Goal: Transaction & Acquisition: Obtain resource

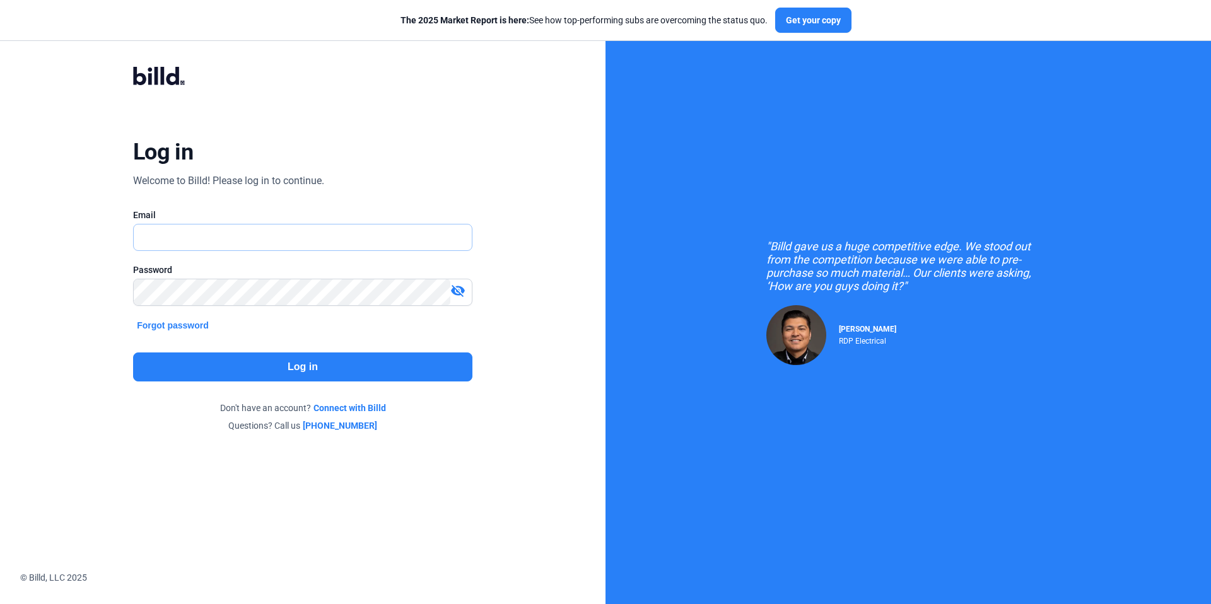
type input "[EMAIL_ADDRESS][DOMAIN_NAME]"
click at [281, 366] on button "Log in" at bounding box center [302, 367] width 339 height 29
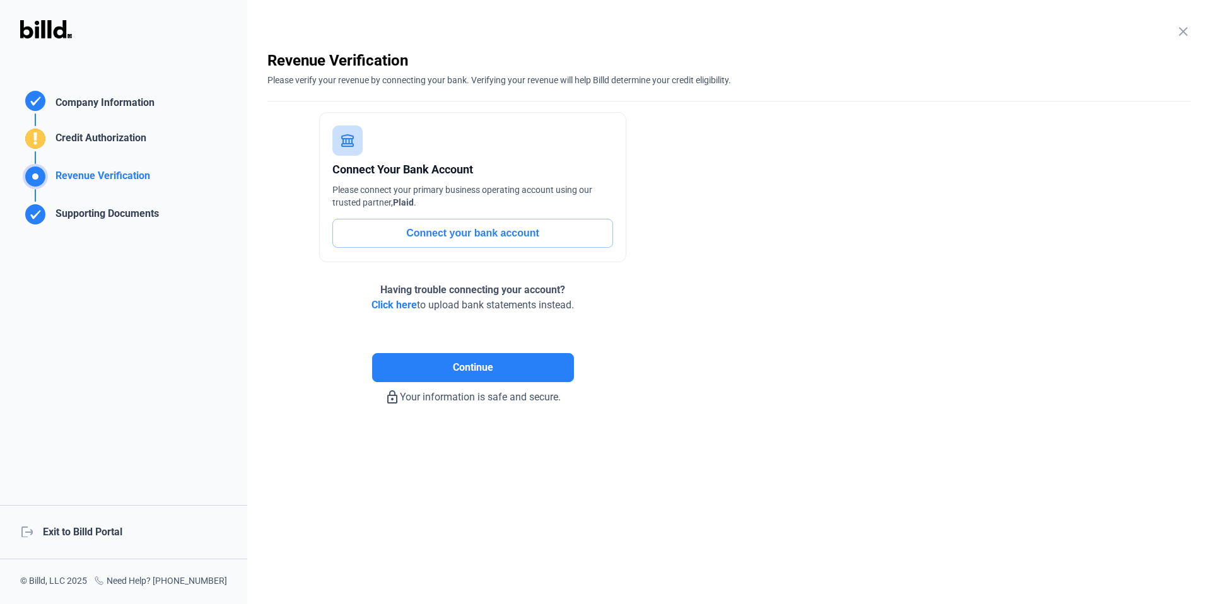
click at [100, 535] on div "logout Exit to Billd Portal" at bounding box center [123, 532] width 247 height 54
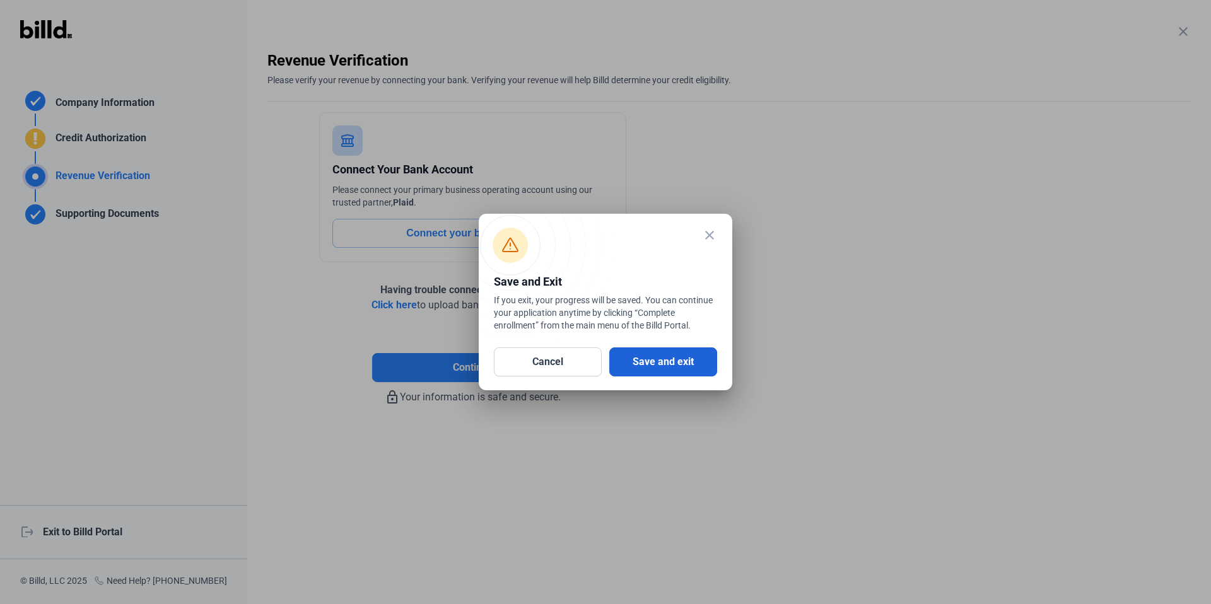
click at [668, 358] on button "Save and exit" at bounding box center [663, 362] width 108 height 29
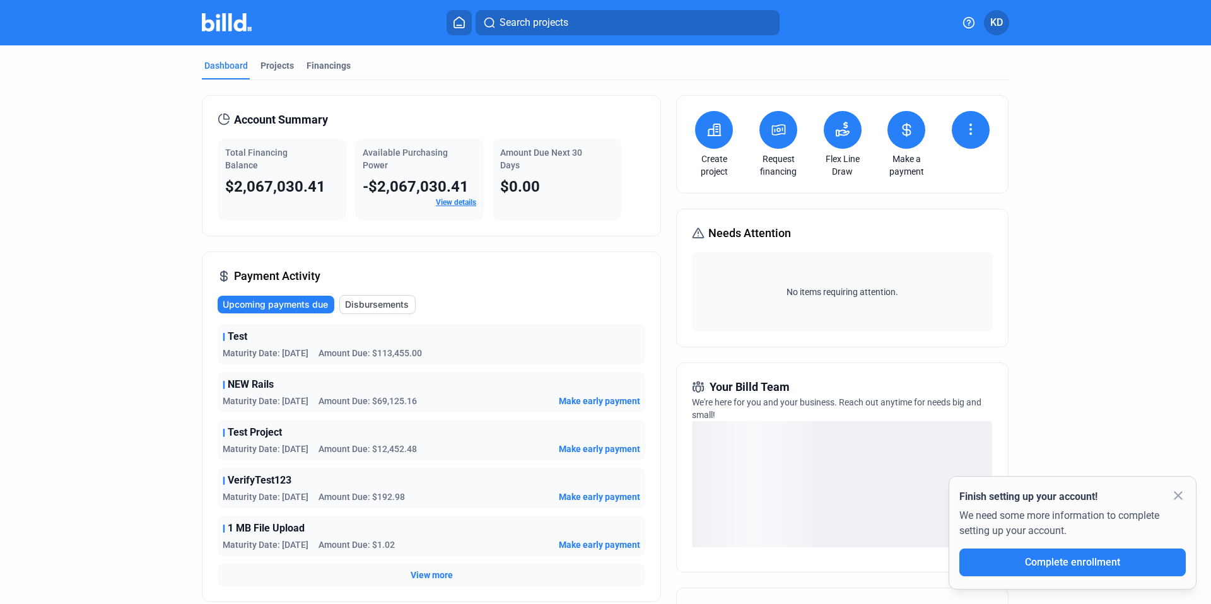
click at [999, 31] on button "KD" at bounding box center [996, 22] width 25 height 25
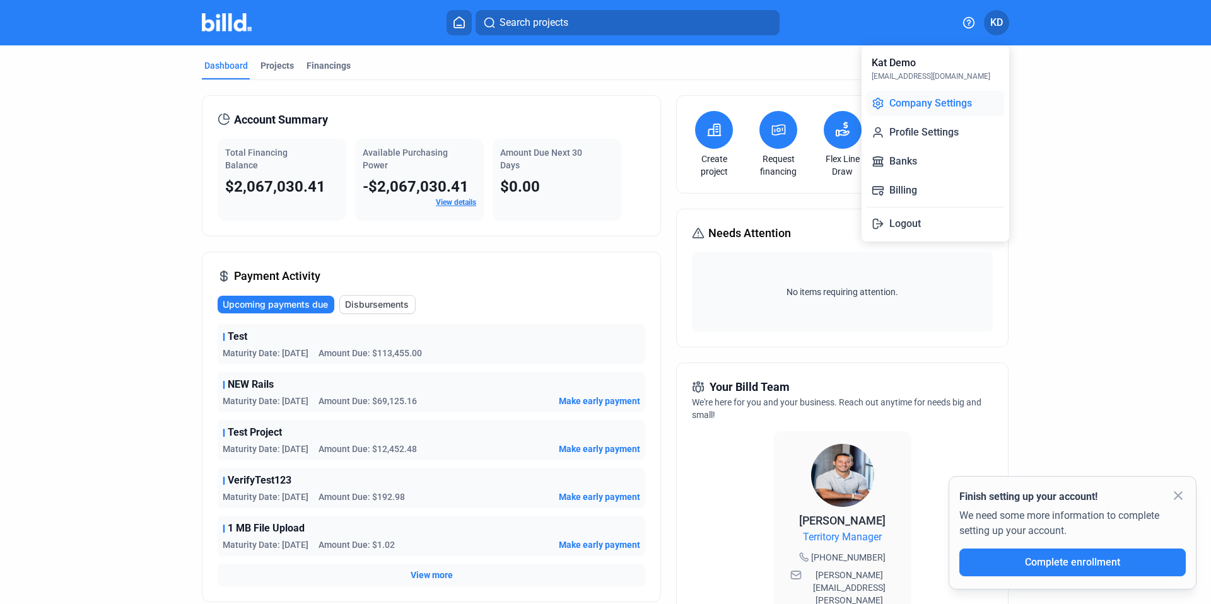
click at [957, 99] on button "Company Settings" at bounding box center [935, 103] width 137 height 25
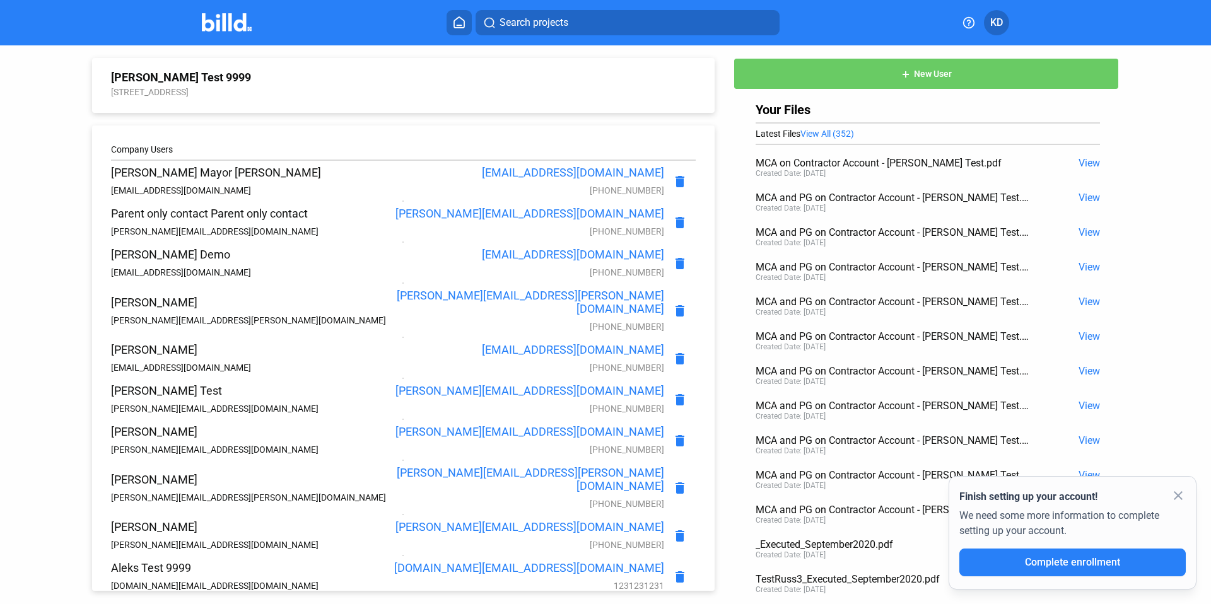
click at [457, 23] on icon at bounding box center [459, 22] width 13 height 12
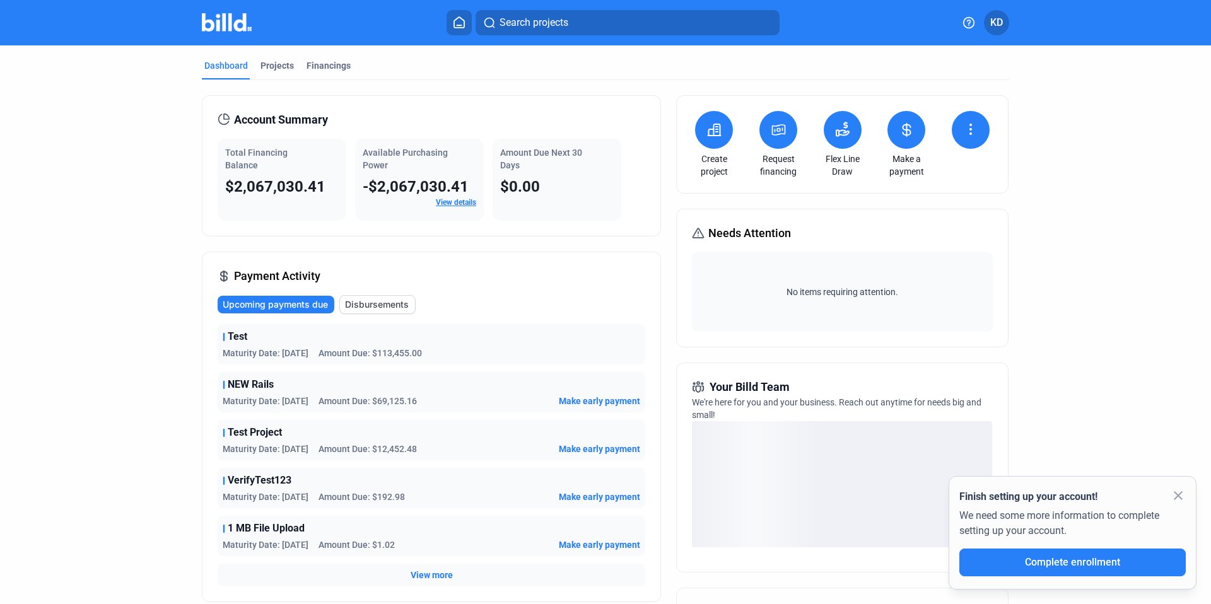
click at [970, 129] on icon at bounding box center [970, 129] width 15 height 15
click at [970, 128] on div at bounding box center [605, 302] width 1211 height 604
click at [839, 128] on icon at bounding box center [842, 129] width 15 height 15
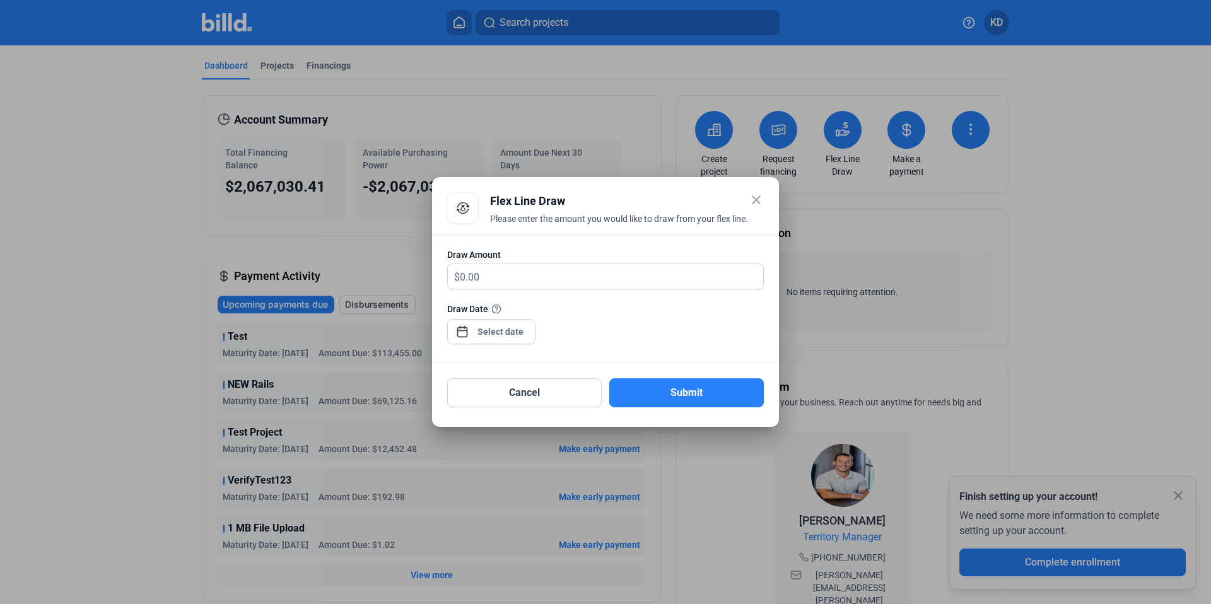
click at [756, 198] on mat-icon "close" at bounding box center [756, 199] width 15 height 15
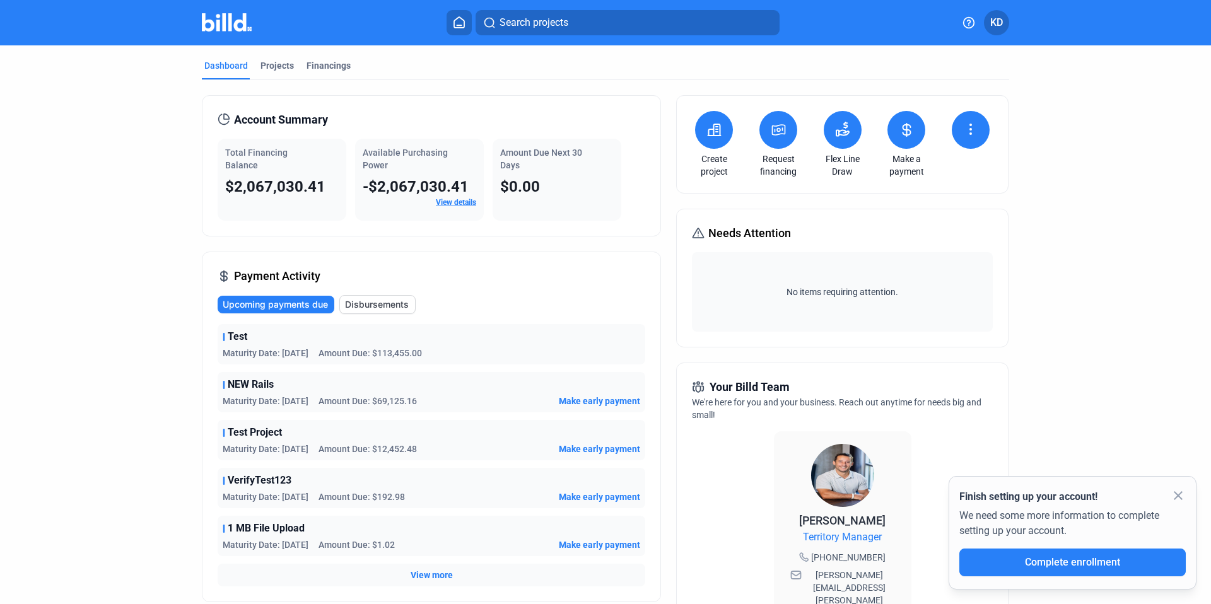
click at [844, 126] on icon at bounding box center [845, 125] width 3 height 6
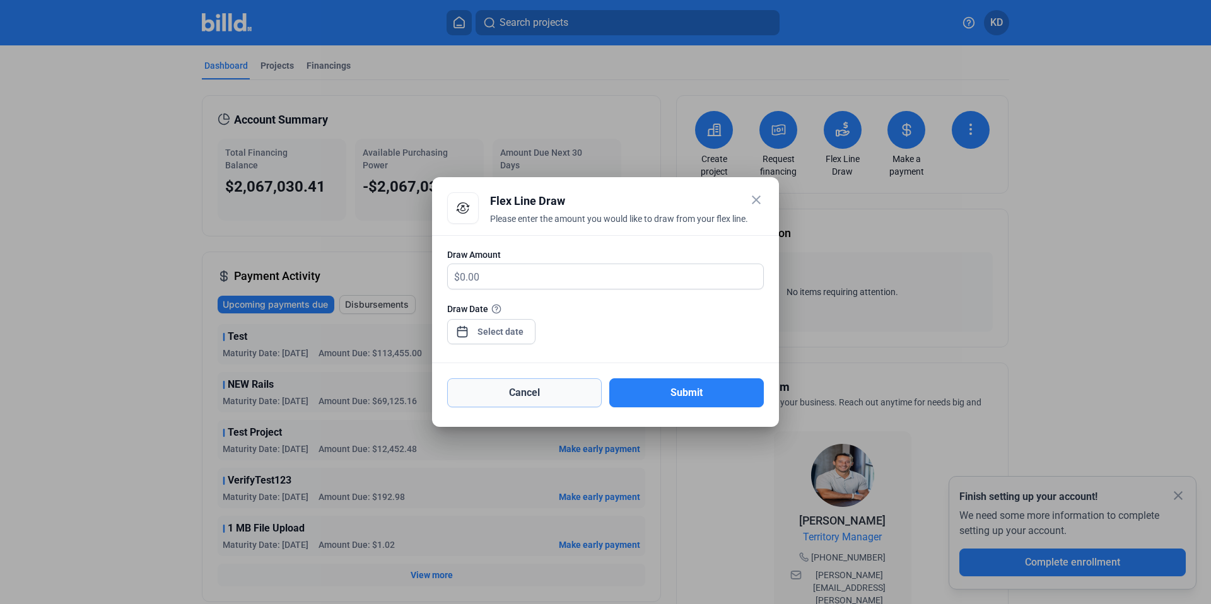
click at [518, 395] on button "Cancel" at bounding box center [524, 392] width 155 height 29
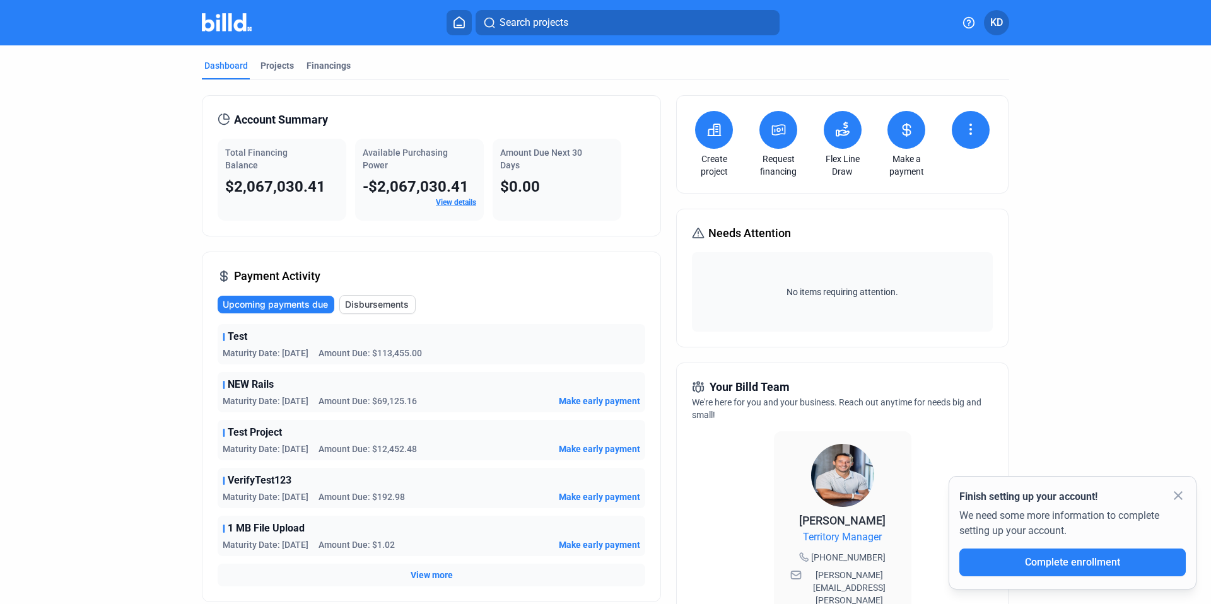
click at [842, 130] on icon at bounding box center [842, 129] width 15 height 15
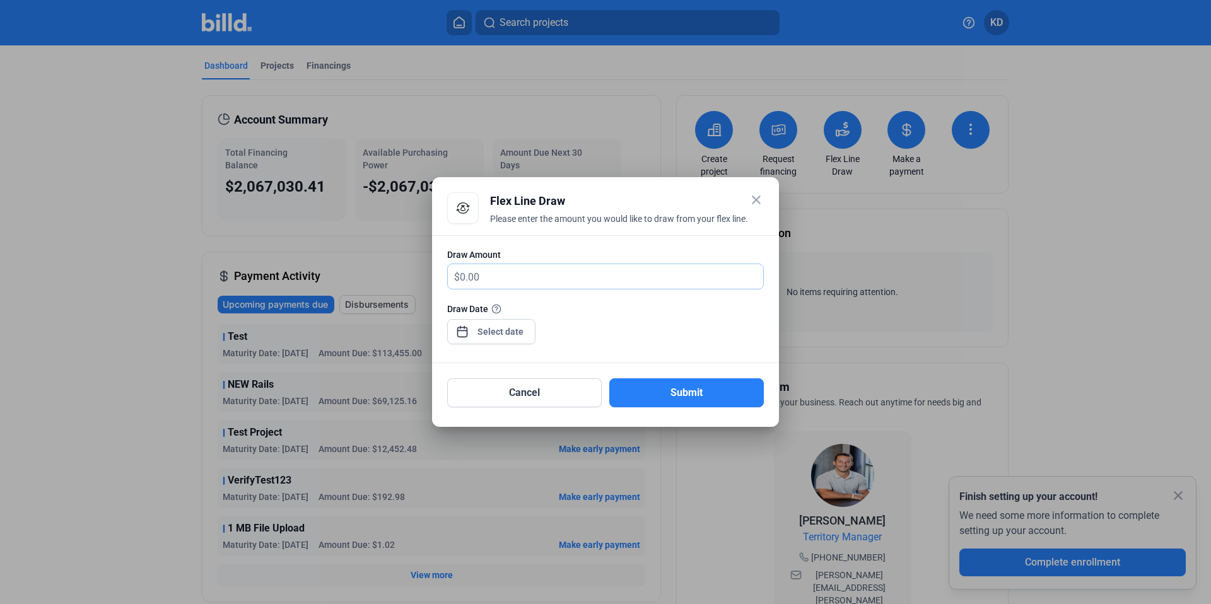
click at [508, 281] on input "text" at bounding box center [611, 276] width 303 height 25
click at [715, 337] on div "Draw Date" at bounding box center [605, 329] width 317 height 55
click at [711, 389] on button "Submit" at bounding box center [686, 392] width 155 height 29
click at [561, 276] on input "text" at bounding box center [611, 276] width 303 height 25
type input "0"
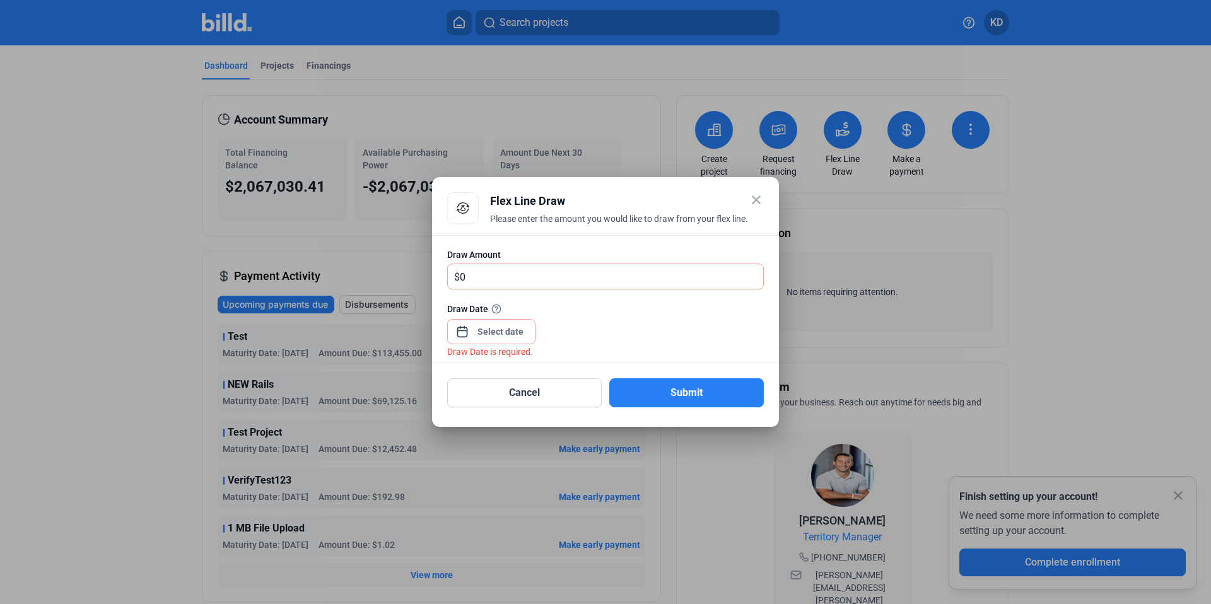
click at [498, 321] on div at bounding box center [501, 331] width 54 height 23
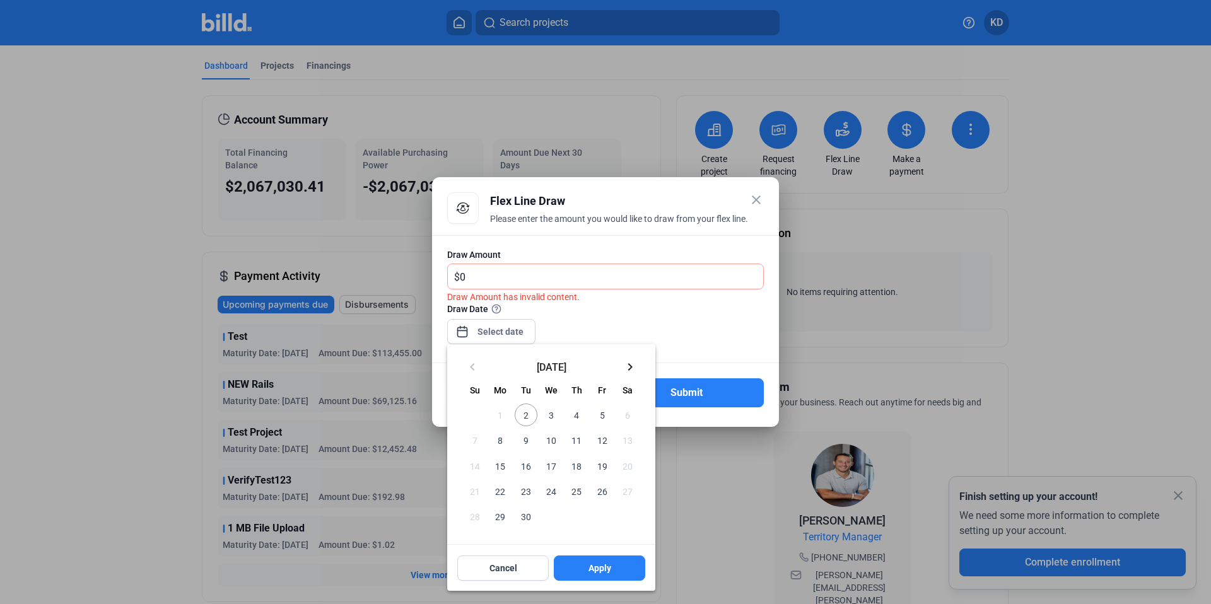
click at [629, 362] on mat-icon "keyboard_arrow_right" at bounding box center [629, 366] width 15 height 15
click at [473, 368] on mat-icon "keyboard_arrow_left" at bounding box center [472, 366] width 15 height 15
click at [526, 414] on span "2" at bounding box center [526, 415] width 23 height 23
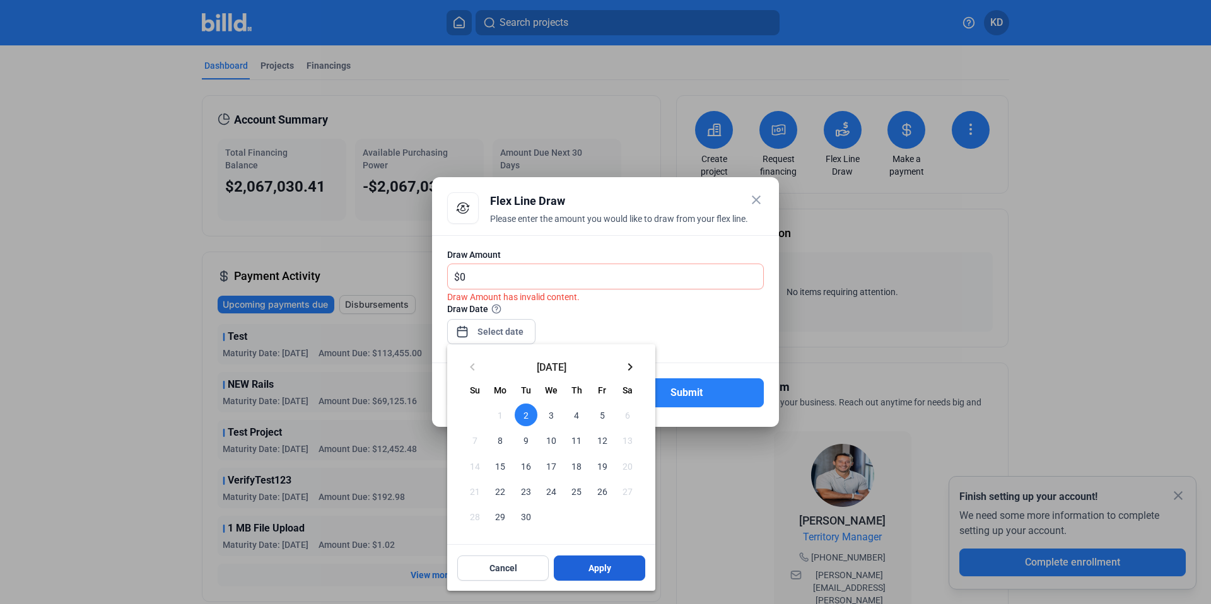
click at [614, 568] on button "Apply" at bounding box center [599, 568] width 91 height 25
type input "Sep 02, 2025"
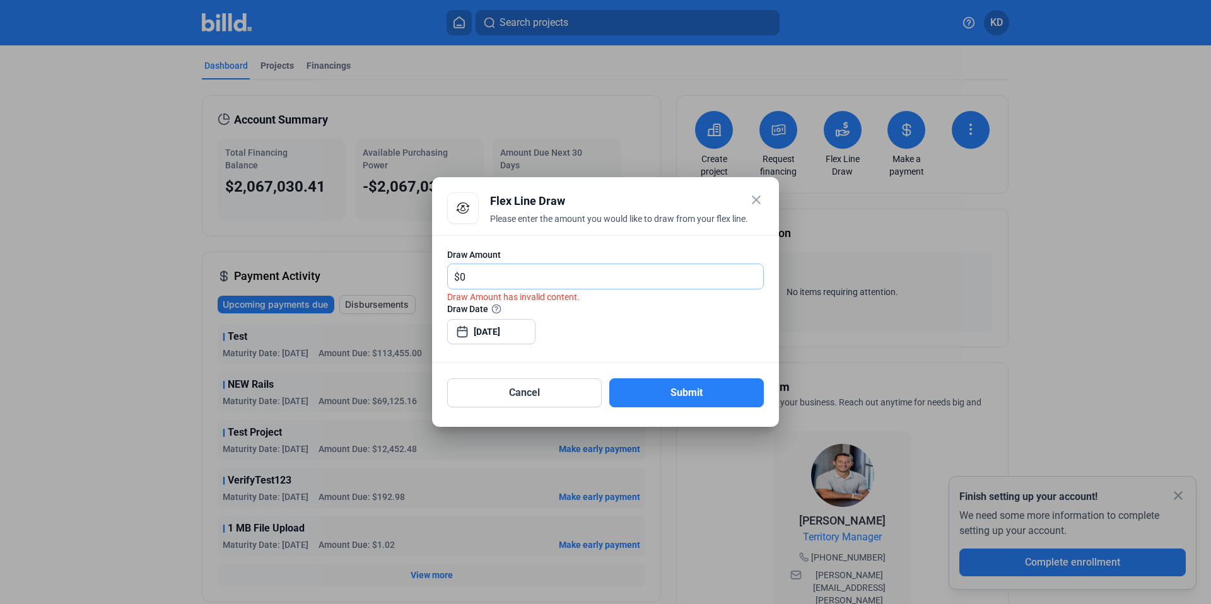
click at [477, 271] on input "0" at bounding box center [611, 276] width 303 height 25
type input "6,000"
click at [580, 318] on div "Draw Date Sep 02, 2025" at bounding box center [605, 329] width 317 height 55
click at [705, 401] on button "Submit" at bounding box center [686, 392] width 155 height 29
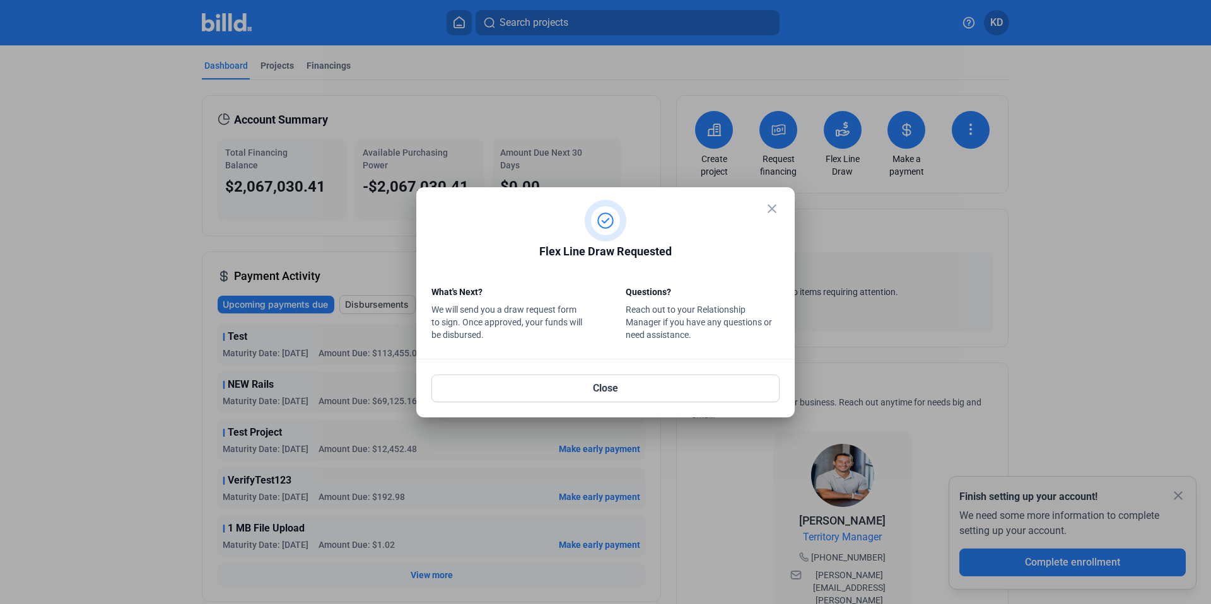
click at [774, 207] on mat-icon "close" at bounding box center [771, 208] width 15 height 15
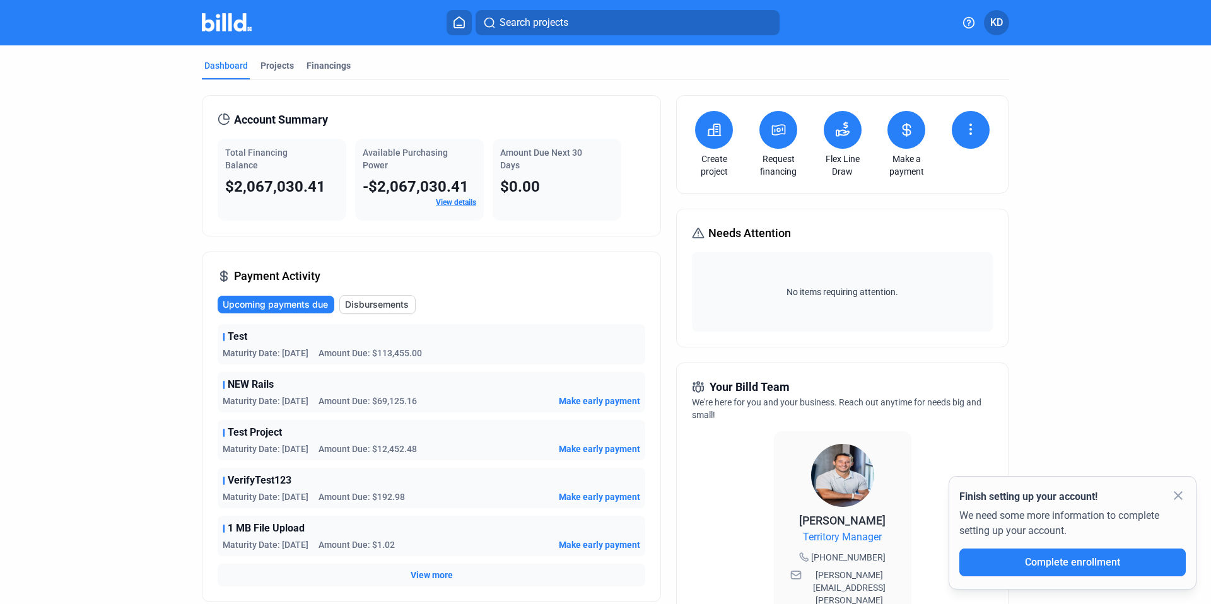
click at [843, 129] on icon at bounding box center [842, 129] width 15 height 15
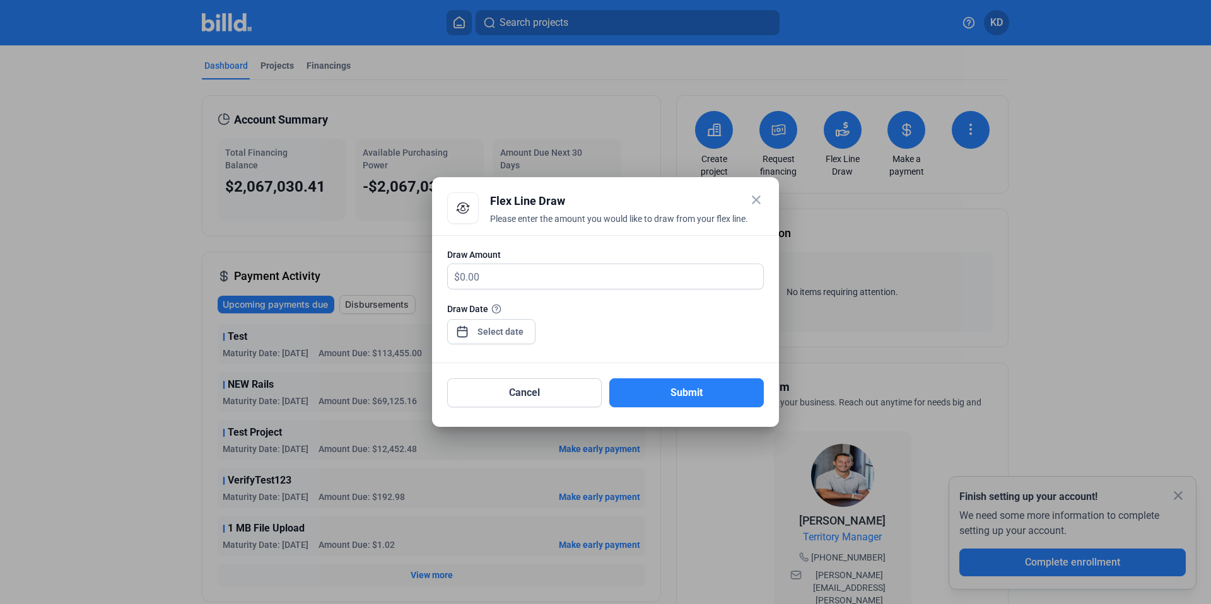
click at [491, 338] on div "close Flex Line Draw Please enter the amount you would like to draw from your f…" at bounding box center [605, 302] width 1211 height 604
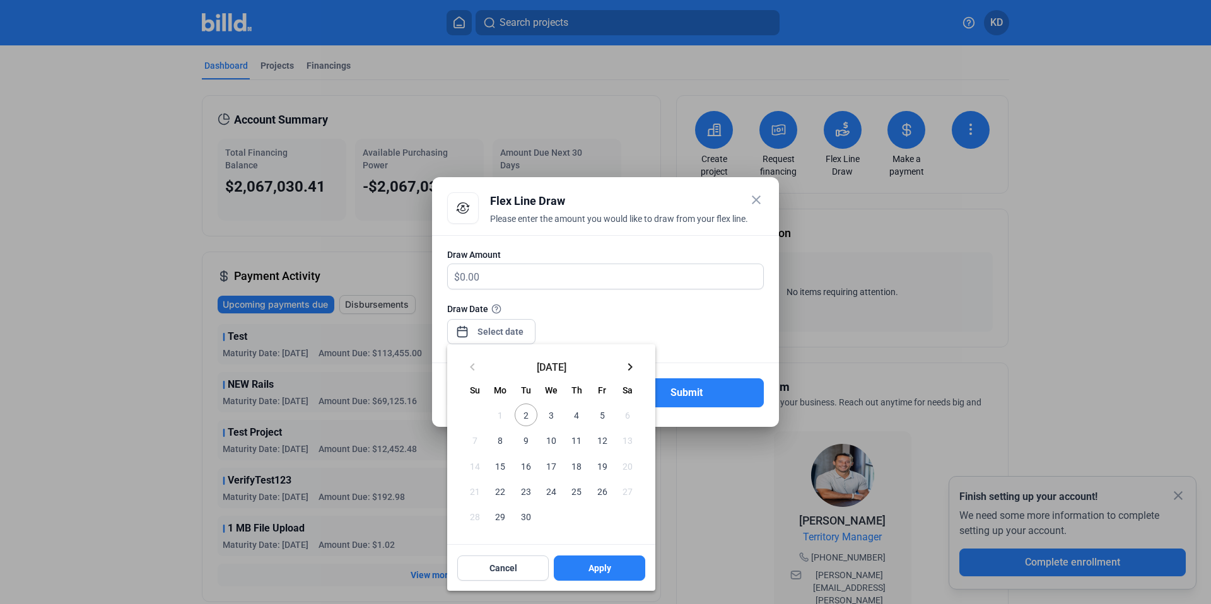
click at [643, 317] on div at bounding box center [605, 302] width 1211 height 604
click at [627, 348] on div "keyboard_arrow_left September 2025 keyboard_arrow_right" at bounding box center [551, 364] width 208 height 41
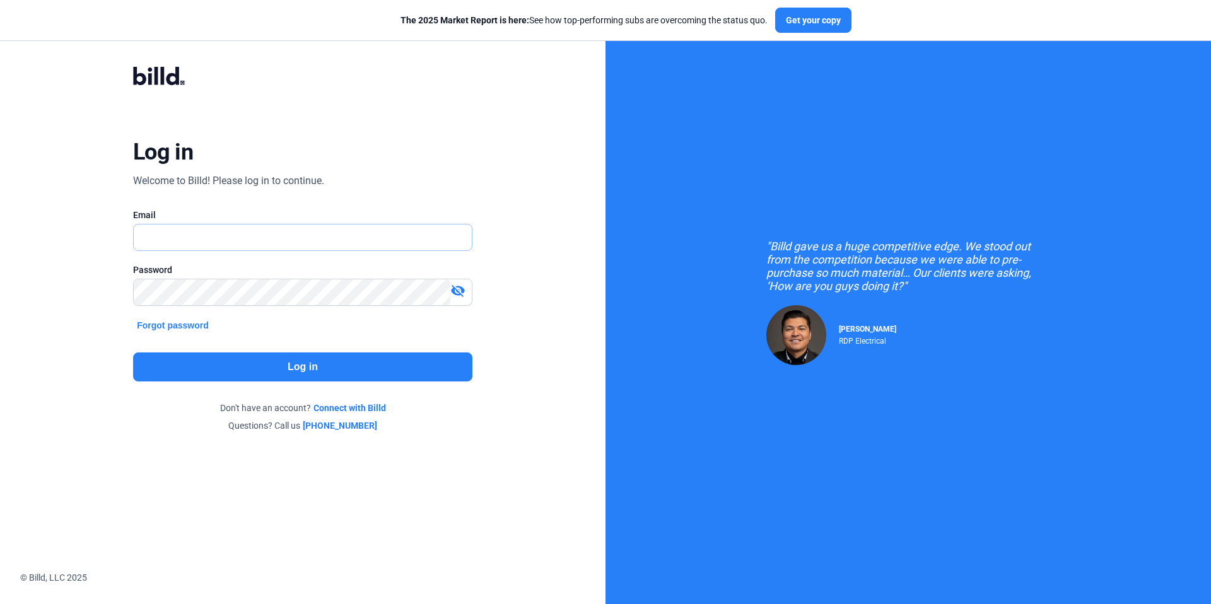
type input "[EMAIL_ADDRESS][DOMAIN_NAME]"
click at [347, 368] on button "Log in" at bounding box center [302, 367] width 339 height 29
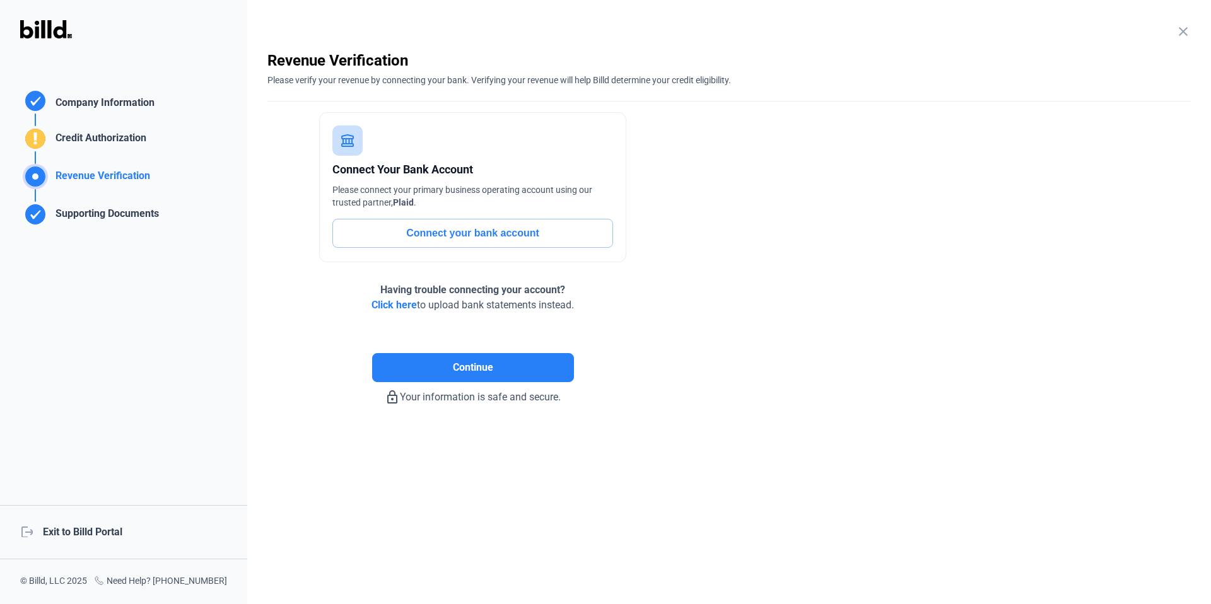
click at [107, 526] on div "logout Exit to Billd Portal" at bounding box center [123, 532] width 247 height 54
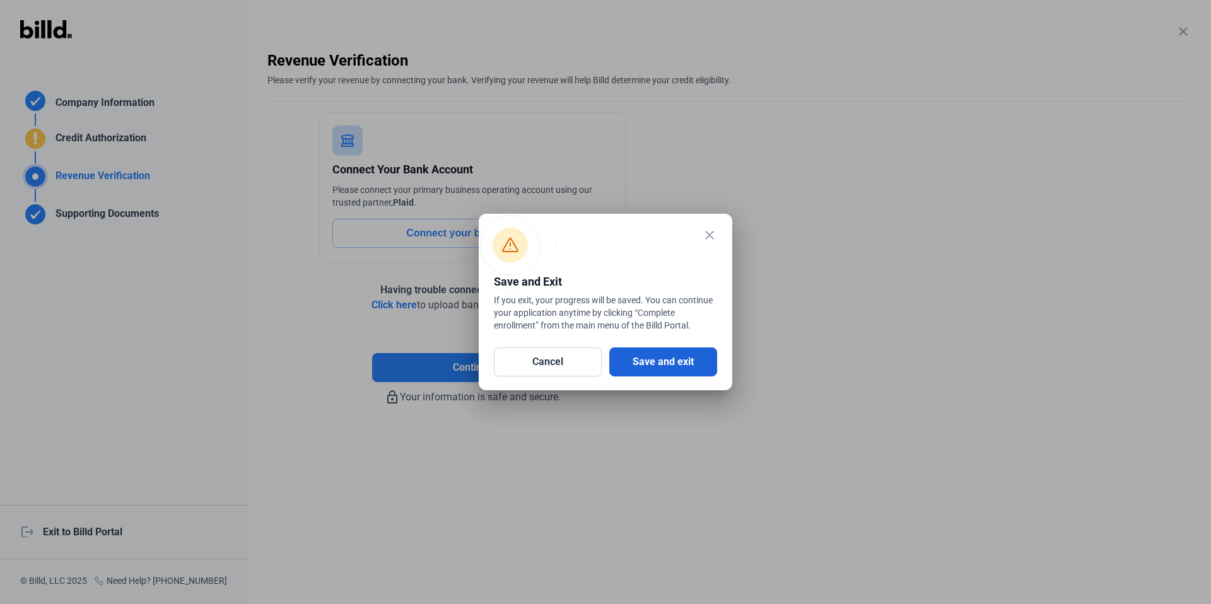
click at [694, 366] on button "Save and exit" at bounding box center [663, 362] width 108 height 29
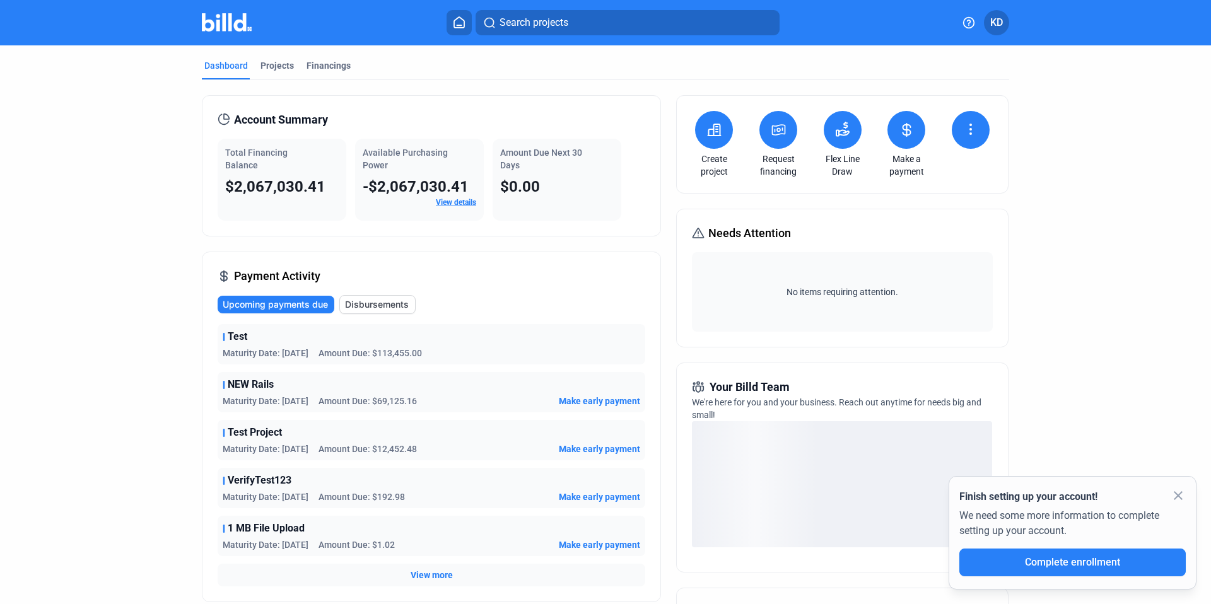
click at [773, 131] on icon at bounding box center [779, 129] width 16 height 15
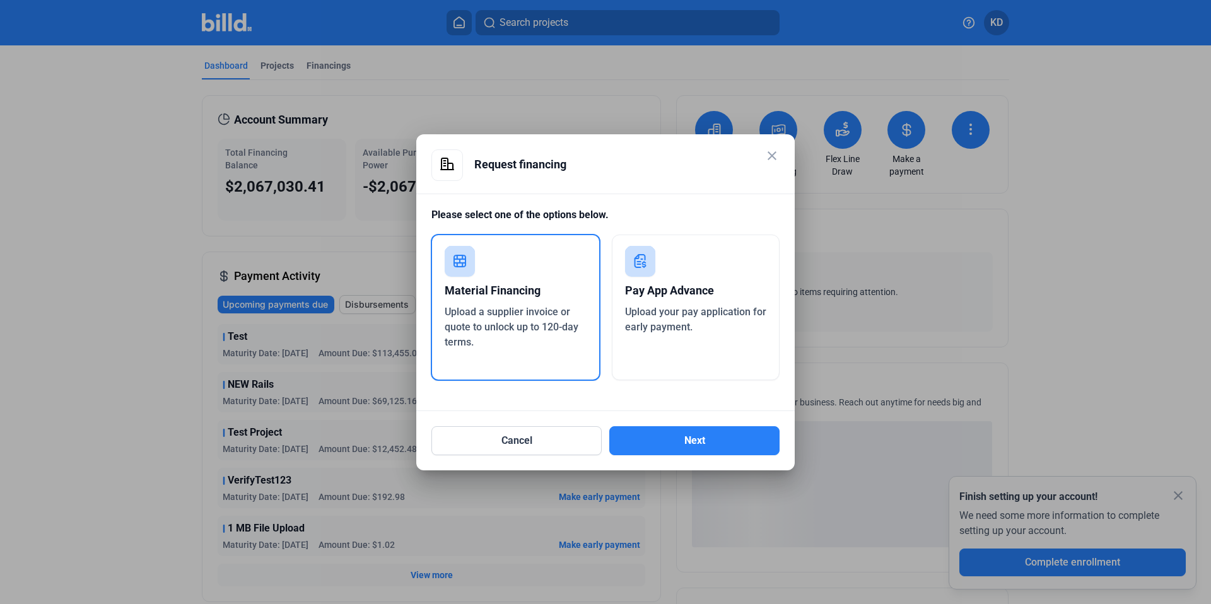
click at [665, 311] on span "Upload your pay application for early payment." at bounding box center [695, 319] width 141 height 27
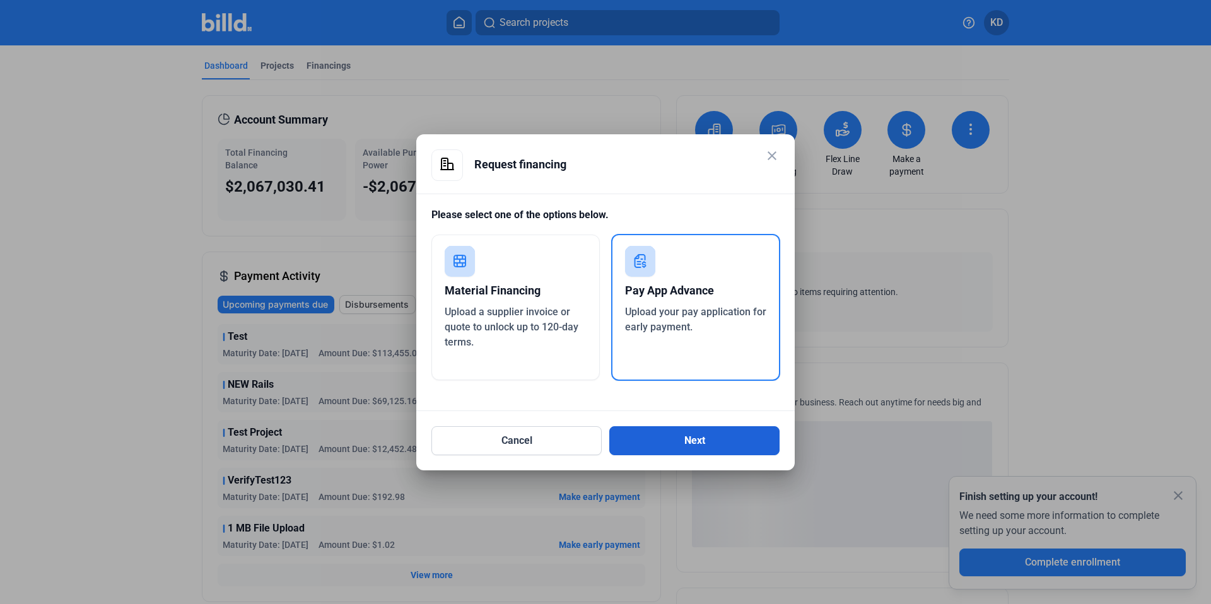
click at [674, 448] on button "Next" at bounding box center [694, 440] width 170 height 29
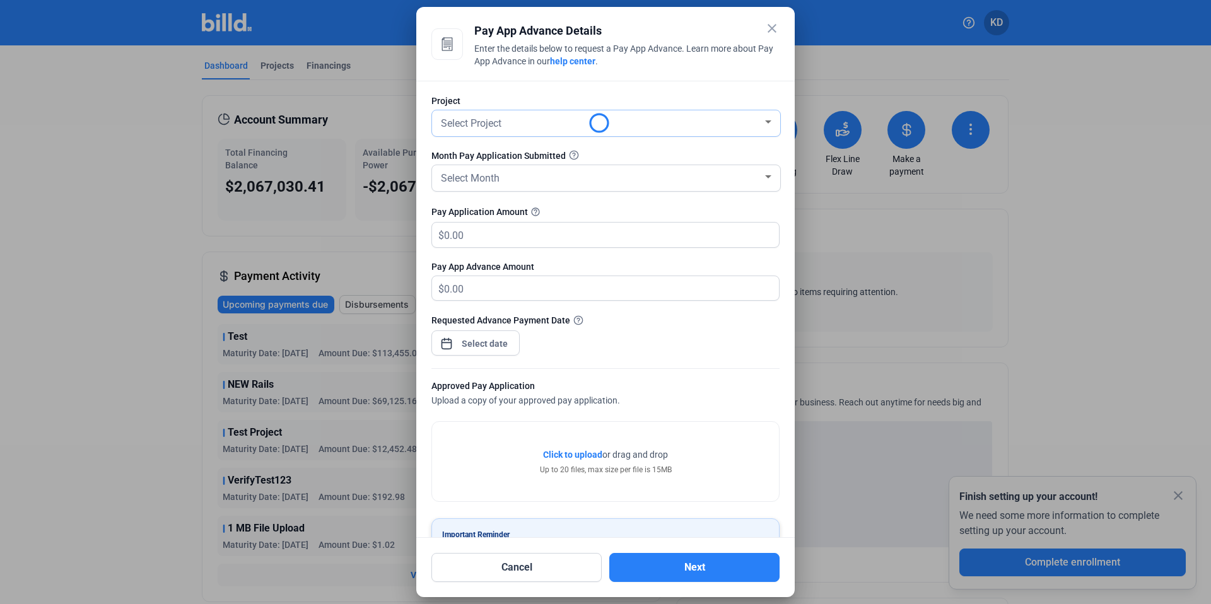
click at [501, 114] on div "Select Project" at bounding box center [600, 123] width 324 height 18
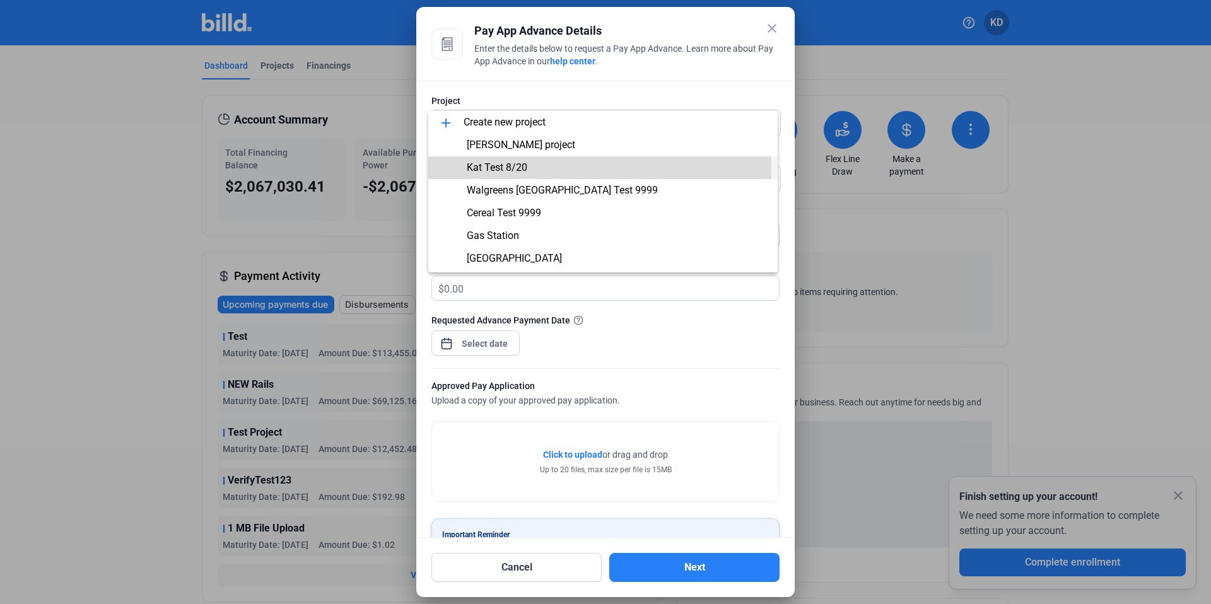
click at [499, 167] on span "Kat Test 8/20" at bounding box center [497, 167] width 61 height 12
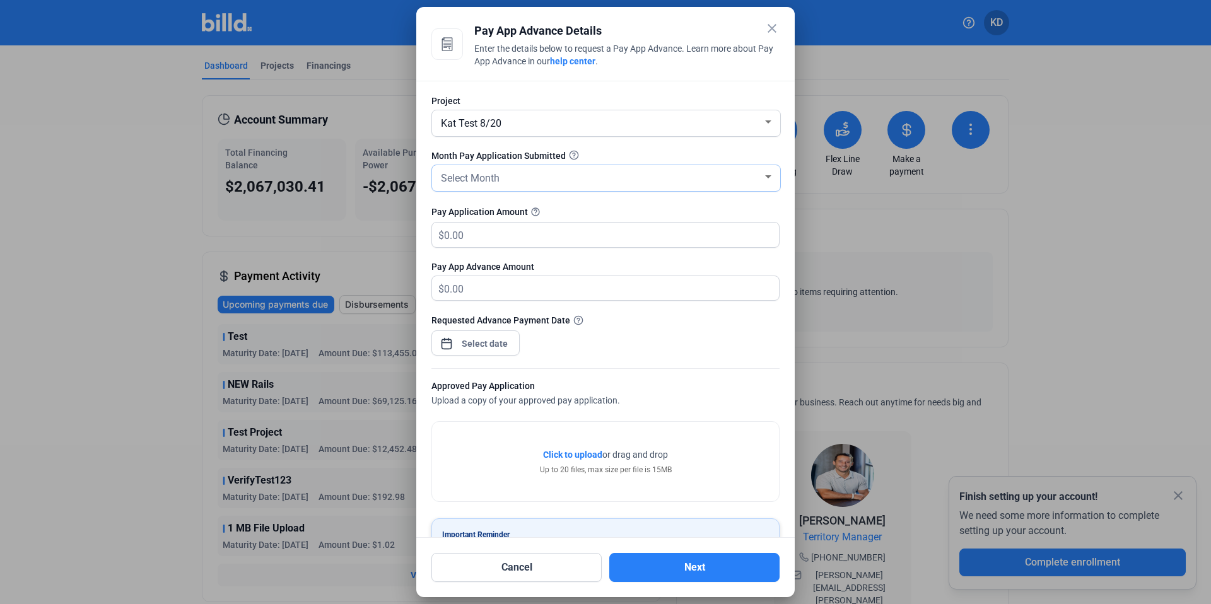
click at [515, 179] on div "Select Month" at bounding box center [600, 177] width 324 height 18
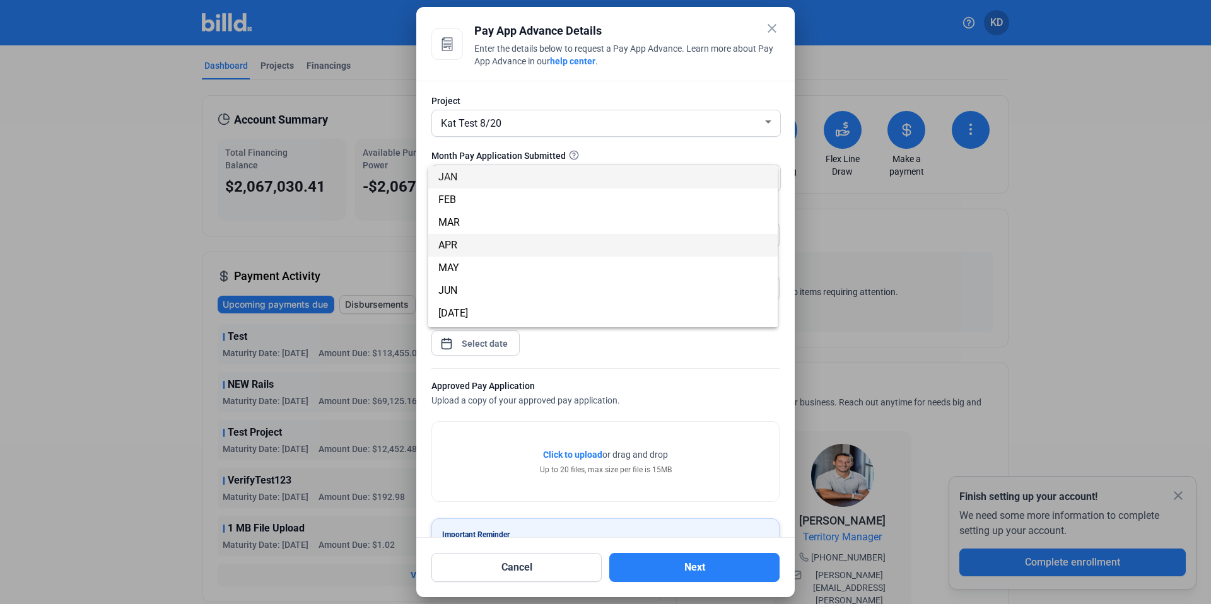
click at [516, 245] on span "APR" at bounding box center [602, 245] width 329 height 23
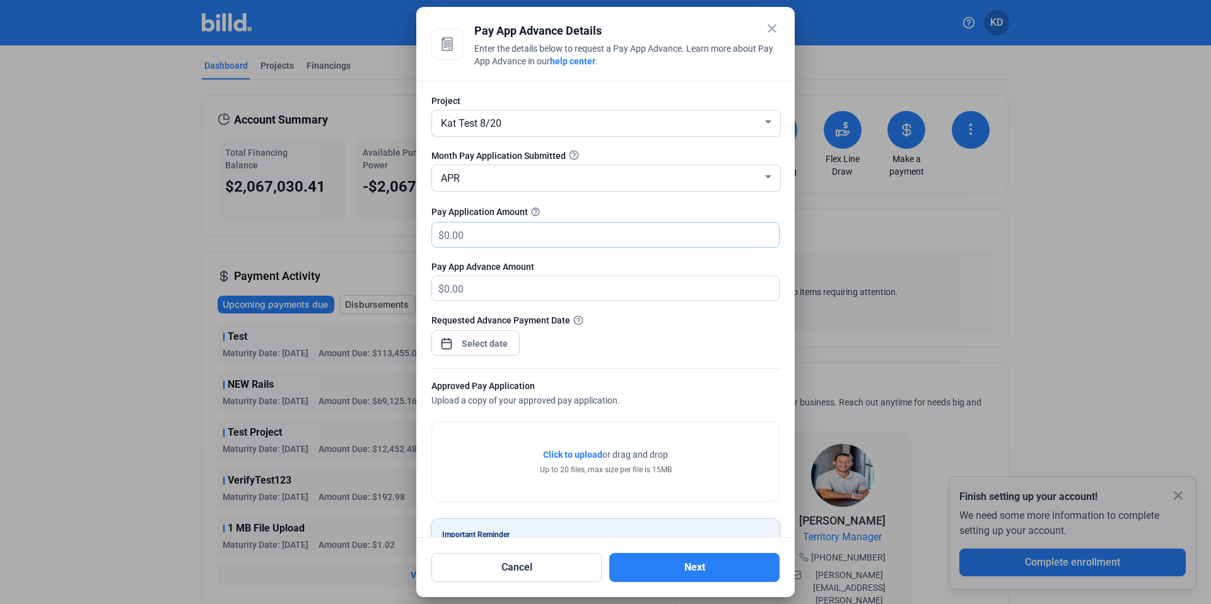
click at [498, 240] on input "text" at bounding box center [604, 235] width 320 height 25
type input "7"
type input "7.00"
type input "70"
type input "70.00"
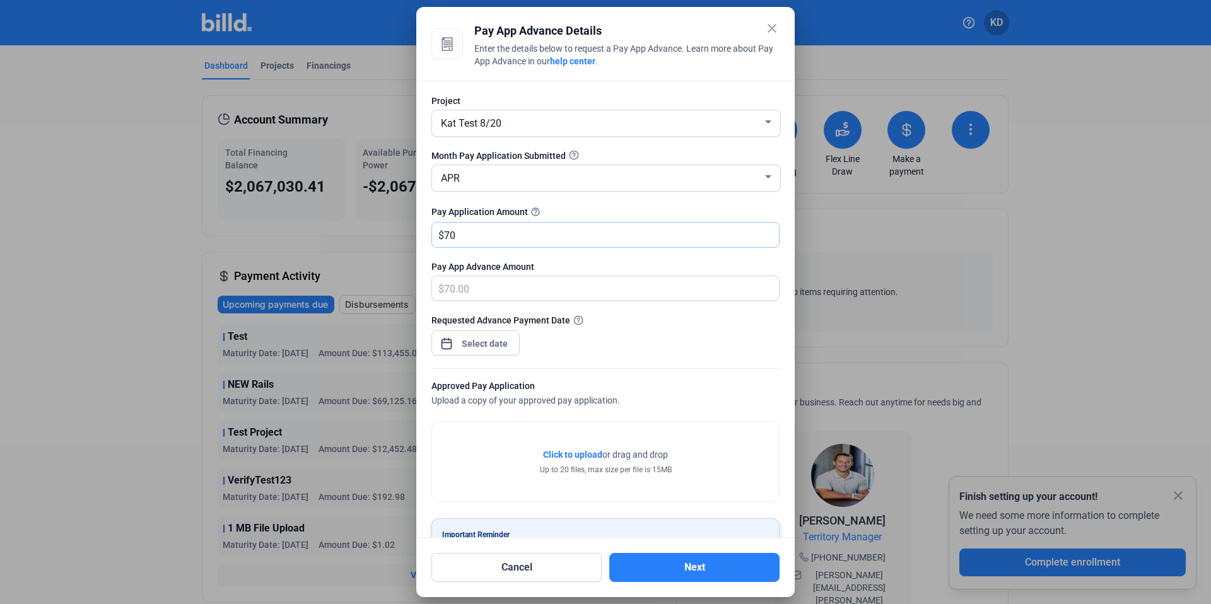
type input "700"
type input "700.00"
type input "7000"
type input "7,000.00"
type input "7,0000"
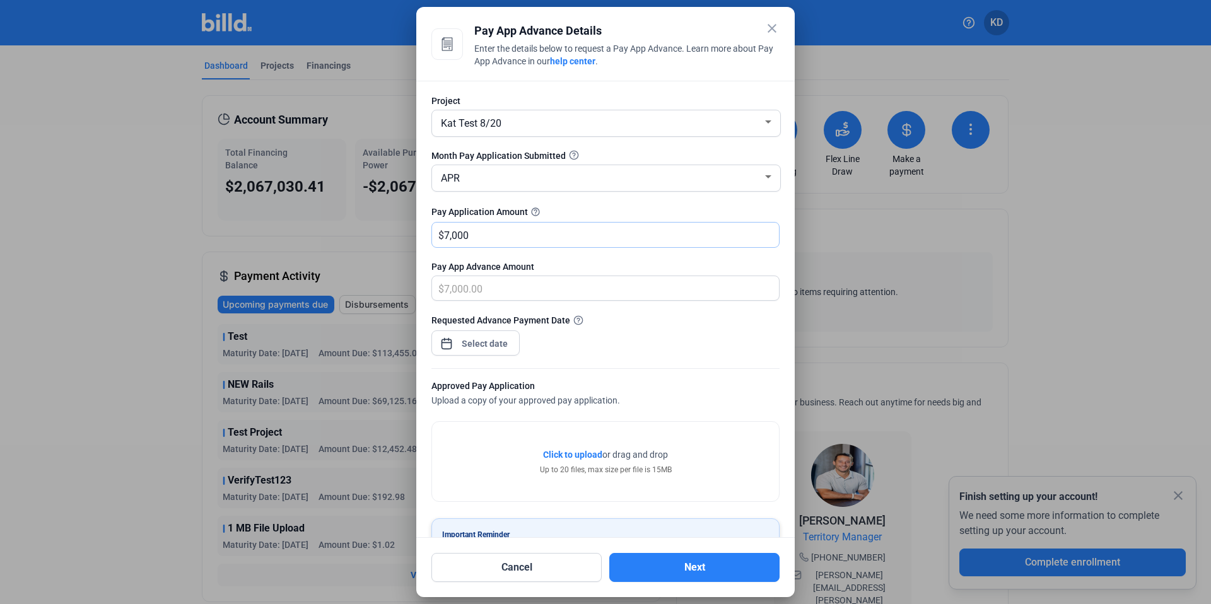
type input "70,000.00"
type input "70,0000"
type input "700,000.00"
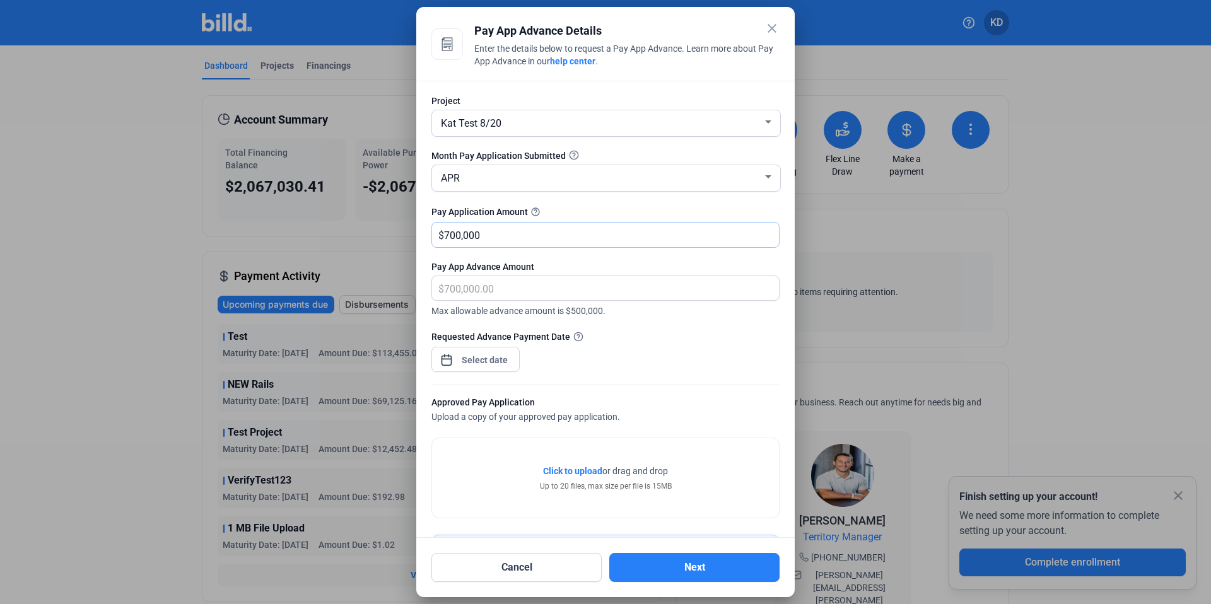
type input "700,000"
click at [480, 353] on div "close Pay App Advance Details Enter the details below to request a Pay App Adva…" at bounding box center [605, 302] width 1211 height 604
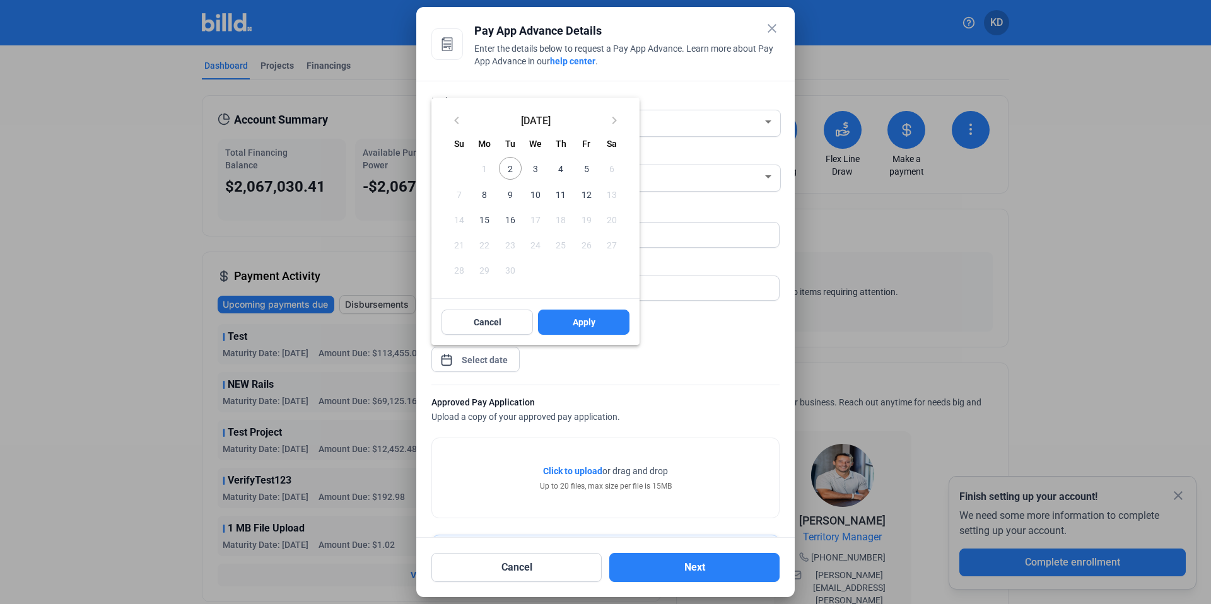
click at [513, 172] on span "2" at bounding box center [510, 168] width 23 height 23
click at [587, 327] on span "Apply" at bounding box center [584, 322] width 23 height 13
type input "Sep 02, 2025"
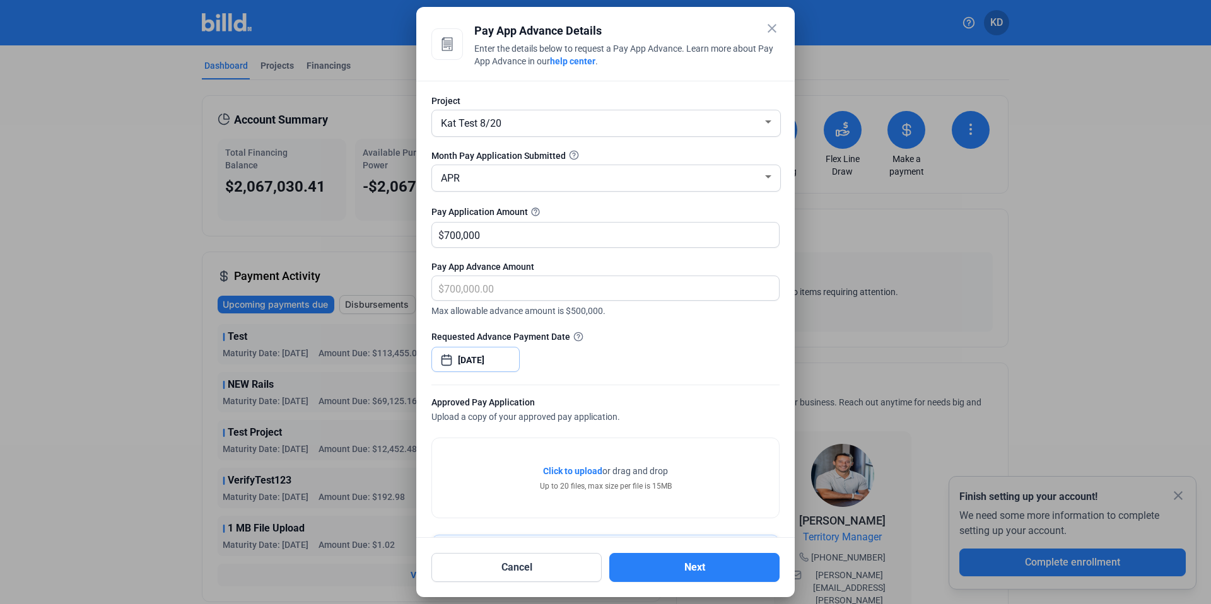
scroll to position [74, 0]
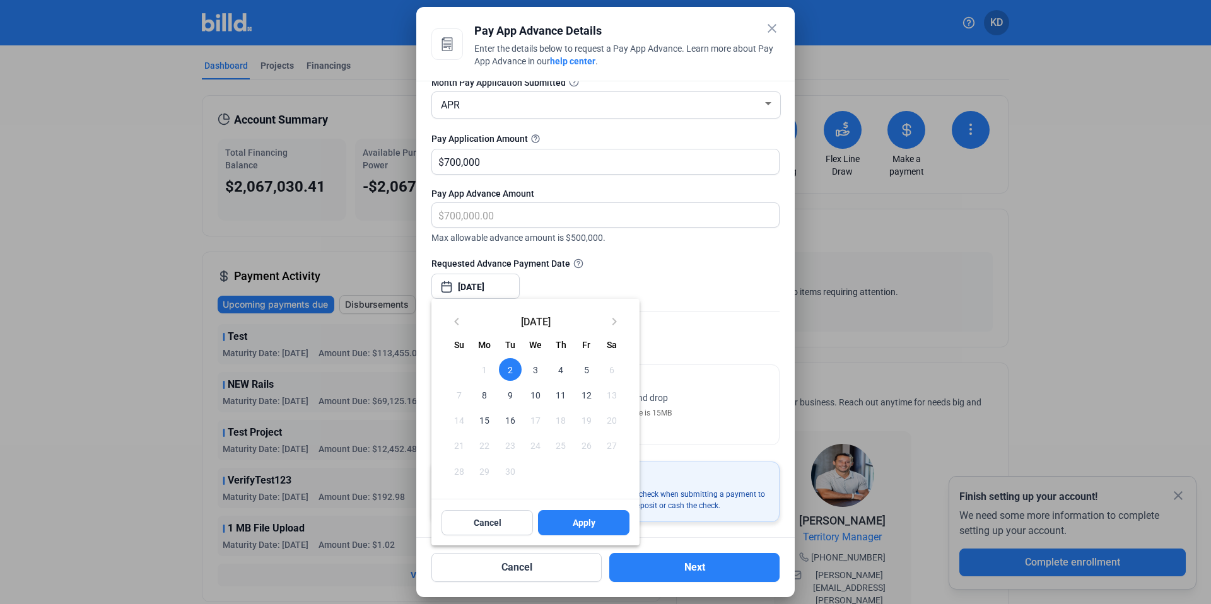
click at [503, 163] on div at bounding box center [605, 302] width 1211 height 604
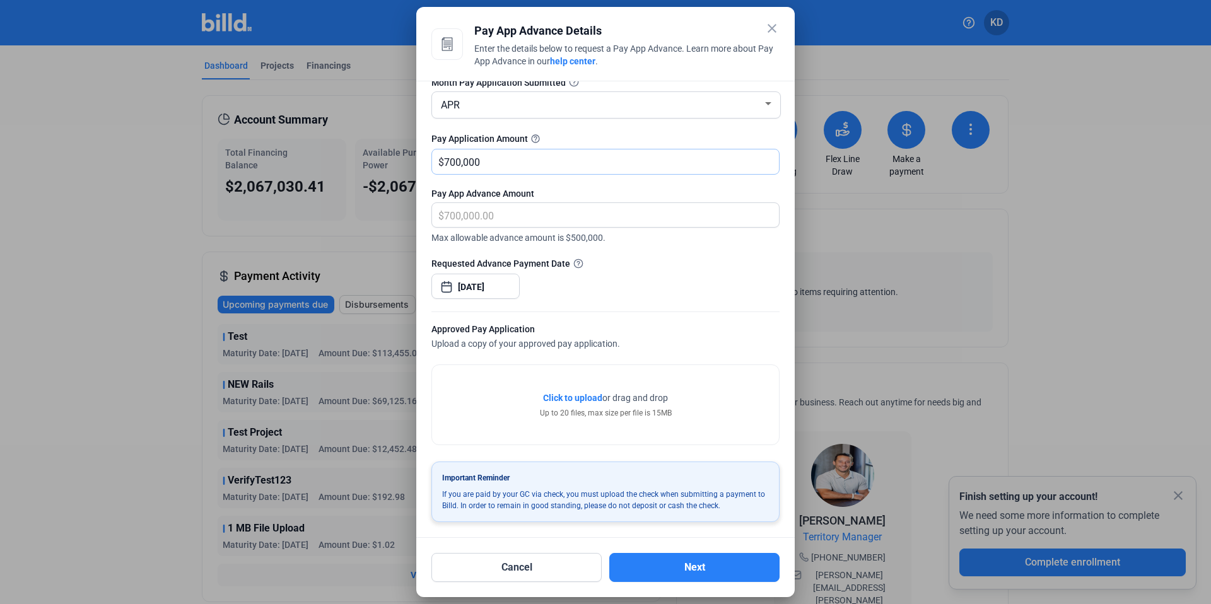
click at [498, 163] on input "700,000" at bounding box center [604, 161] width 320 height 25
drag, startPoint x: 505, startPoint y: 163, endPoint x: 380, endPoint y: 163, distance: 124.9
click at [380, 163] on div "close Pay App Advance Details Enter the details below to request a Pay App Adva…" at bounding box center [605, 302] width 1211 height 604
type input "8"
type input "8.00"
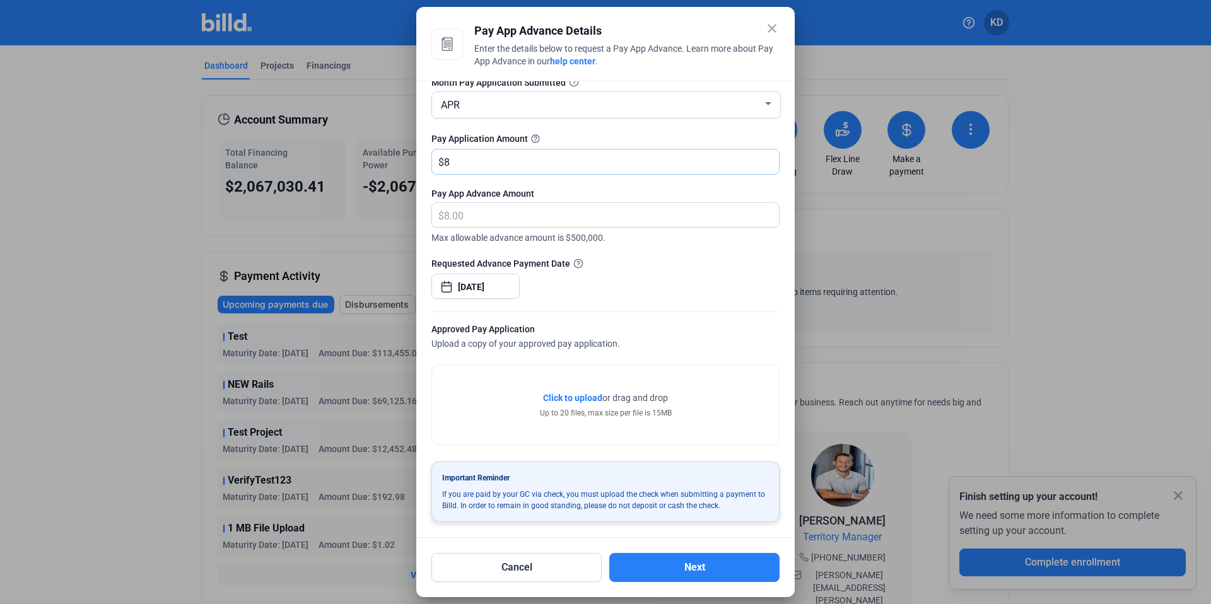
scroll to position [57, 0]
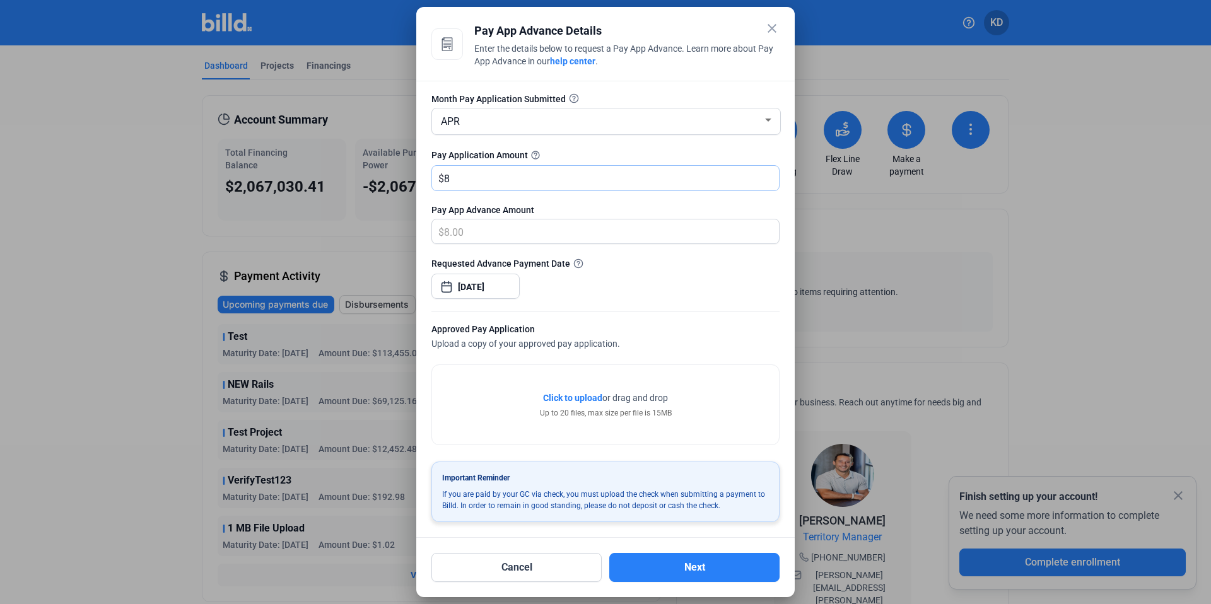
type input "80"
type input "80.00"
type input "800"
type input "800.00"
type input "8000"
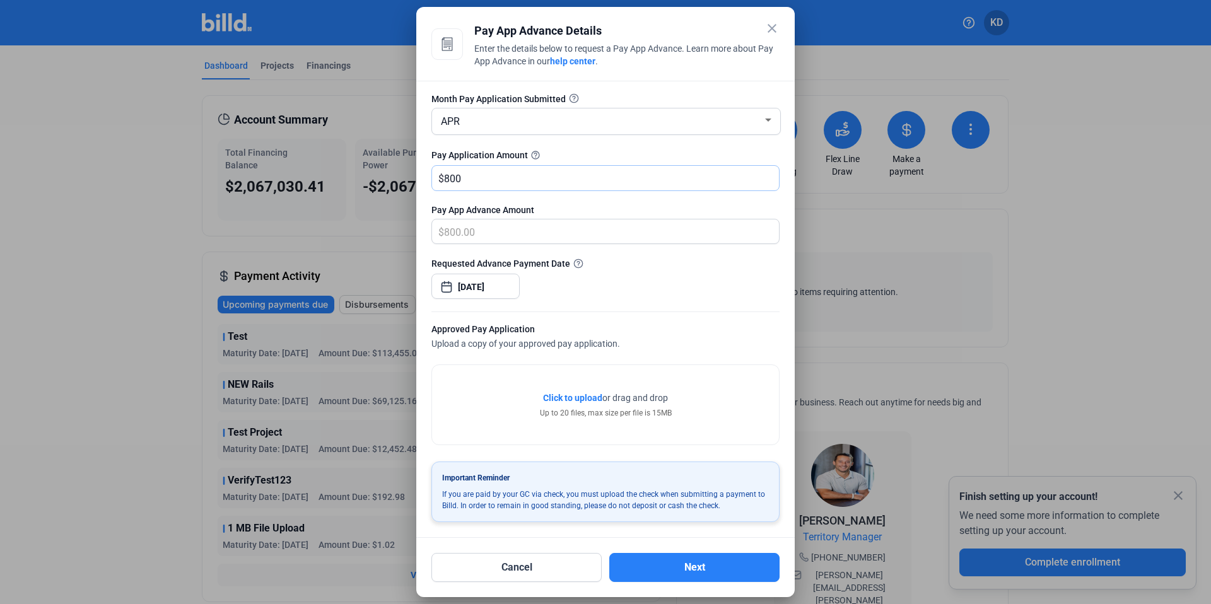
type input "8,000.00"
type input "8,0000"
type input "80,000.00"
type input "80,0000"
type input "800,000.00"
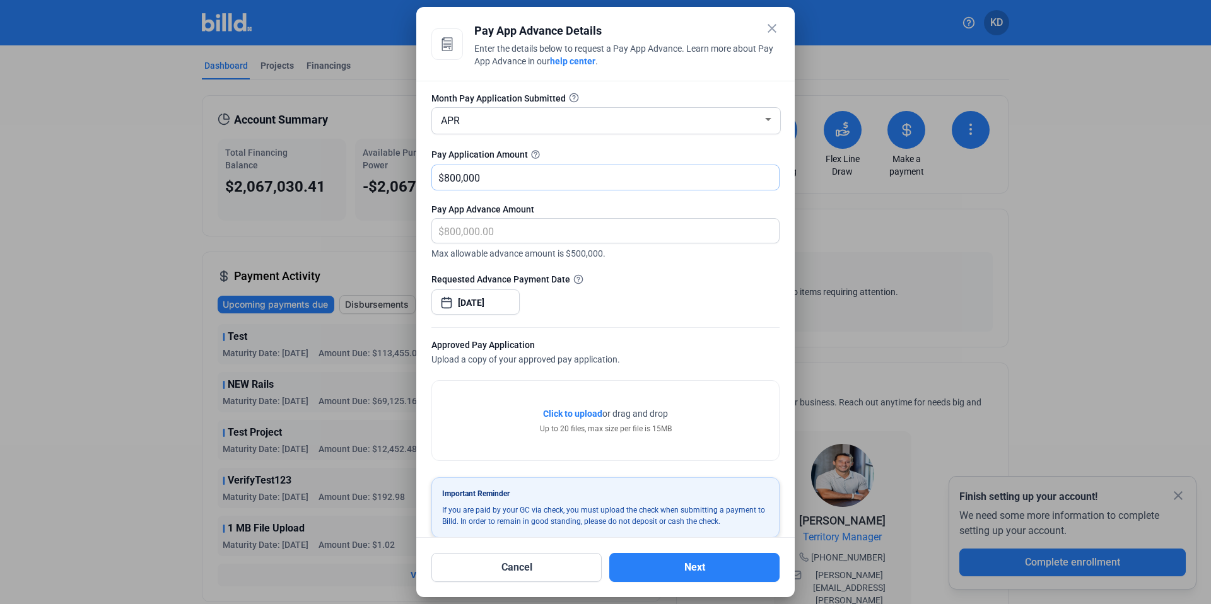
scroll to position [74, 0]
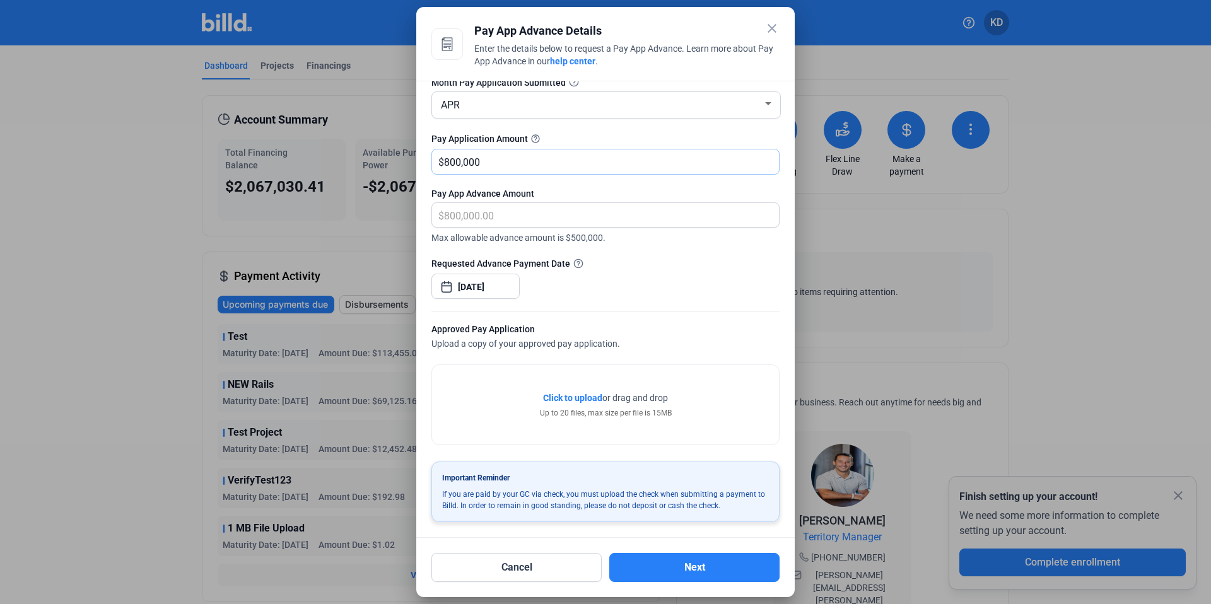
type input "800,000"
click at [604, 279] on div "Requested Advance Payment Date Sep 02, 2025" at bounding box center [605, 284] width 348 height 55
click at [584, 399] on span "Click to upload" at bounding box center [572, 398] width 59 height 10
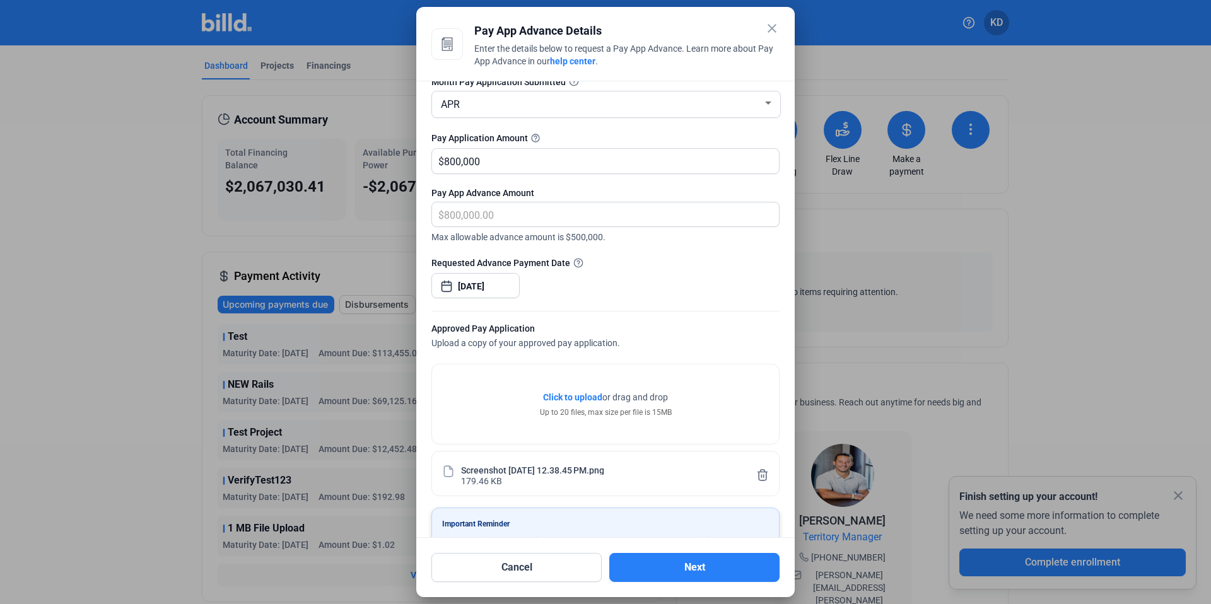
scroll to position [120, 0]
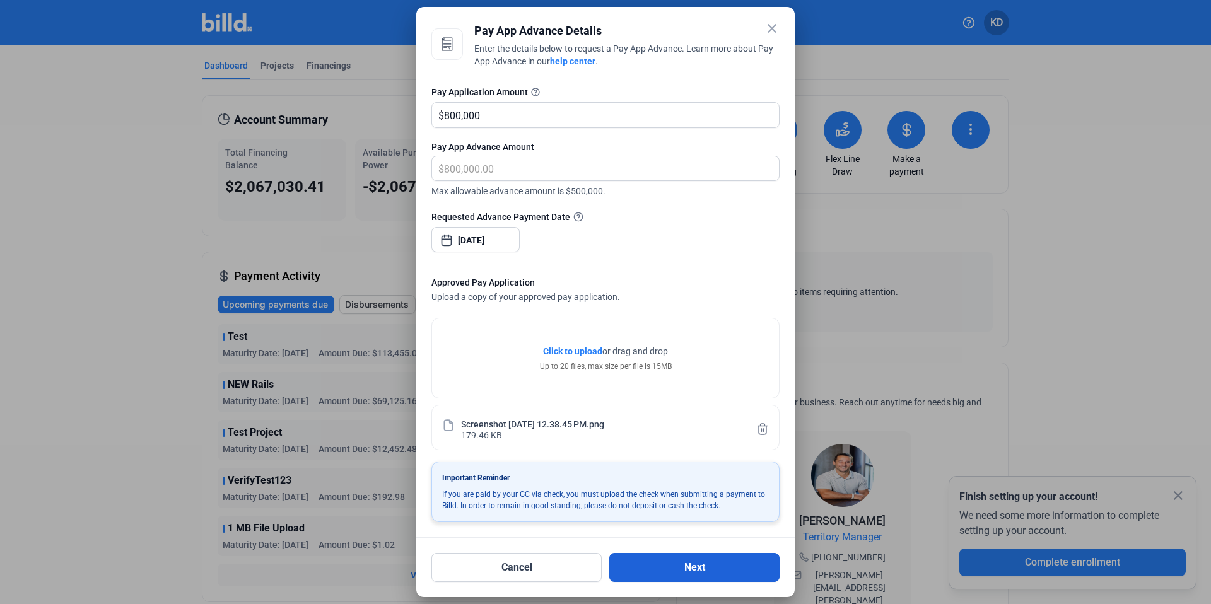
click at [739, 567] on button "Next" at bounding box center [694, 567] width 170 height 29
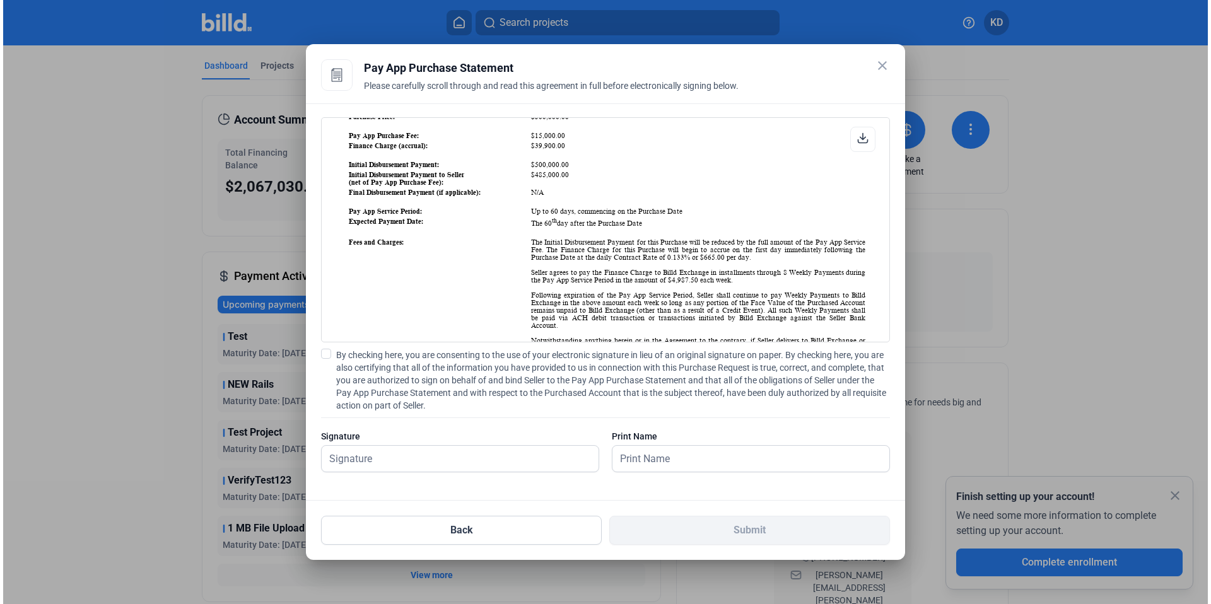
scroll to position [0, 0]
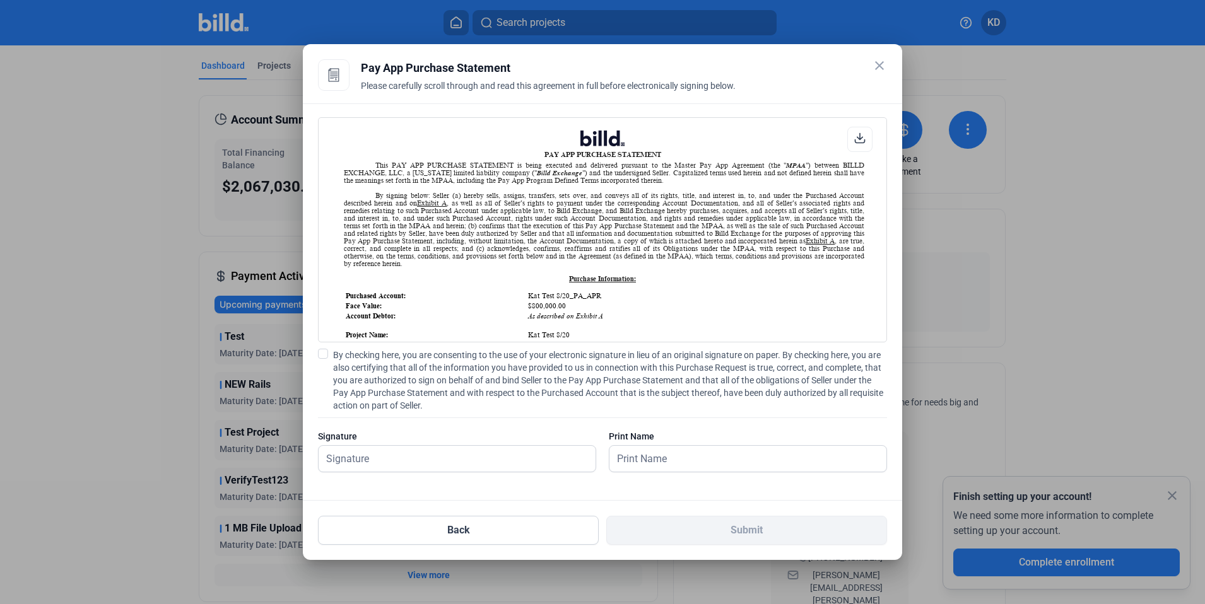
click at [329, 353] on label "By checking here, you are consenting to the use of your electronic signature in…" at bounding box center [602, 380] width 569 height 63
click at [0, 0] on input "By checking here, you are consenting to the use of your electronic signature in…" at bounding box center [0, 0] width 0 height 0
click at [382, 462] on input "text" at bounding box center [449, 459] width 263 height 26
type input "kat test"
click at [680, 461] on input "text" at bounding box center [740, 459] width 263 height 26
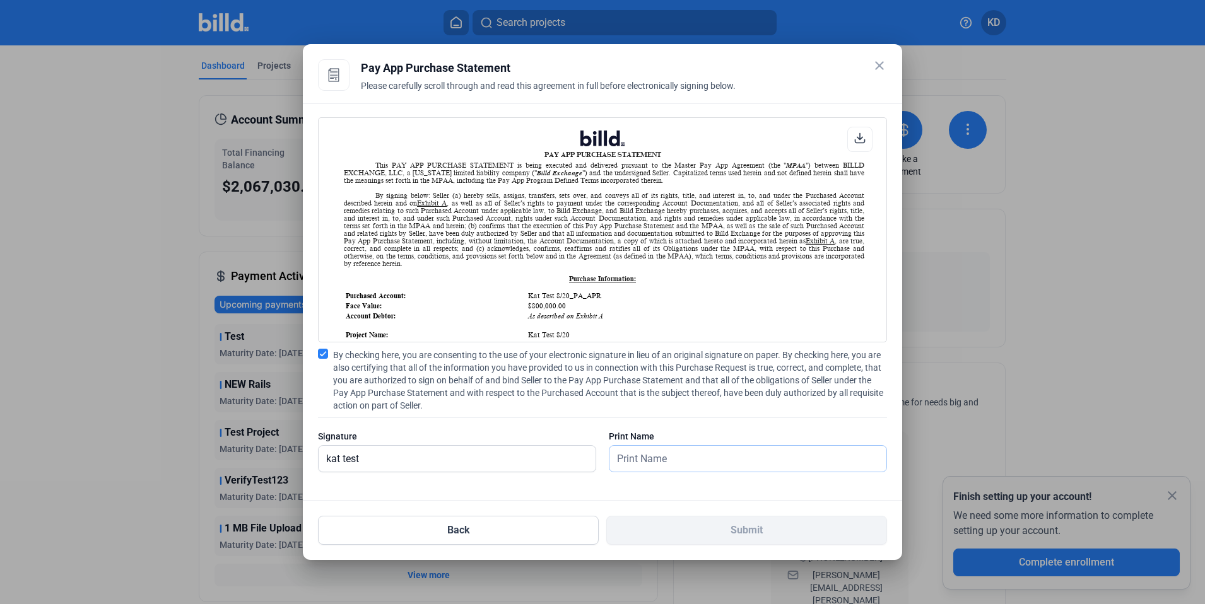
type input "kat test"
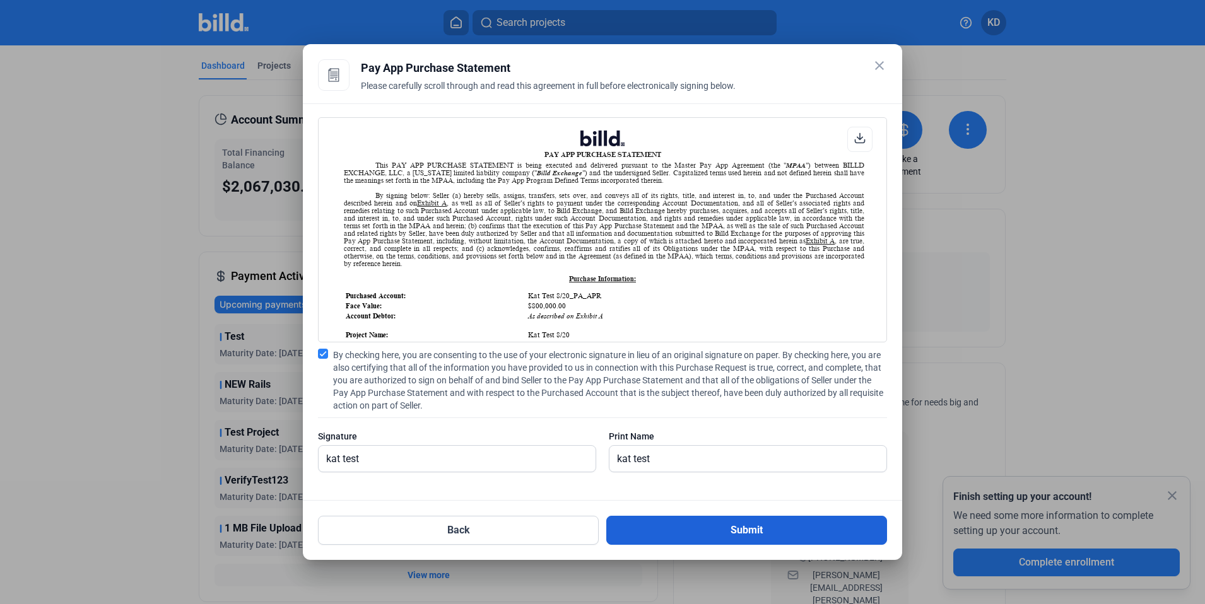
click at [708, 525] on button "Submit" at bounding box center [746, 530] width 281 height 29
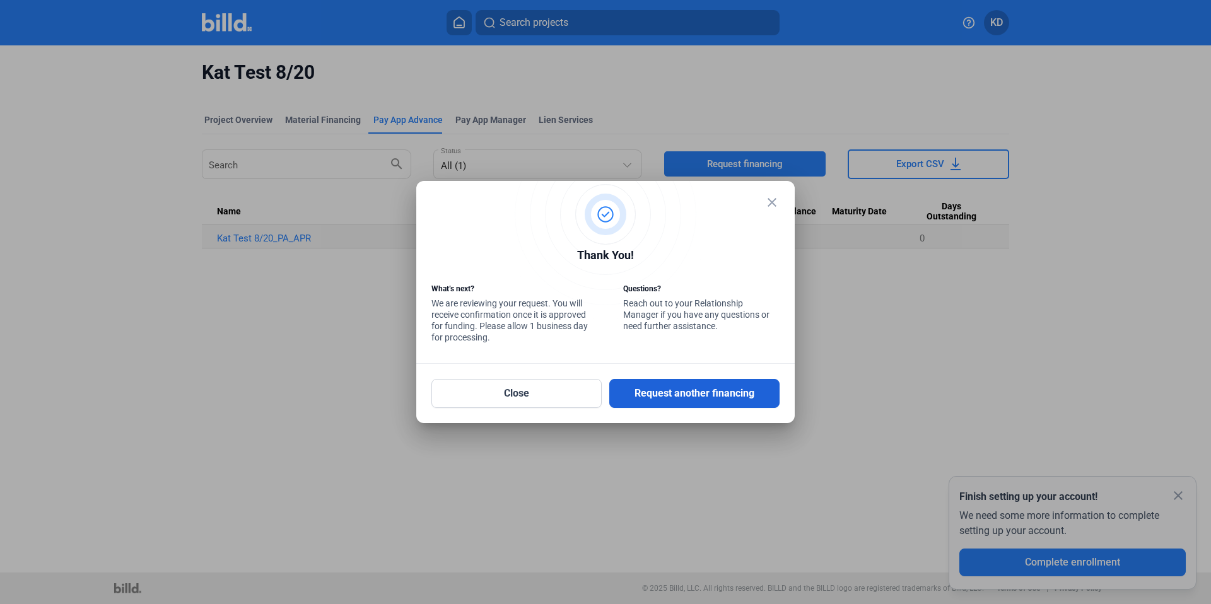
click at [679, 397] on button "Request another financing" at bounding box center [694, 393] width 170 height 29
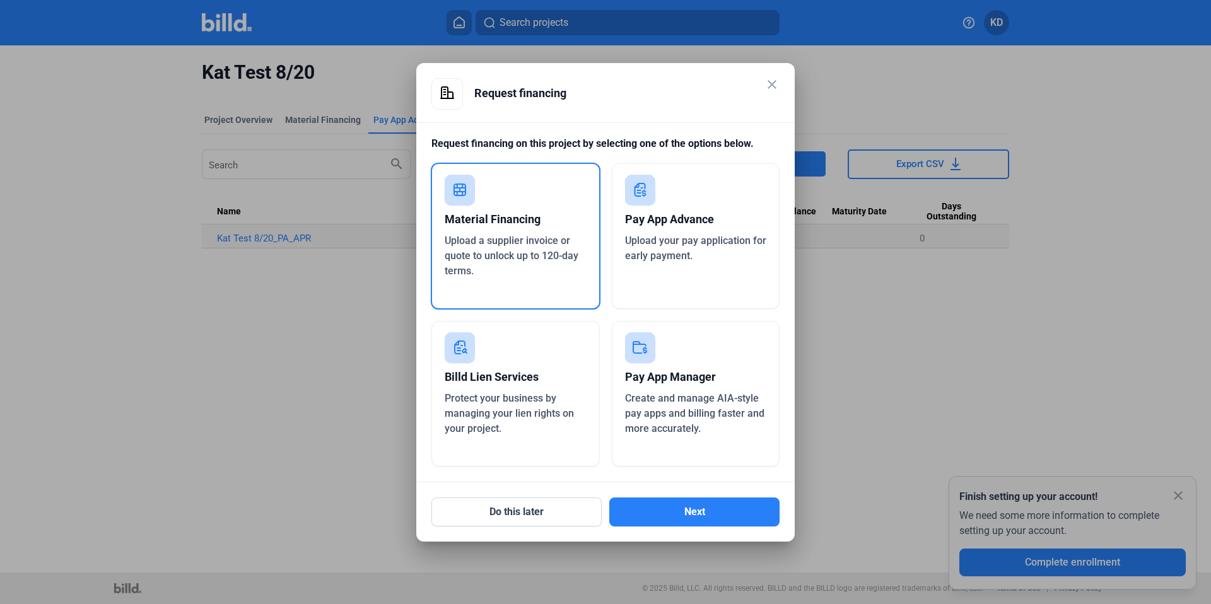
click at [773, 81] on mat-icon "close" at bounding box center [771, 84] width 15 height 15
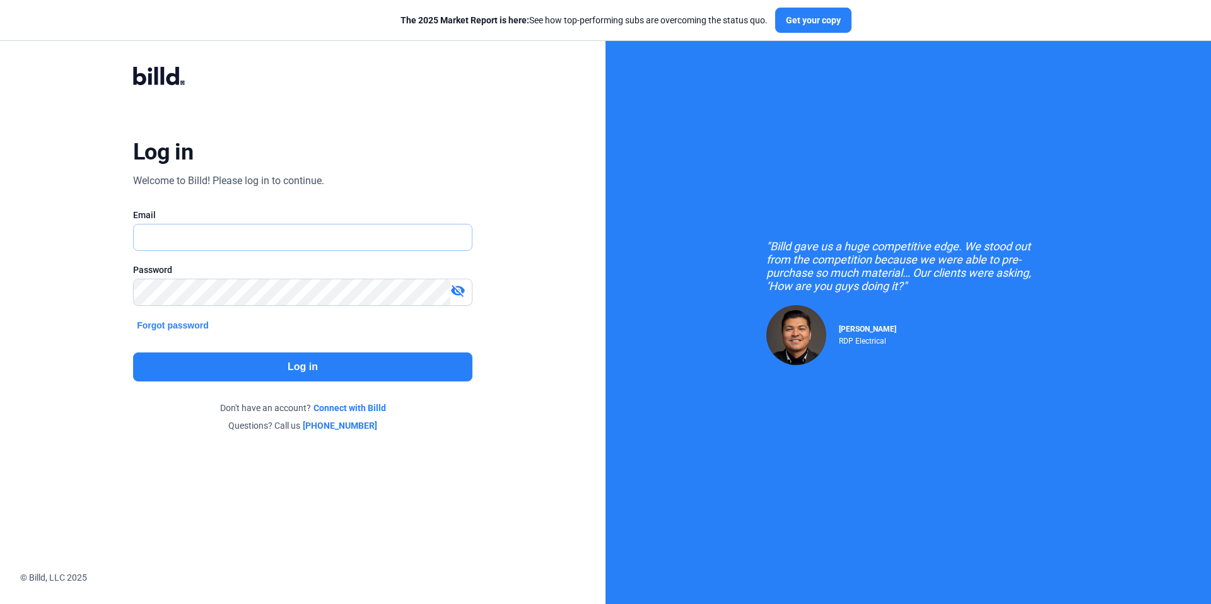
type input "[EMAIL_ADDRESS][DOMAIN_NAME]"
click at [318, 366] on button "Log in" at bounding box center [302, 367] width 339 height 29
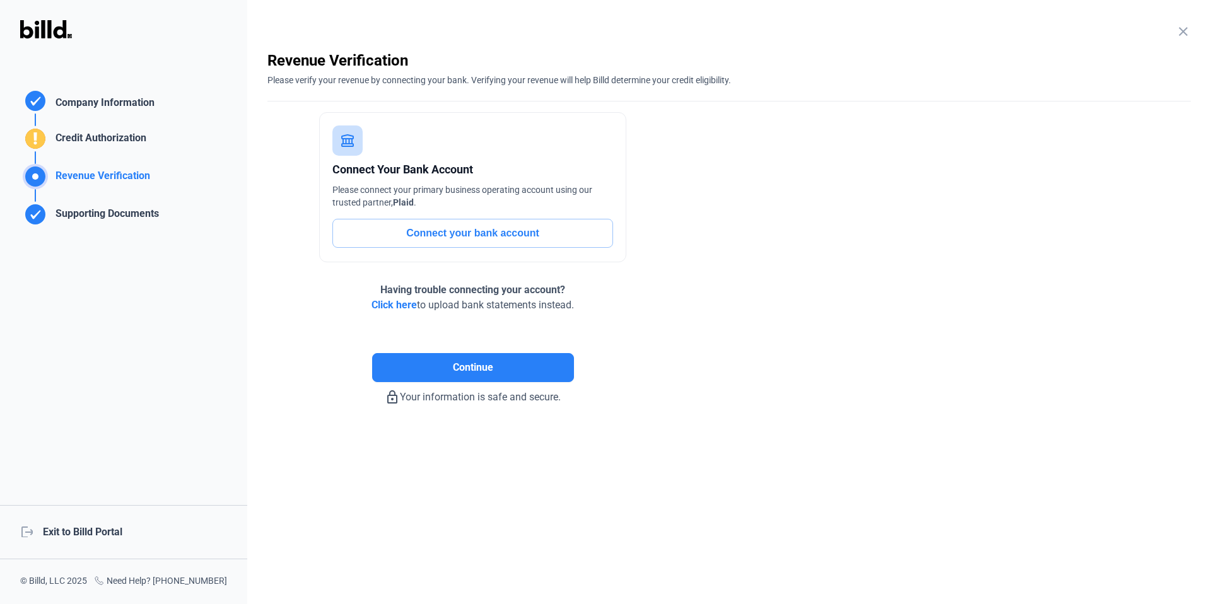
click at [127, 529] on div "logout Exit to Billd Portal" at bounding box center [123, 532] width 247 height 54
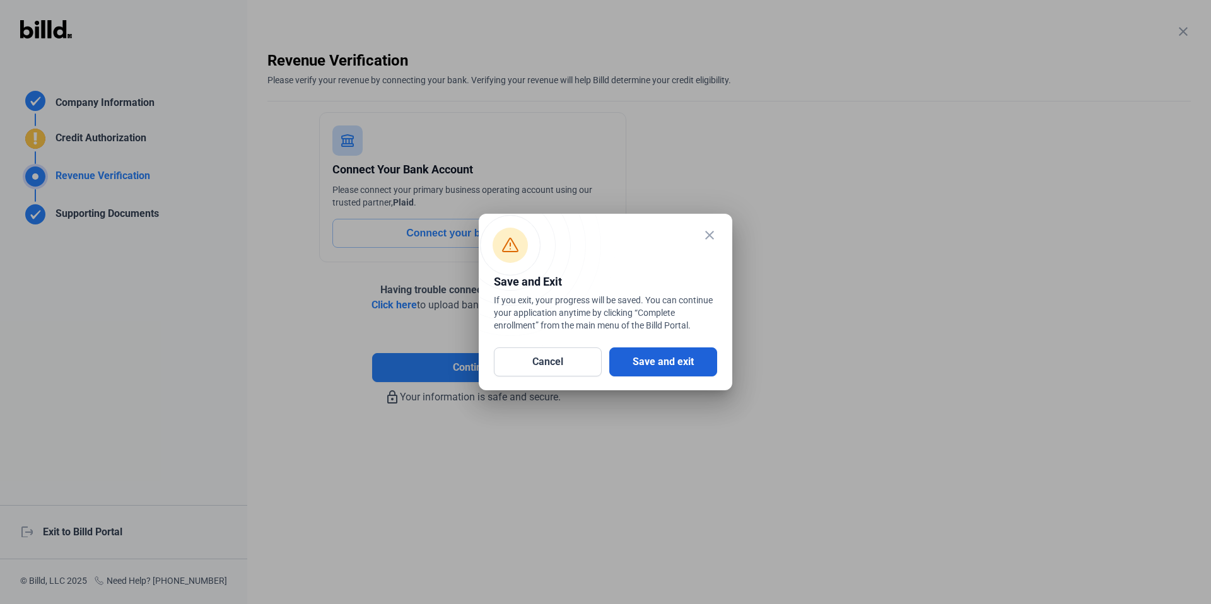
click at [680, 365] on button "Save and exit" at bounding box center [663, 362] width 108 height 29
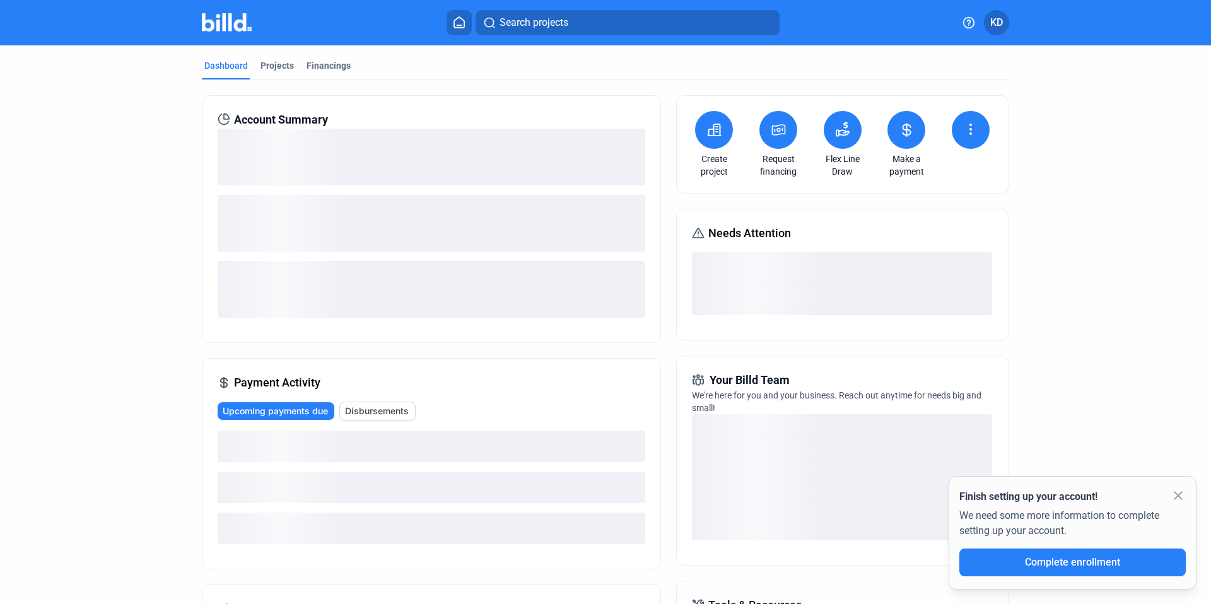
click at [778, 135] on icon at bounding box center [779, 129] width 16 height 15
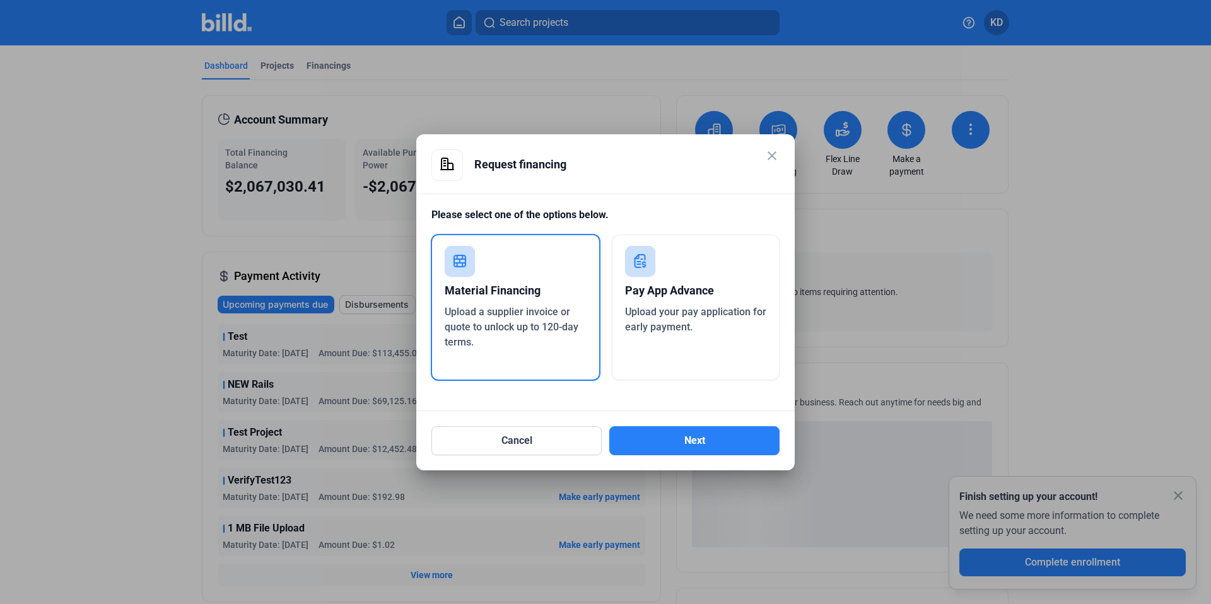
click at [680, 307] on span "Upload your pay application for early payment." at bounding box center [695, 319] width 141 height 27
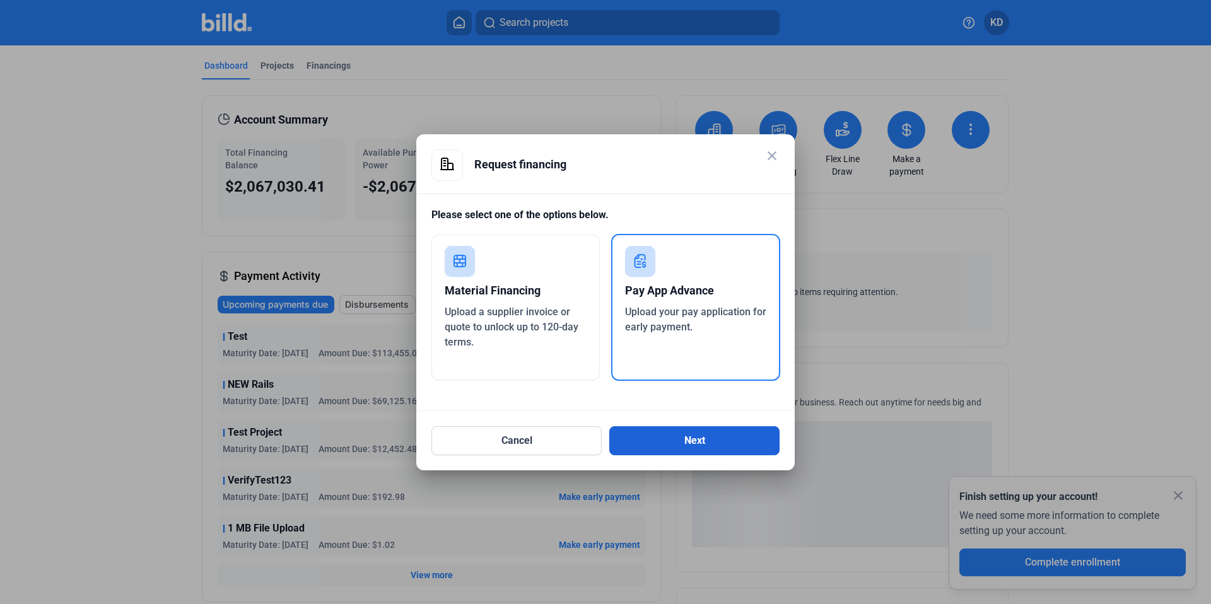
click at [696, 441] on button "Next" at bounding box center [694, 440] width 170 height 29
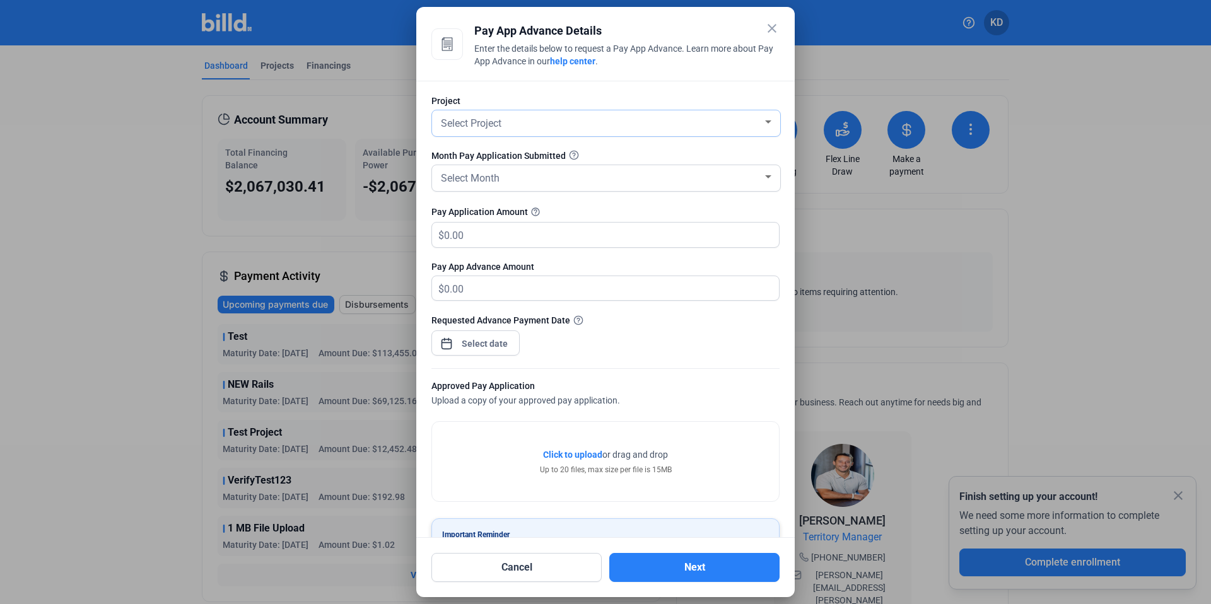
click at [498, 124] on span "Select Project" at bounding box center [471, 123] width 61 height 12
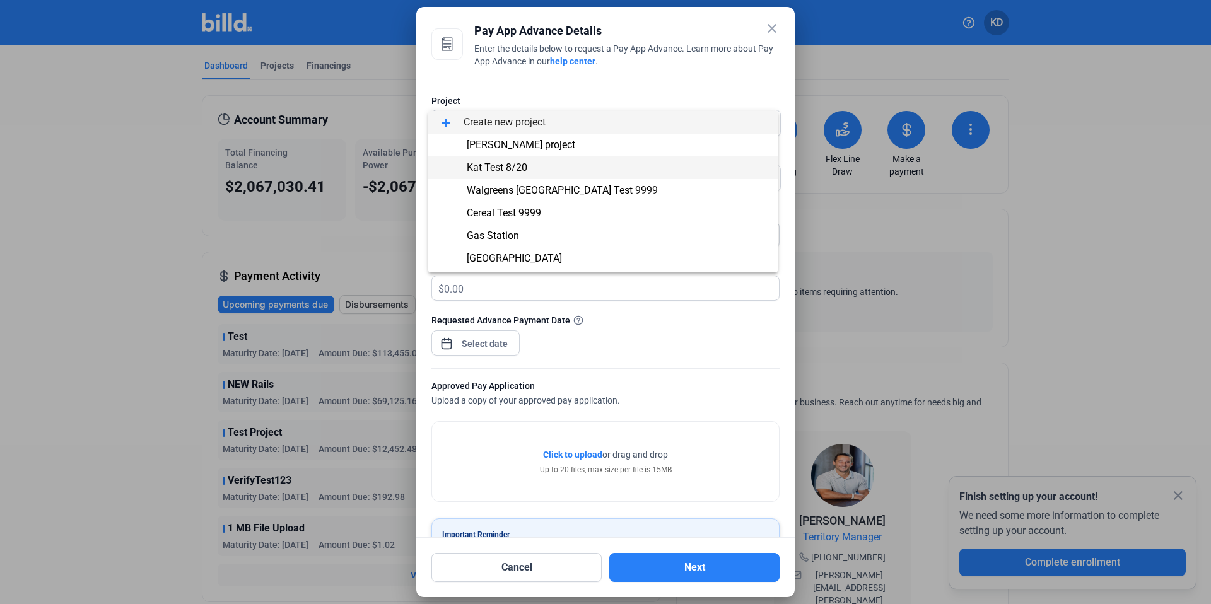
click at [510, 165] on span "Kat Test 8/20" at bounding box center [497, 167] width 61 height 12
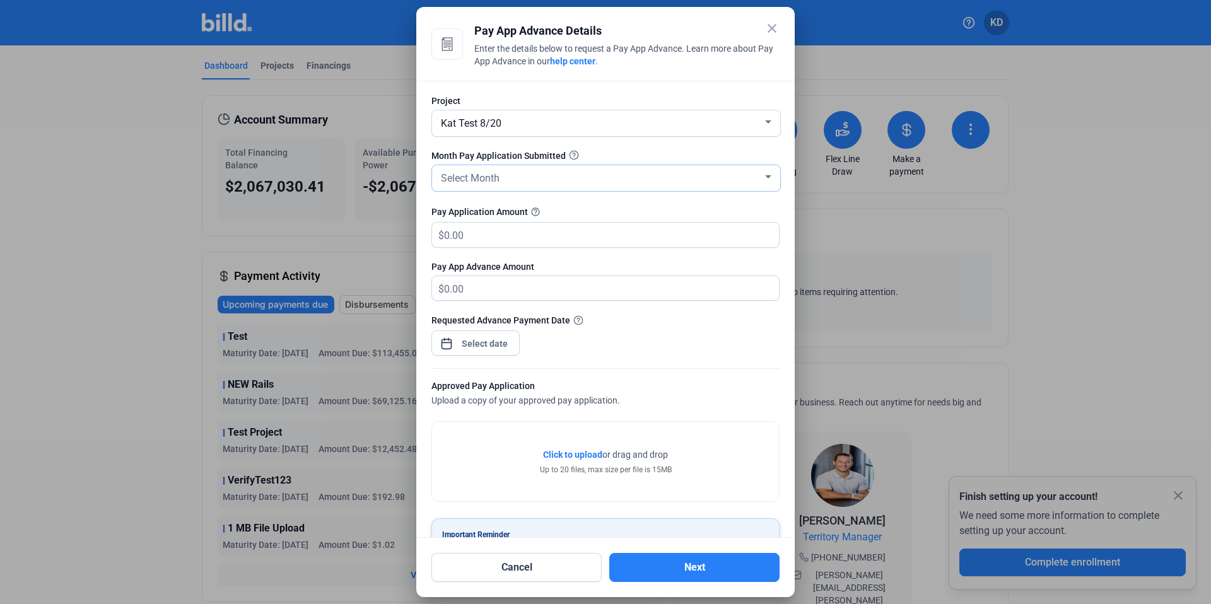
click at [484, 177] on span "Select Month" at bounding box center [470, 178] width 59 height 12
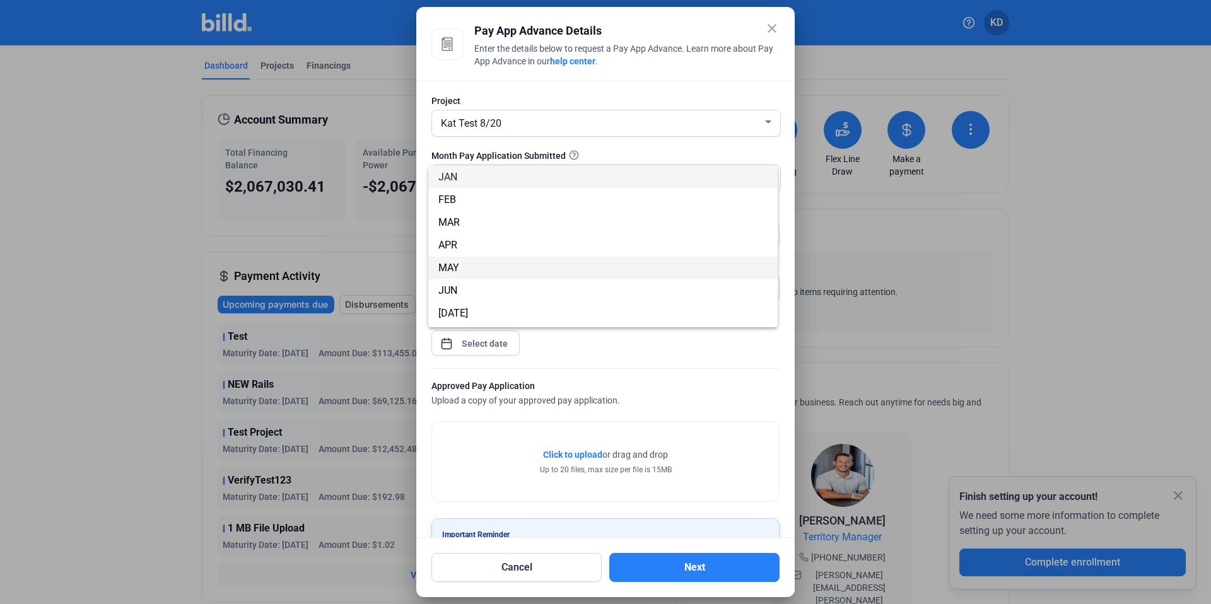
click at [484, 257] on span "MAY" at bounding box center [602, 268] width 329 height 23
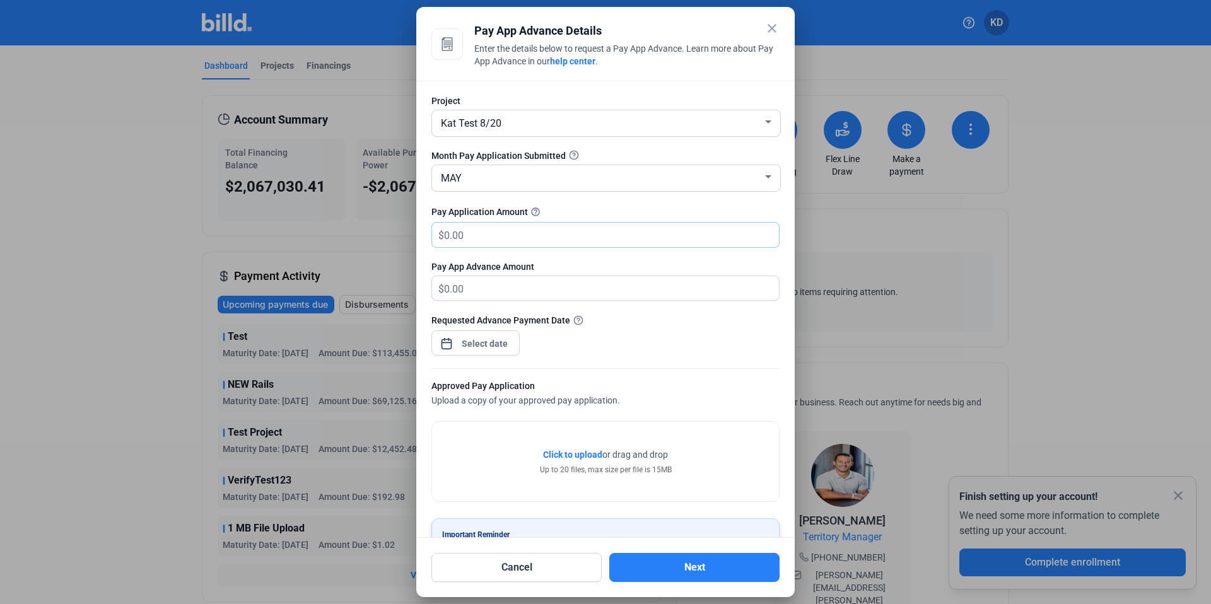
click at [482, 242] on input "text" at bounding box center [611, 235] width 335 height 25
type input "8"
type input "8.00"
type input "80"
type input "80.00"
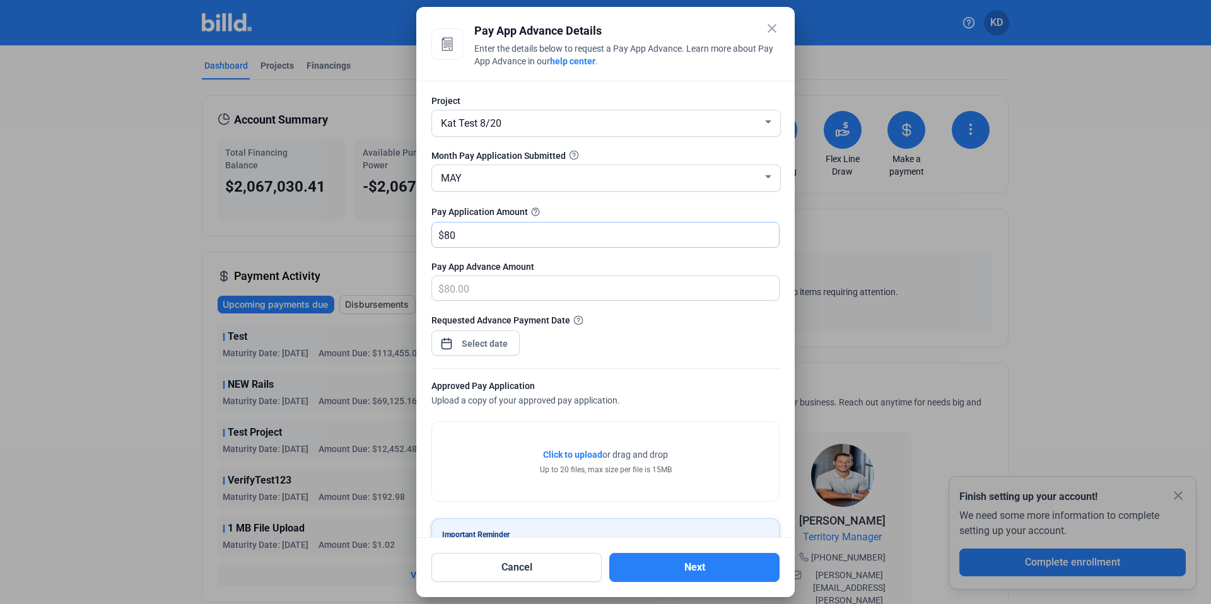
type input "800"
type input "800.00"
type input "8000"
type input "8,000.00"
type input "8,0000"
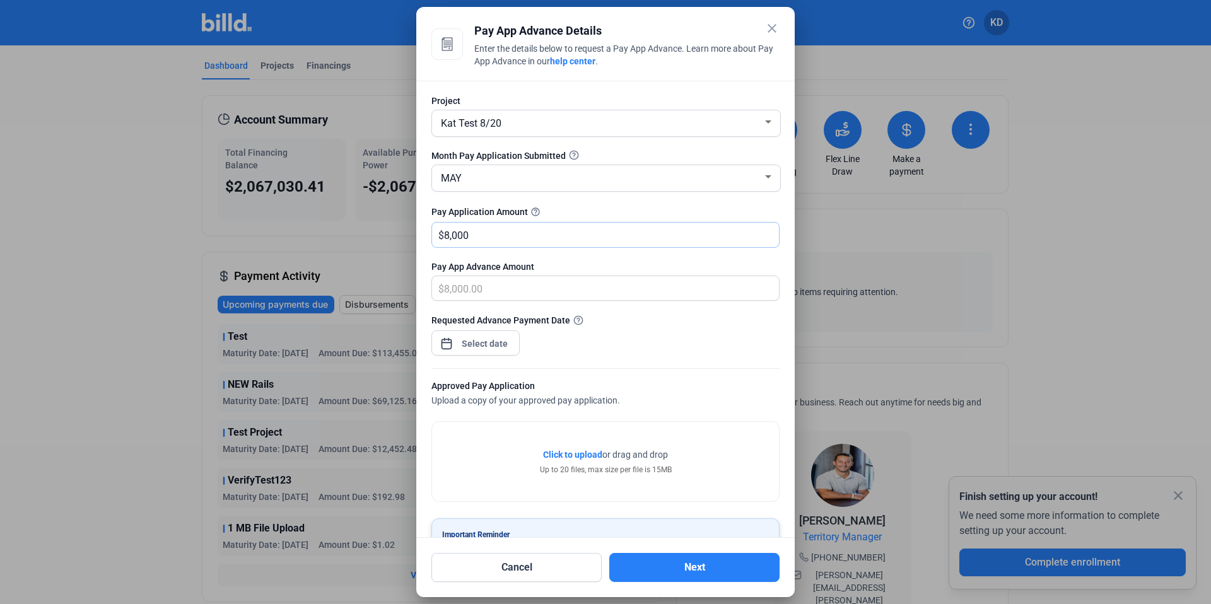
type input "80,000.00"
type input "80,0000"
type input "800,000.00"
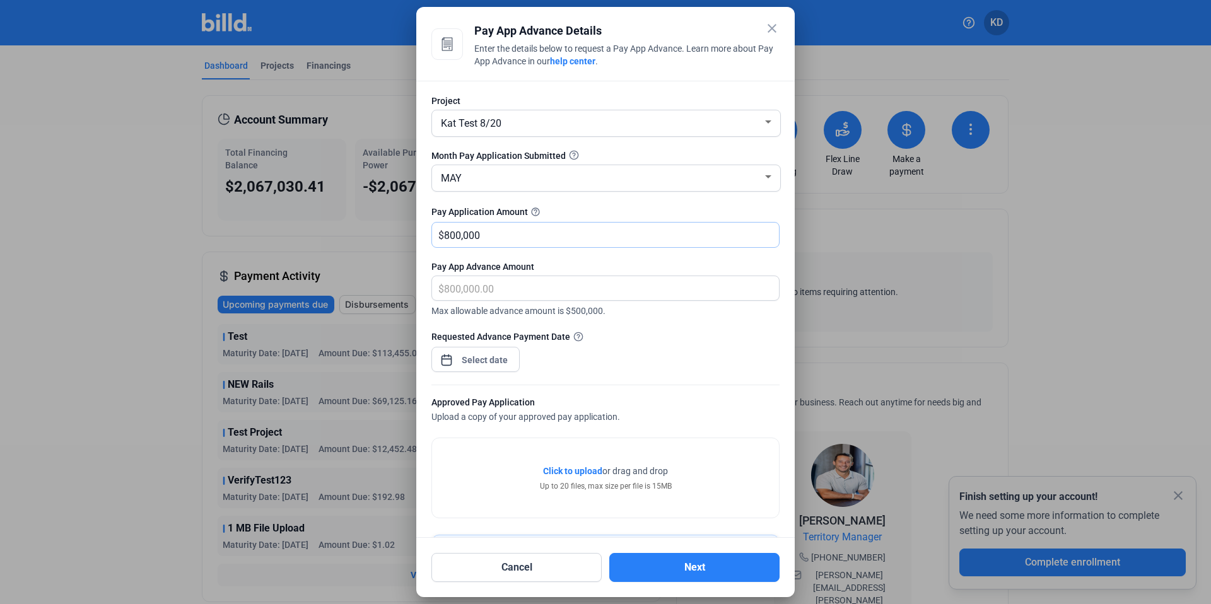
type input "800,000"
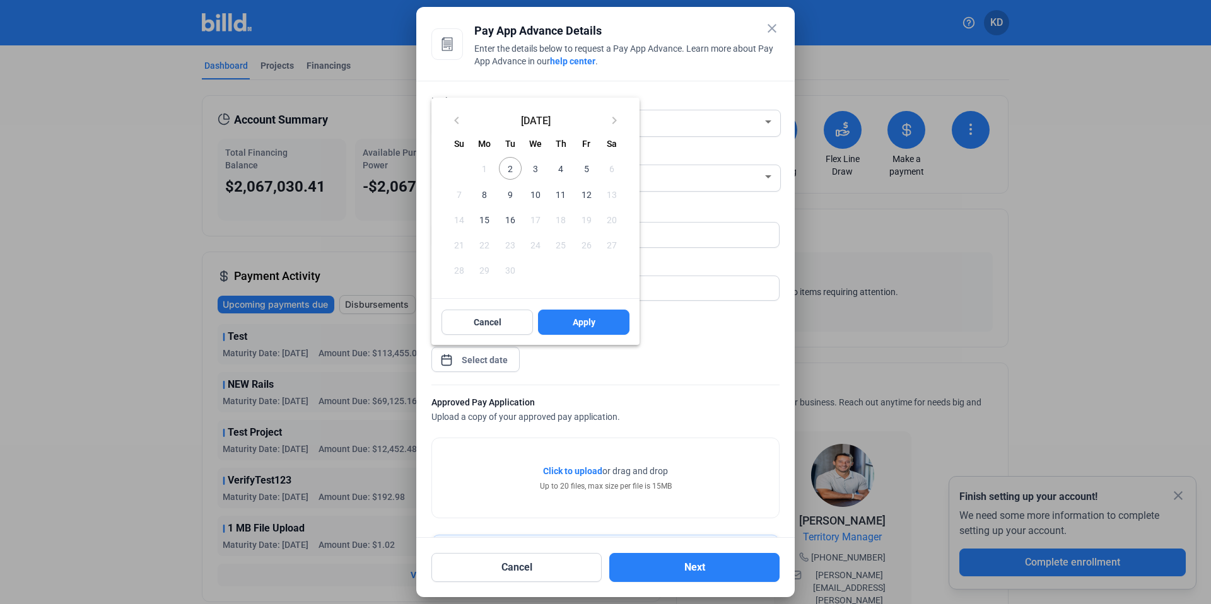
click at [483, 353] on div "close Pay App Advance Details Enter the details below to request a Pay App Adva…" at bounding box center [605, 302] width 1211 height 604
click at [506, 170] on span "2" at bounding box center [510, 168] width 23 height 23
click at [586, 310] on button "Apply" at bounding box center [583, 322] width 91 height 25
type input "Sep 02, 2025"
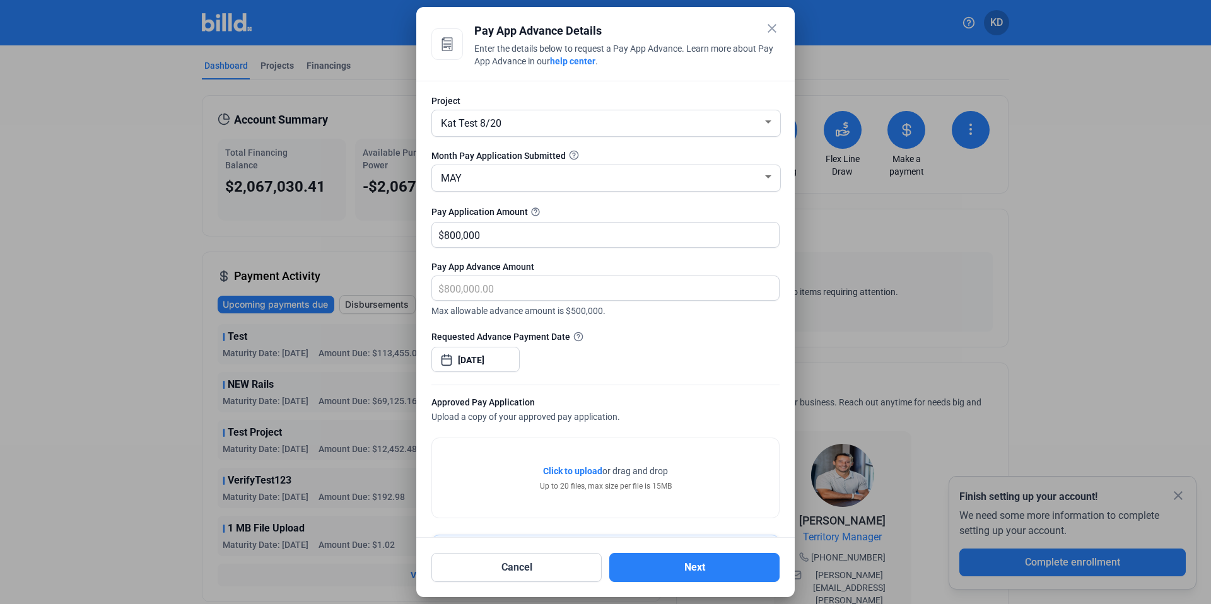
click at [573, 467] on span "Click to upload" at bounding box center [572, 471] width 59 height 10
click at [718, 573] on button "Next" at bounding box center [694, 567] width 170 height 29
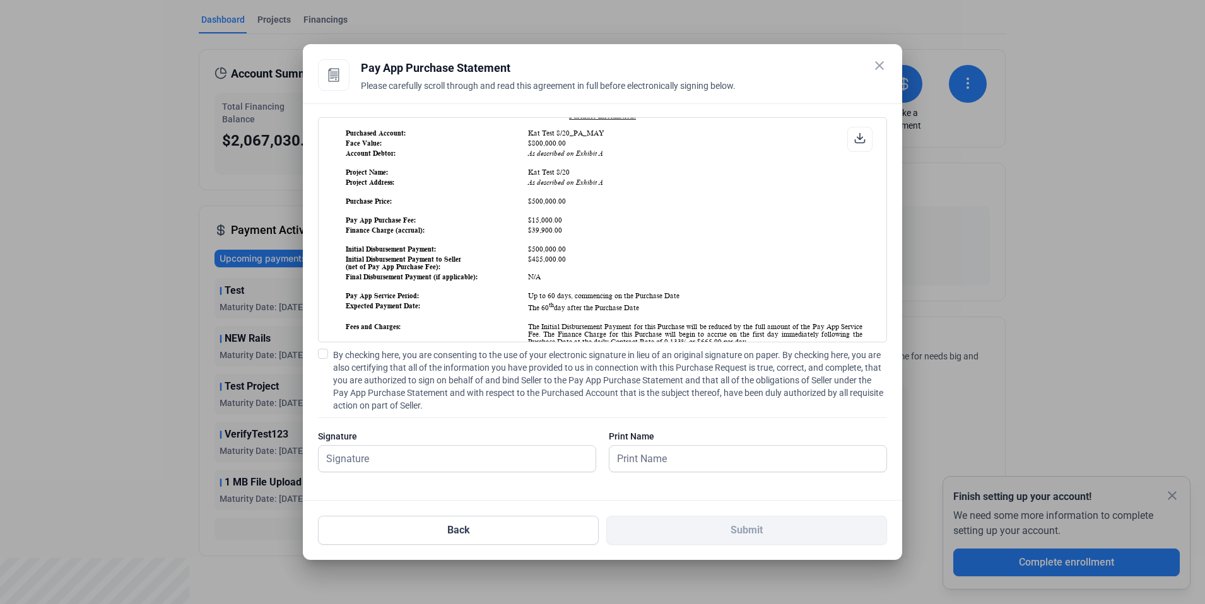
scroll to position [163, 0]
click at [324, 354] on span at bounding box center [323, 354] width 10 height 10
click at [0, 0] on input "By checking here, you are consenting to the use of your electronic signature in…" at bounding box center [0, 0] width 0 height 0
click at [412, 459] on input "text" at bounding box center [449, 459] width 263 height 26
type input "kat test"
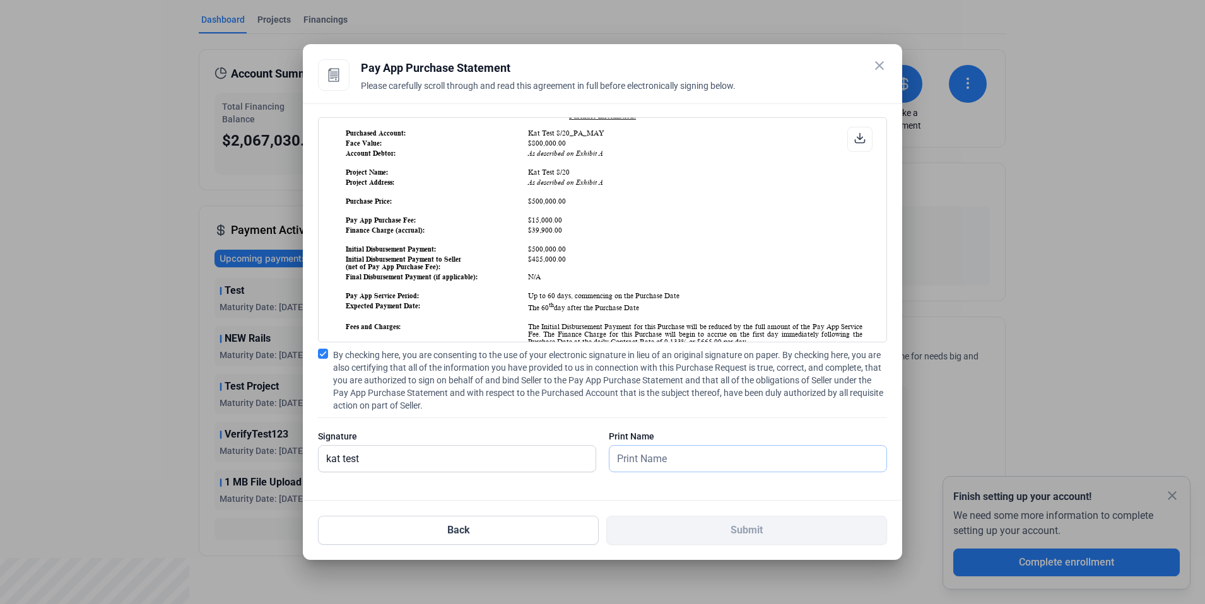
click at [689, 460] on input "text" at bounding box center [747, 459] width 277 height 26
type input "kat test"
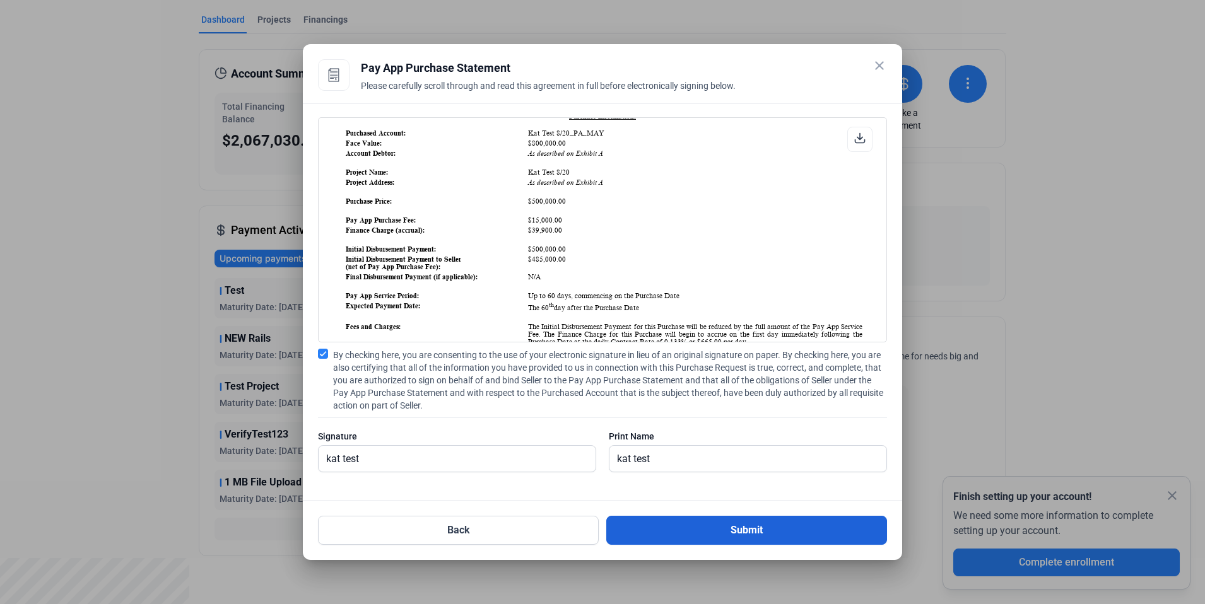
click at [725, 536] on button "Submit" at bounding box center [746, 530] width 281 height 29
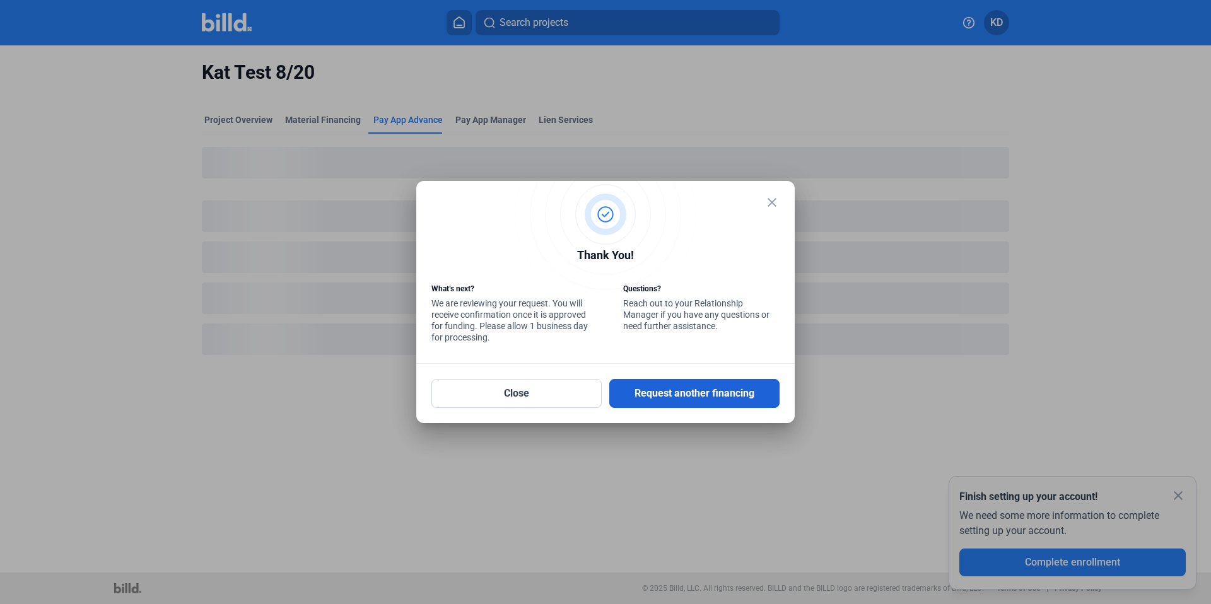
click at [692, 388] on button "Request another financing" at bounding box center [694, 393] width 170 height 29
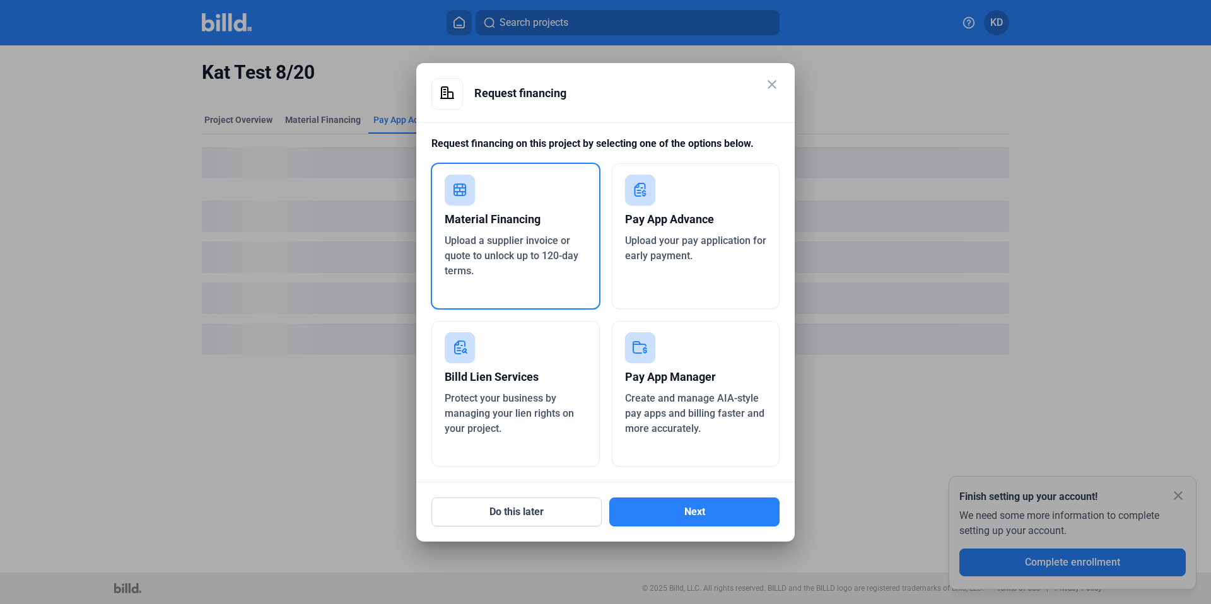
click at [684, 257] on span "Upload your pay application for early payment." at bounding box center [695, 248] width 141 height 27
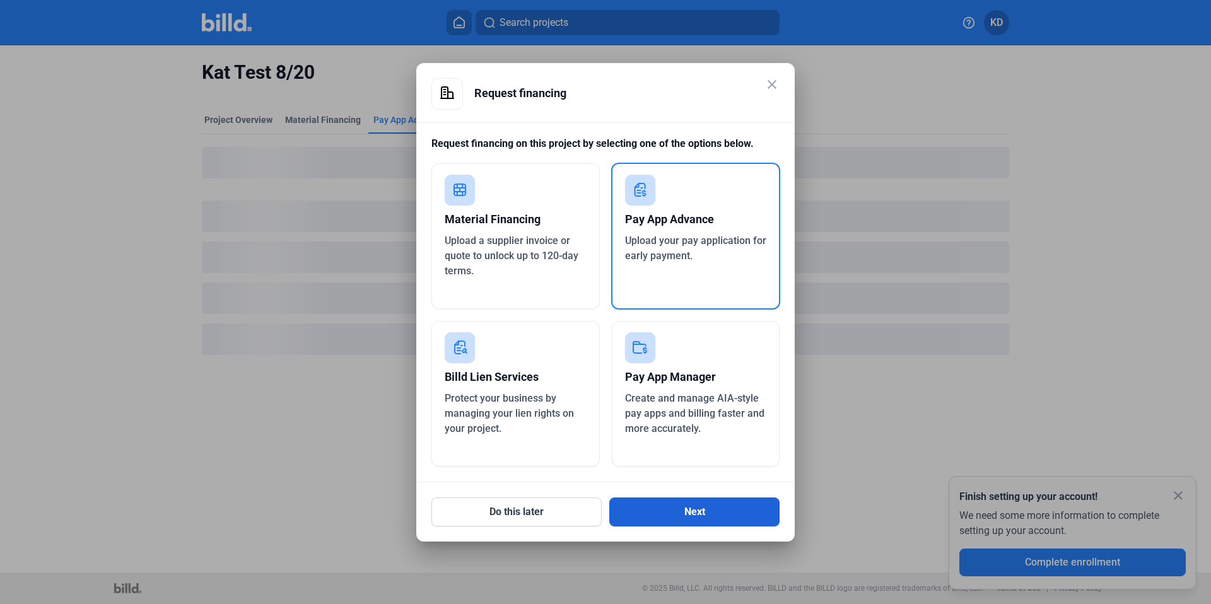
click at [722, 518] on button "Next" at bounding box center [694, 512] width 170 height 29
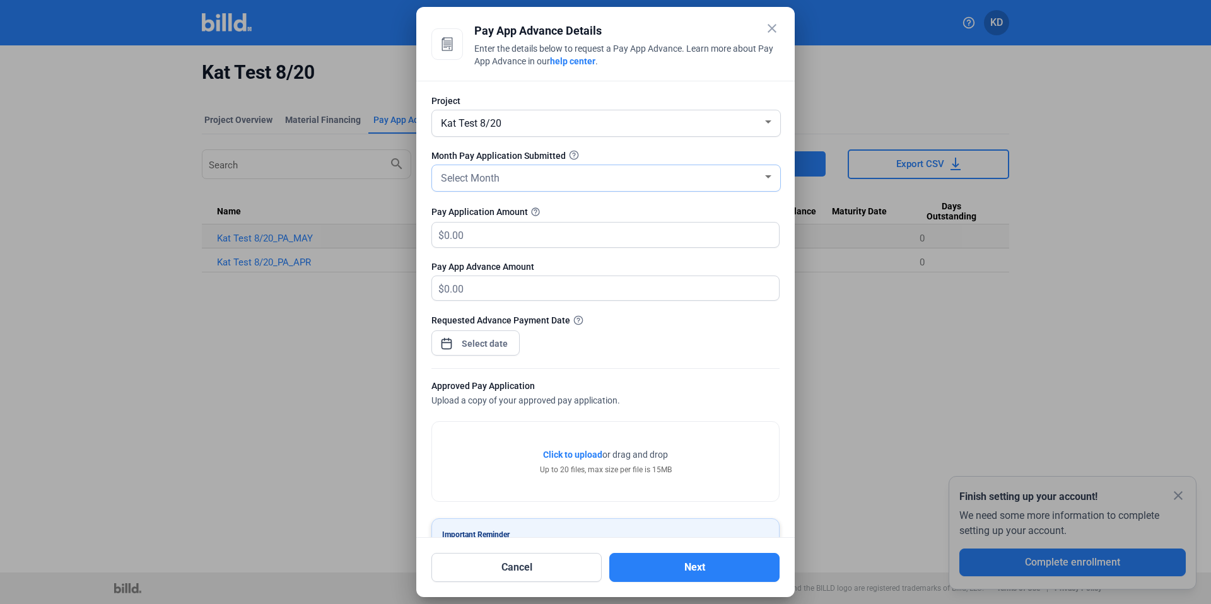
click at [492, 190] on div "Select Month" at bounding box center [606, 178] width 336 height 26
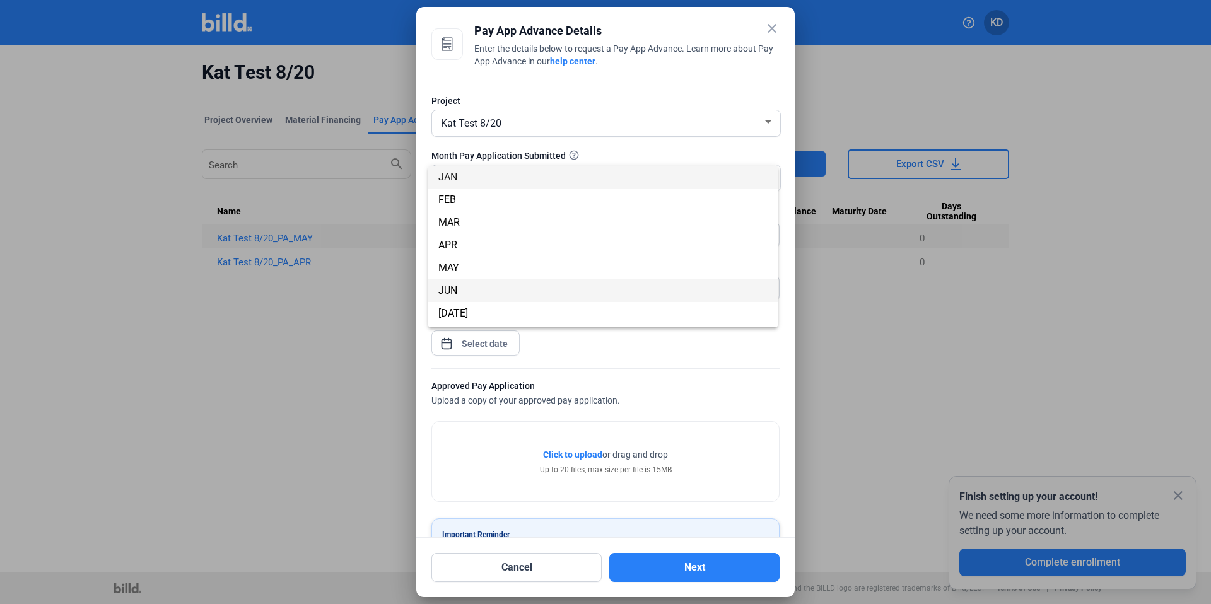
click at [463, 295] on span "JUN" at bounding box center [602, 290] width 329 height 23
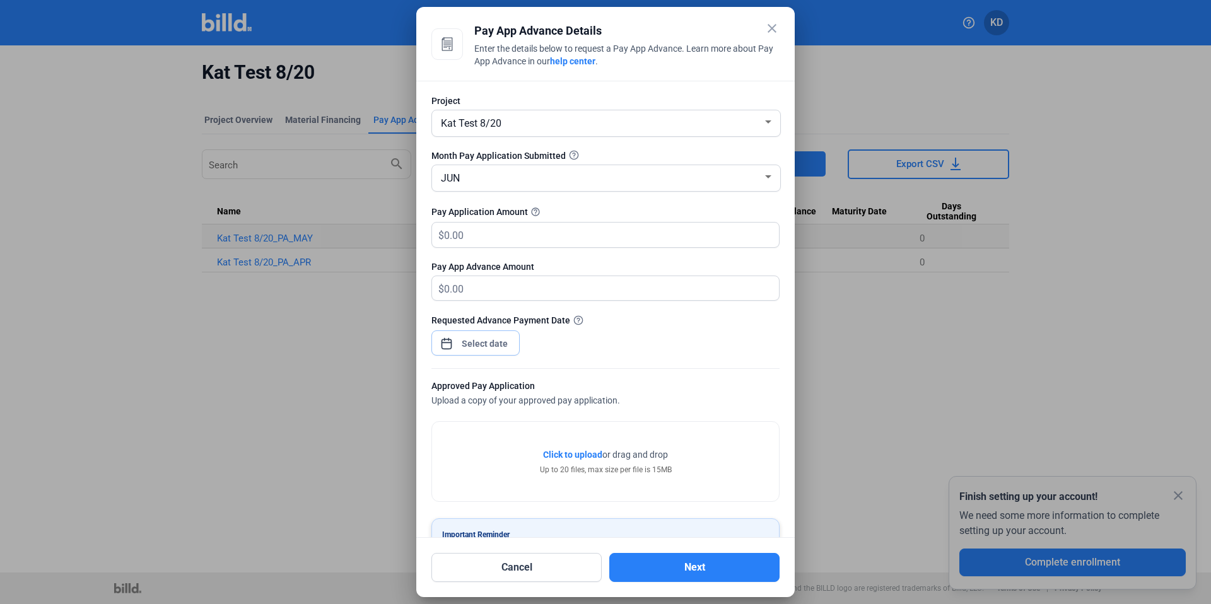
click at [501, 342] on div "close Pay App Advance Details Enter the details below to request a Pay App Adva…" at bounding box center [605, 302] width 1211 height 604
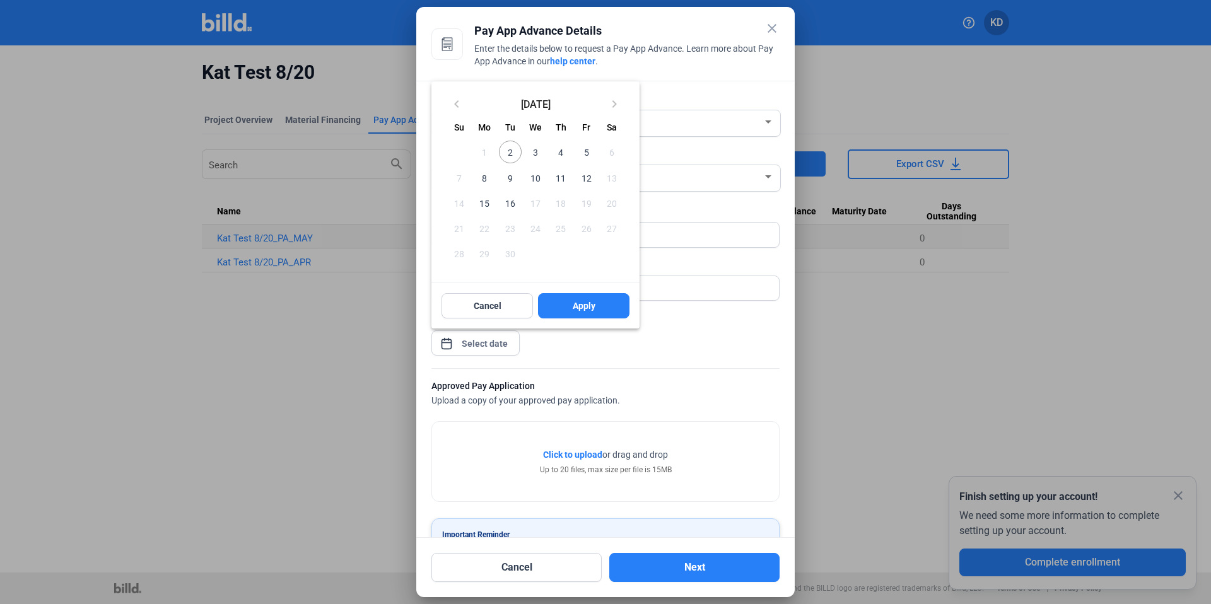
click at [675, 184] on div at bounding box center [605, 302] width 1211 height 604
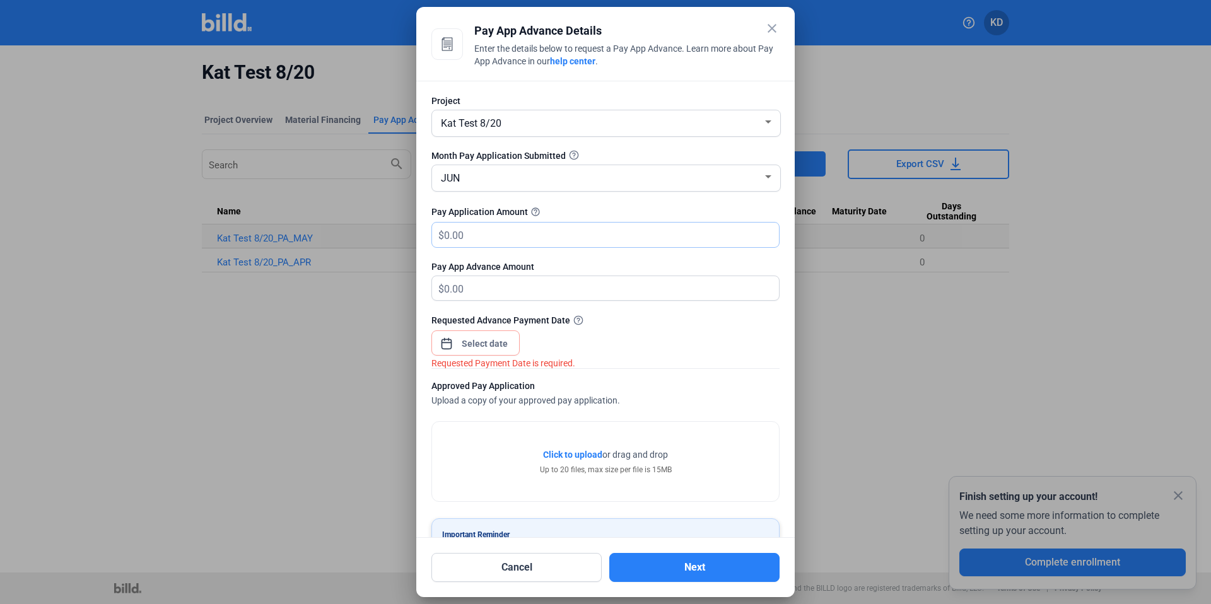
click at [518, 233] on input "text" at bounding box center [611, 235] width 335 height 25
type input "2"
type input "2.00"
type input "20"
type input "20.00"
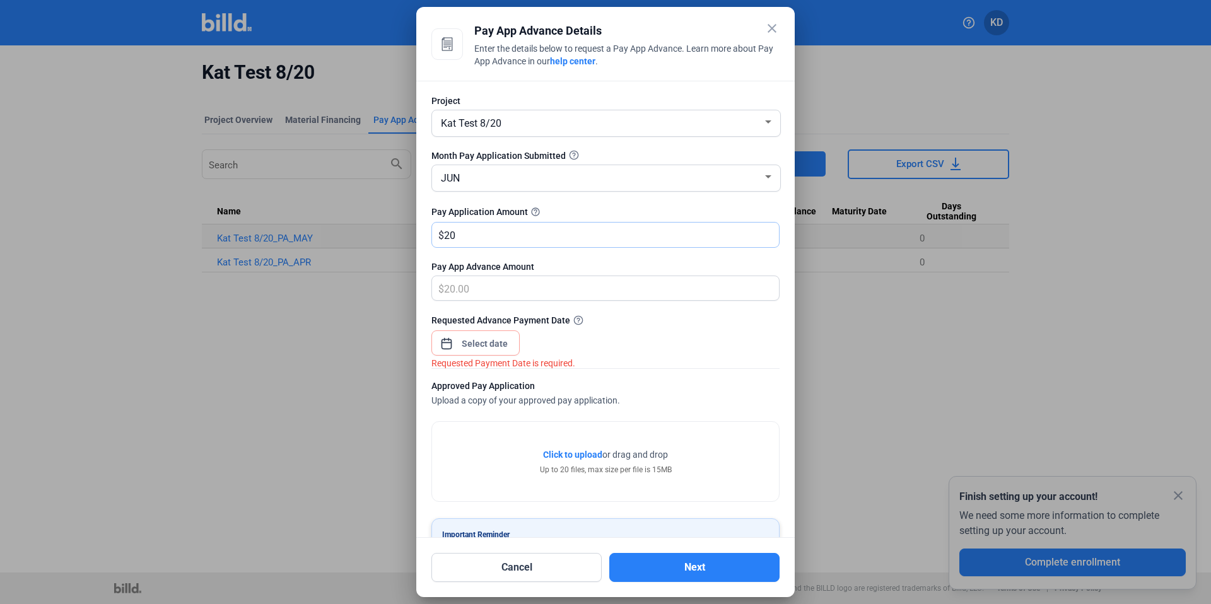
type input "200"
type input "200.00"
type input "2000"
type input "2,000.00"
type input "2,0000"
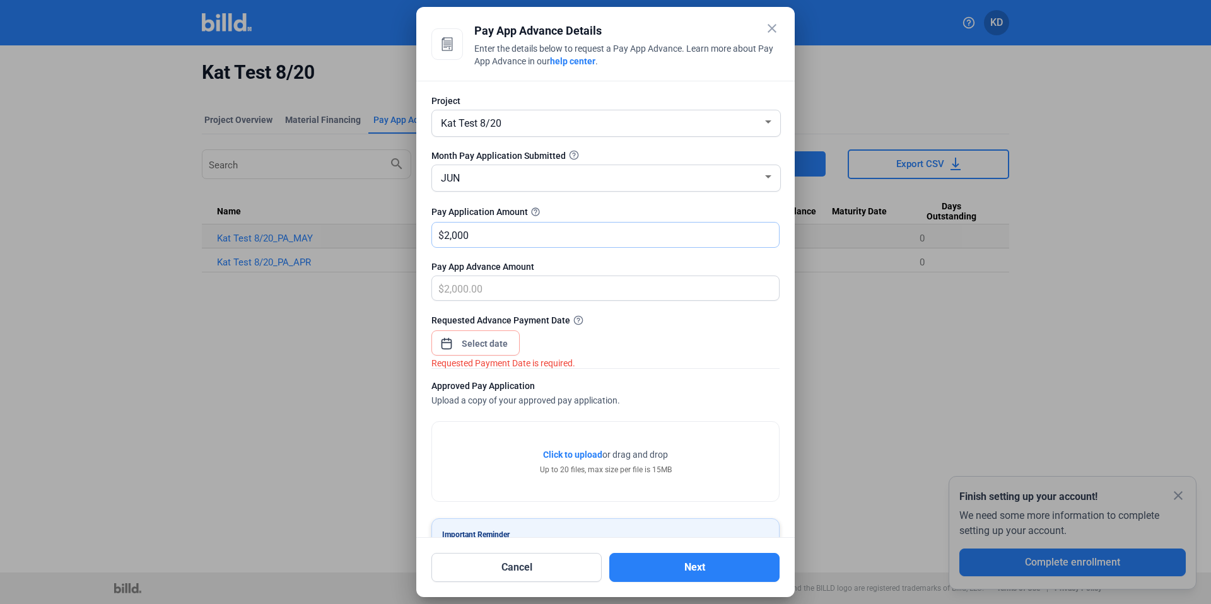
type input "20,000.00"
type input "20,0000"
type input "200,000.00"
drag, startPoint x: 558, startPoint y: 235, endPoint x: 314, endPoint y: 226, distance: 243.6
click at [314, 226] on div "close Pay App Advance Details Enter the details below to request a Pay App Adva…" at bounding box center [605, 302] width 1211 height 604
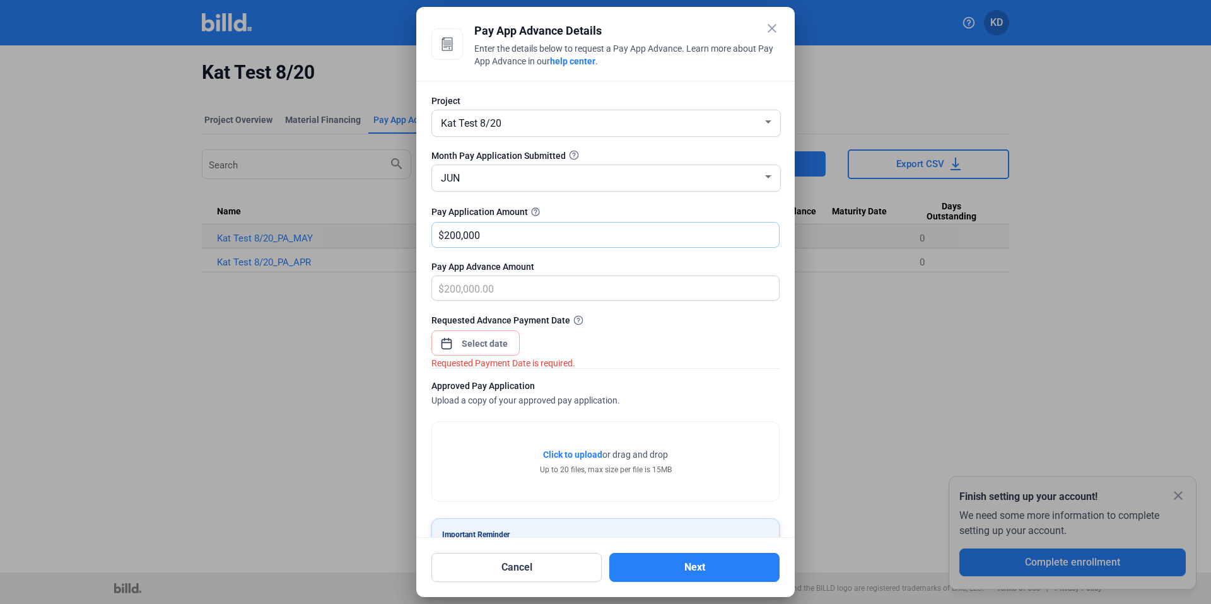
type input "5"
type input "5.00"
type input "50"
type input "50.00"
type input "500"
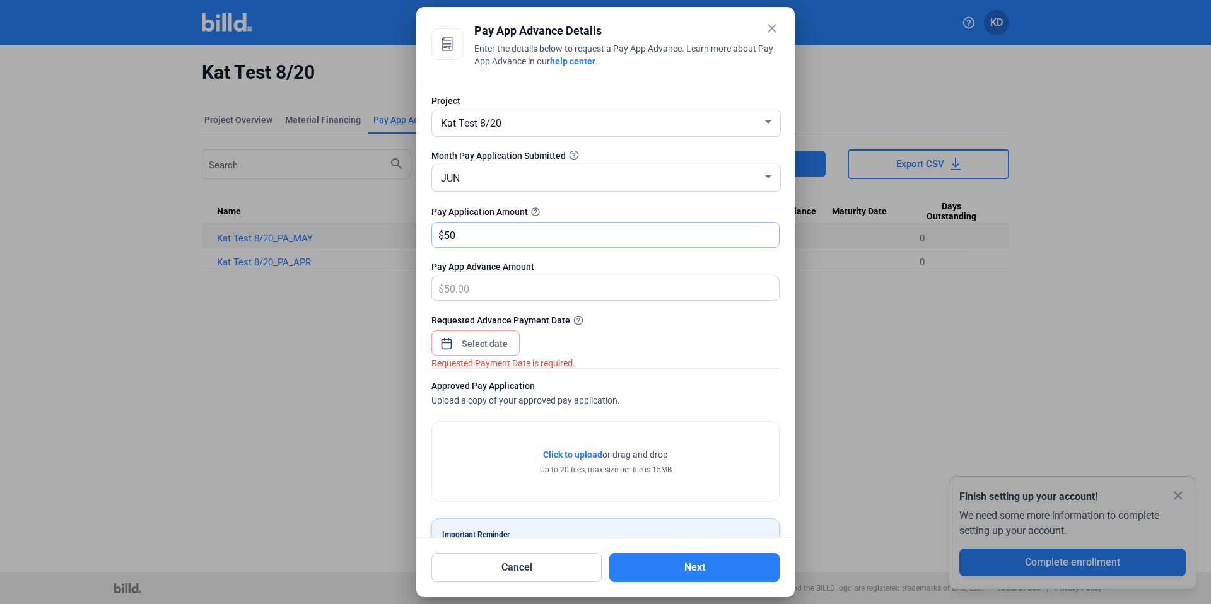
type input "500.00"
type input "5000"
type input "5,000.00"
type input "5,0000"
type input "50,000.00"
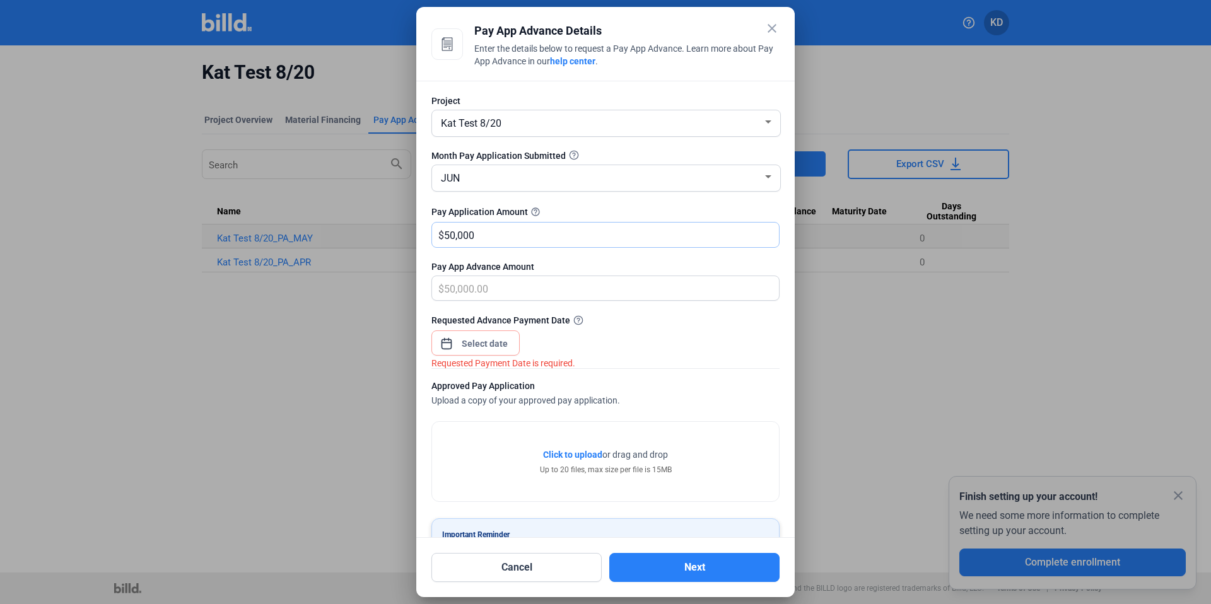
type input "50,0000"
type input "500,000.00"
drag, startPoint x: 511, startPoint y: 235, endPoint x: 326, endPoint y: 231, distance: 184.8
click at [326, 231] on div "close Pay App Advance Details Enter the details below to request a Pay App Adva…" at bounding box center [605, 302] width 1211 height 604
type input "2"
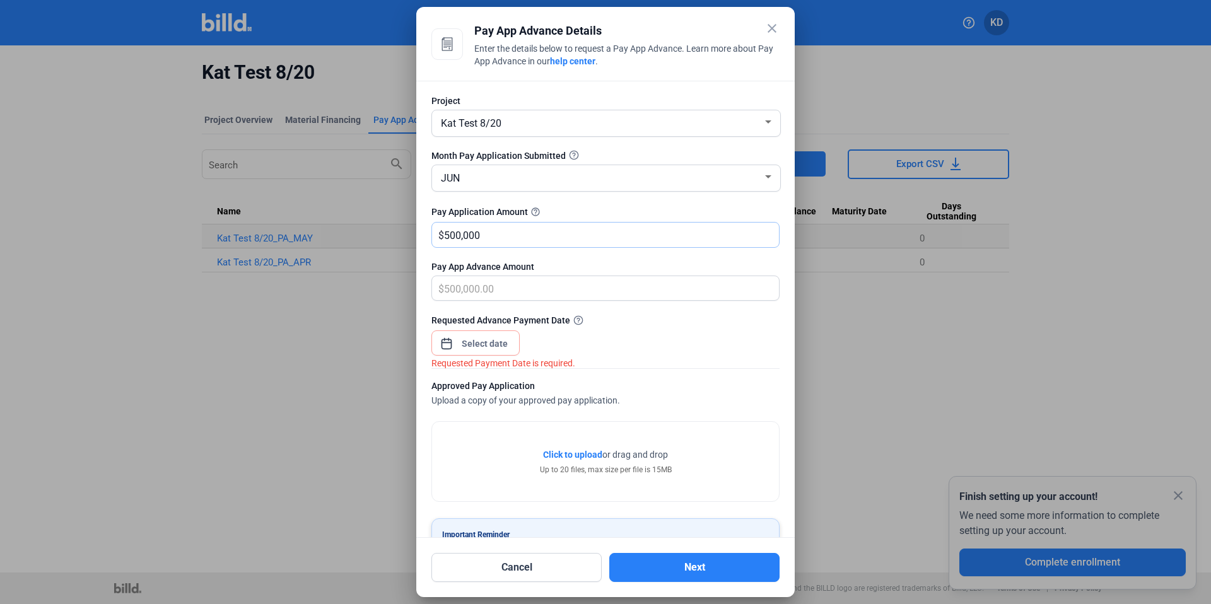
type input "2.00"
type input "20"
type input "20.00"
type input "200"
type input "200.00"
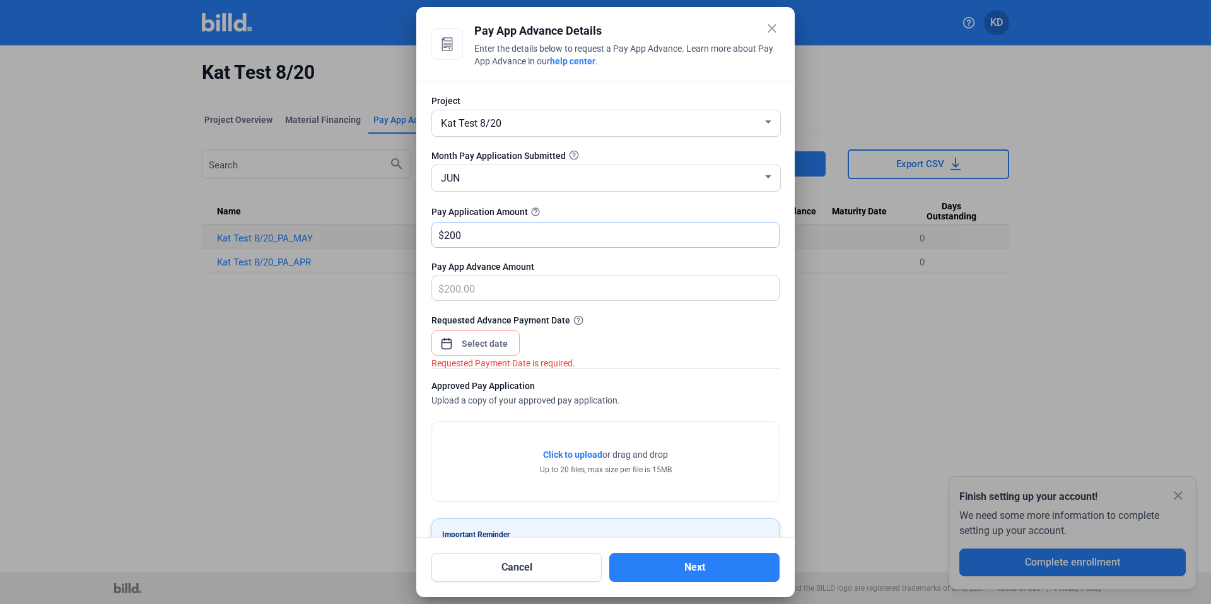
type input "2000"
type input "2,000.00"
type input "2,0000"
type input "20,000.00"
type input "20,0000"
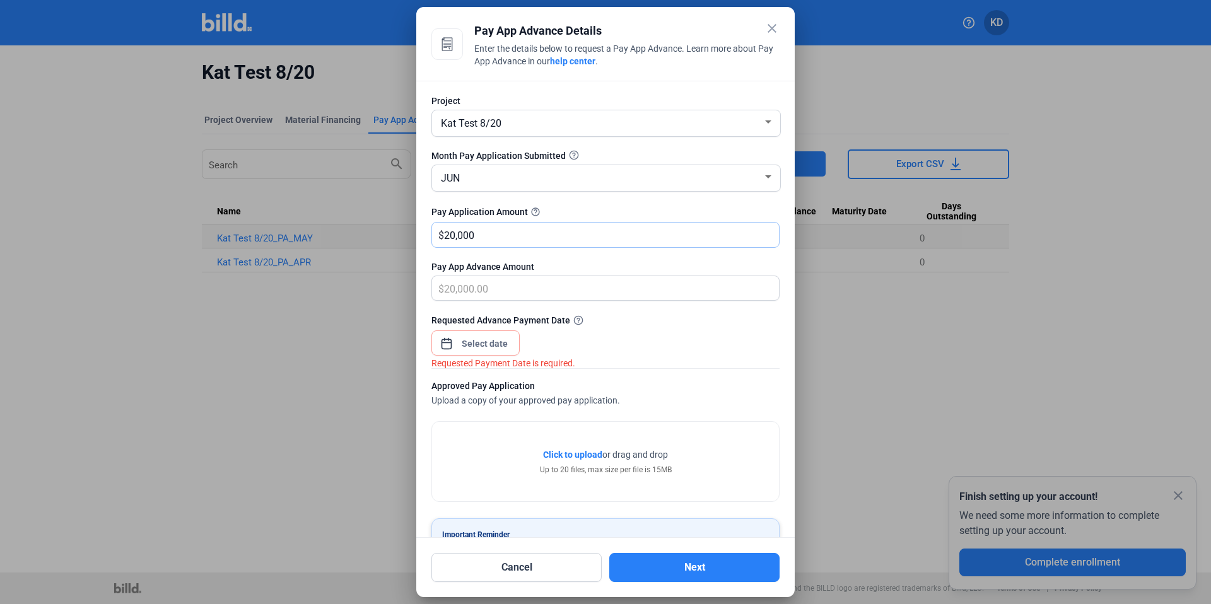
type input "200,000.00"
drag, startPoint x: 446, startPoint y: 232, endPoint x: 351, endPoint y: 226, distance: 95.4
click at [351, 226] on div "close Pay App Advance Details Enter the details below to request a Pay App Adva…" at bounding box center [605, 302] width 1211 height 604
type input "5"
type input "5.00"
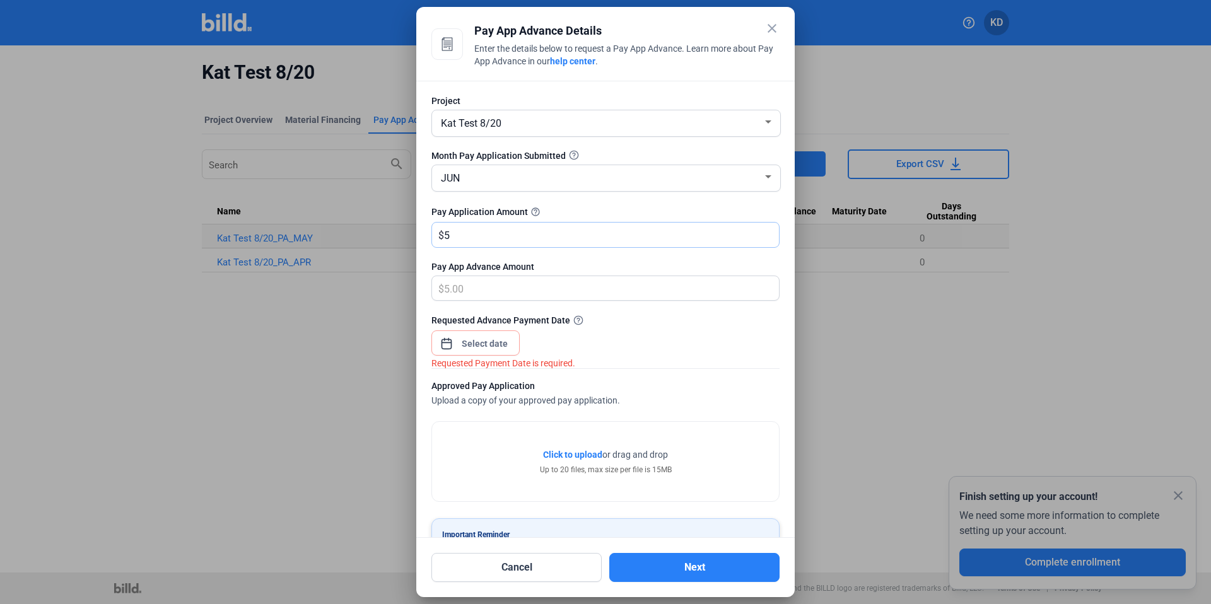
type input "50"
type input "50.00"
type input "500"
type input "500.00"
type input "5000"
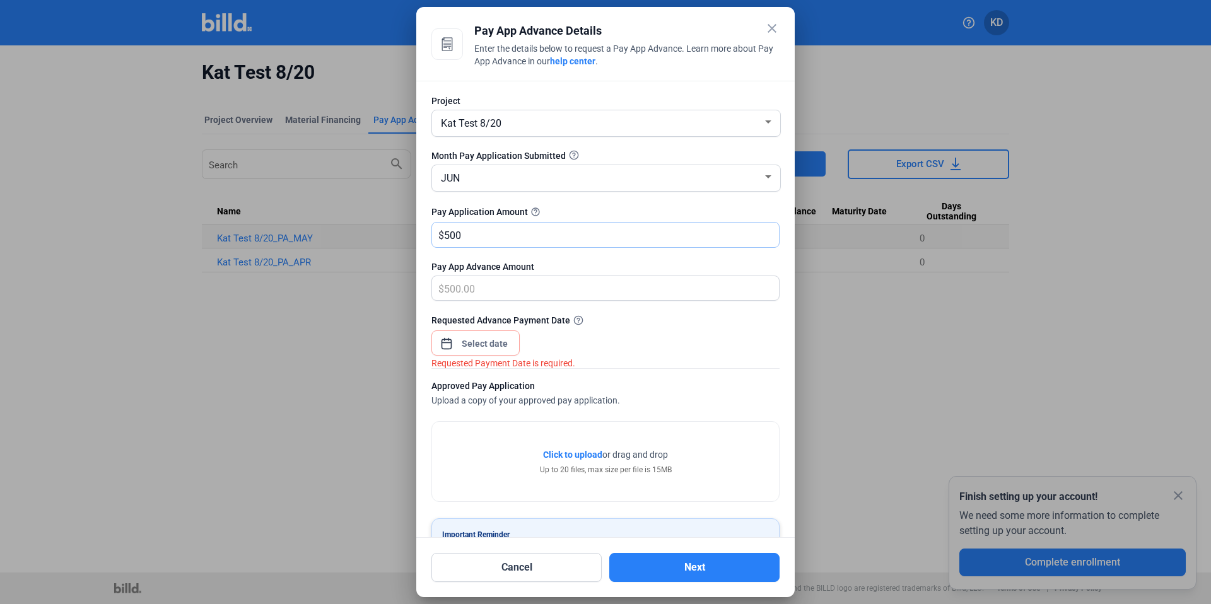
type input "5,000.00"
type input "5,0000"
type input "50,000.00"
type input "50,0000"
type input "500,000.00"
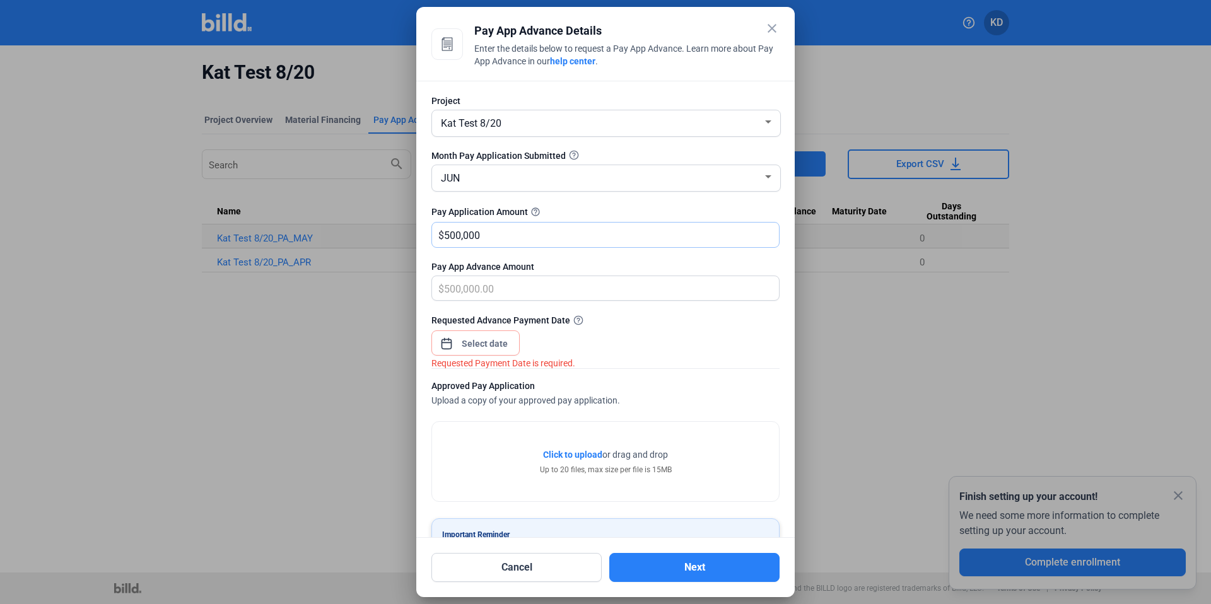
drag, startPoint x: 500, startPoint y: 233, endPoint x: 381, endPoint y: 233, distance: 119.2
click at [381, 233] on div "close Pay App Advance Details Enter the details below to request a Pay App Adva…" at bounding box center [605, 302] width 1211 height 604
type input "2"
type input "2.00"
type input "20"
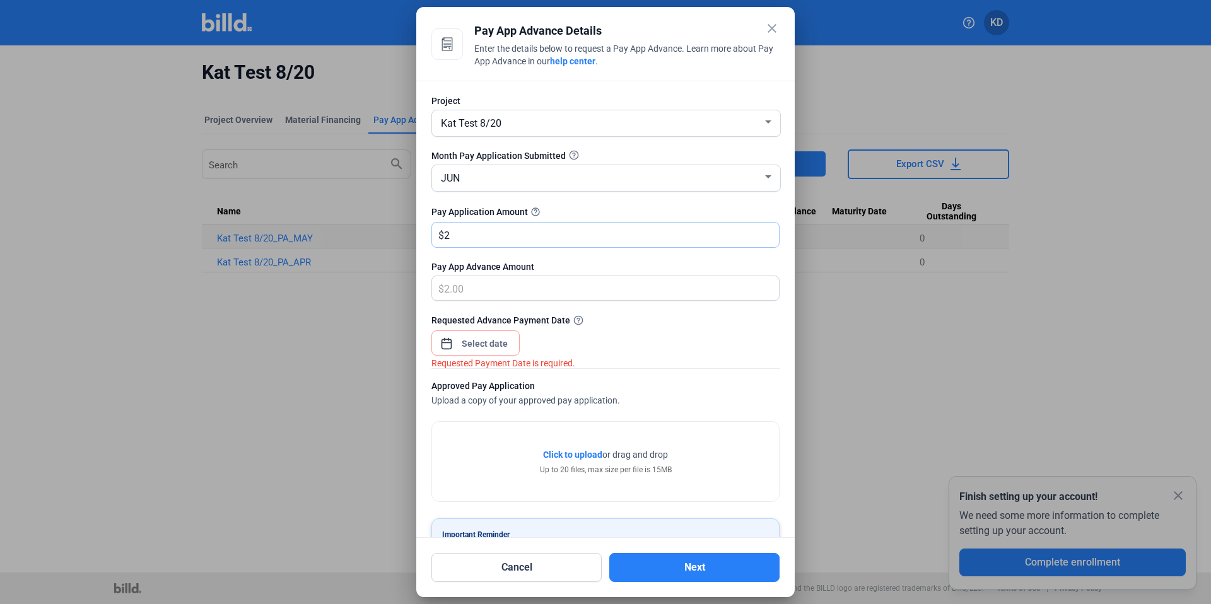
type input "20.00"
type input "200"
type input "200.00"
type input "2000"
type input "2,000.00"
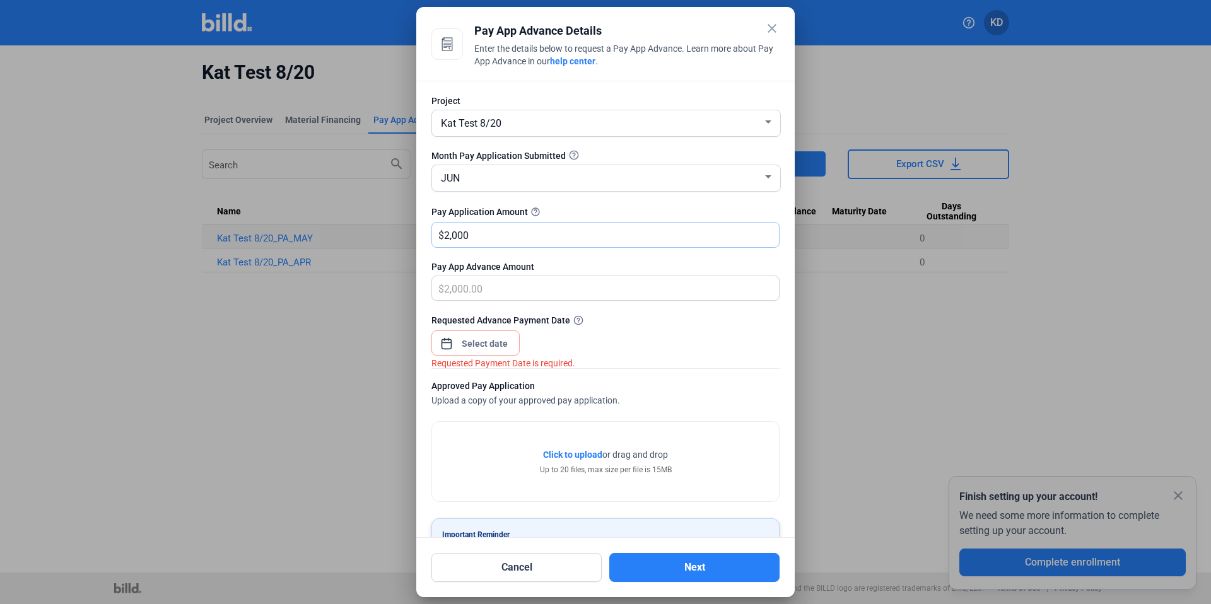
type input "2,0000"
type input "20,000.00"
type input "20,0000"
type input "200,000.00"
type input "200,000"
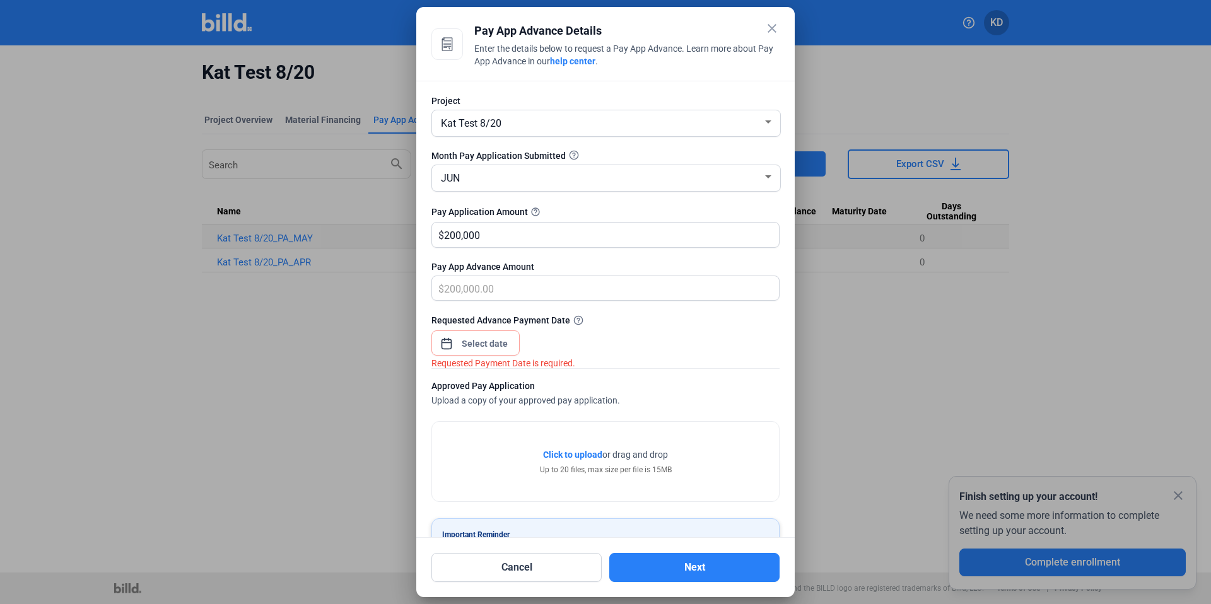
click at [474, 336] on div "close Pay App Advance Details Enter the details below to request a Pay App Adva…" at bounding box center [605, 302] width 1211 height 604
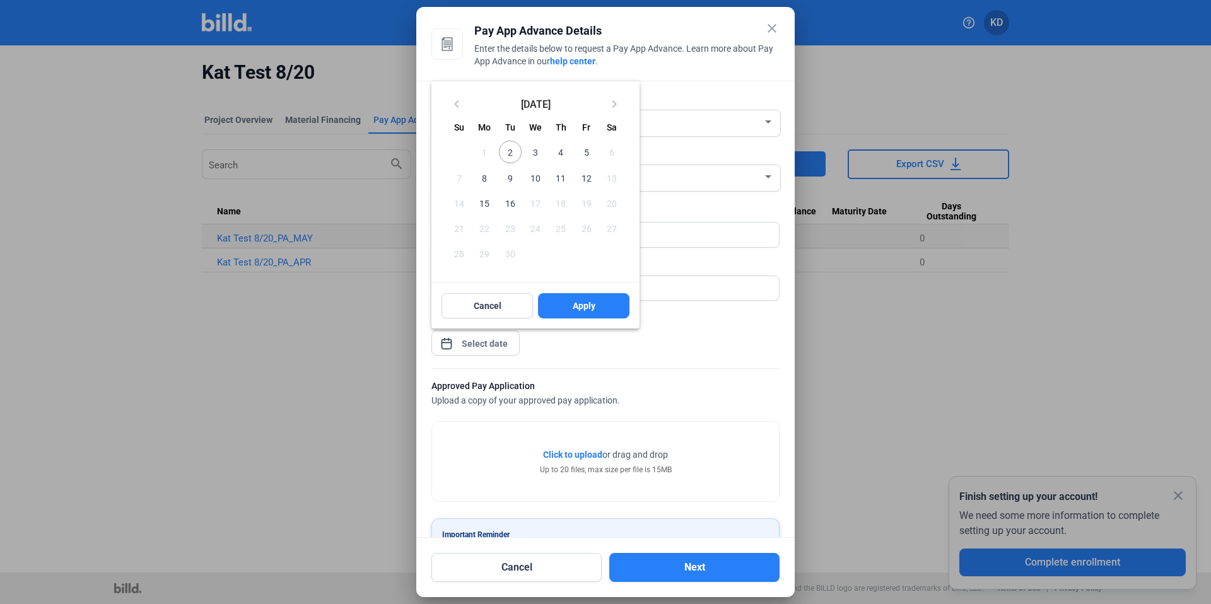
click at [506, 152] on span "2" at bounding box center [510, 152] width 23 height 23
click at [573, 300] on span "Apply" at bounding box center [584, 306] width 23 height 13
type input "Sep 02, 2025"
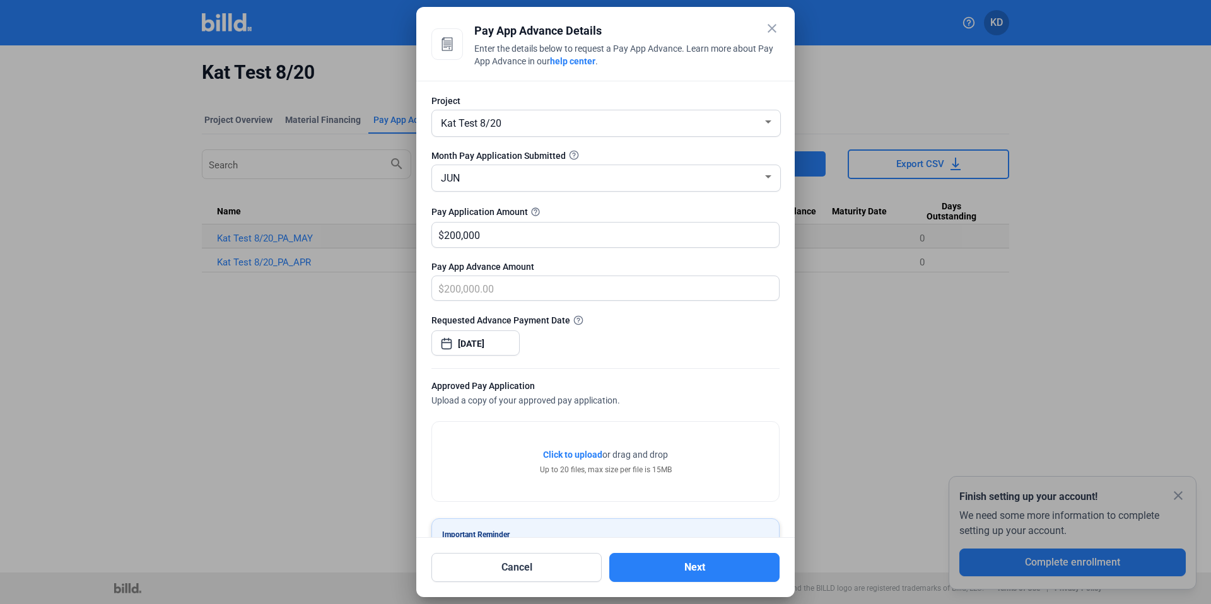
click at [581, 458] on span "Click to upload" at bounding box center [572, 455] width 59 height 10
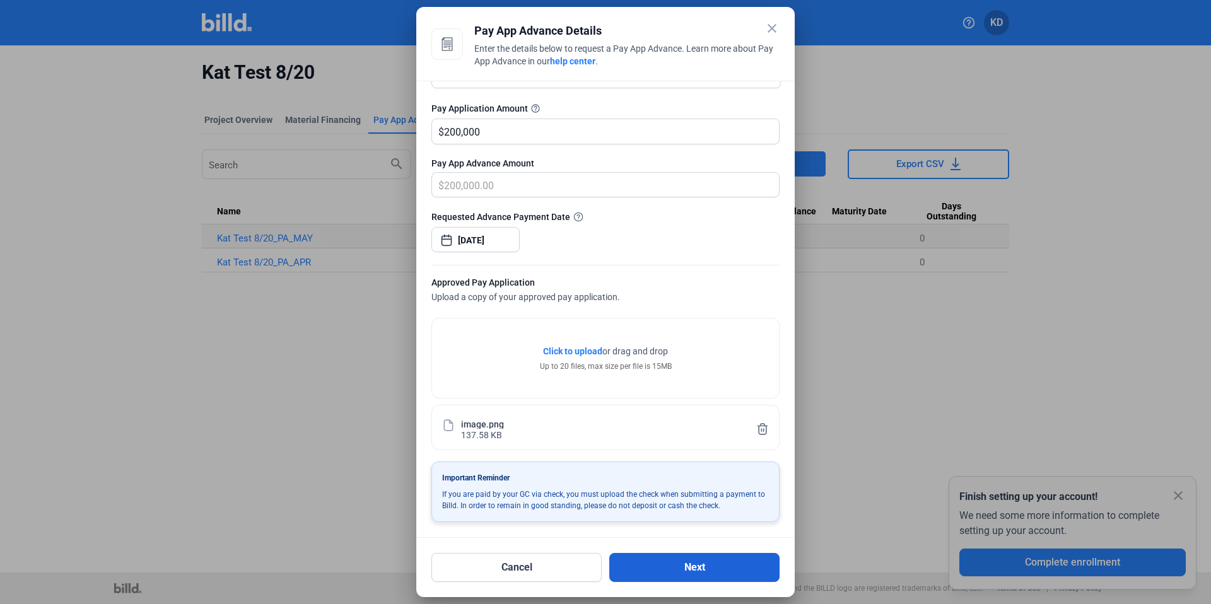
click at [702, 570] on button "Next" at bounding box center [694, 567] width 170 height 29
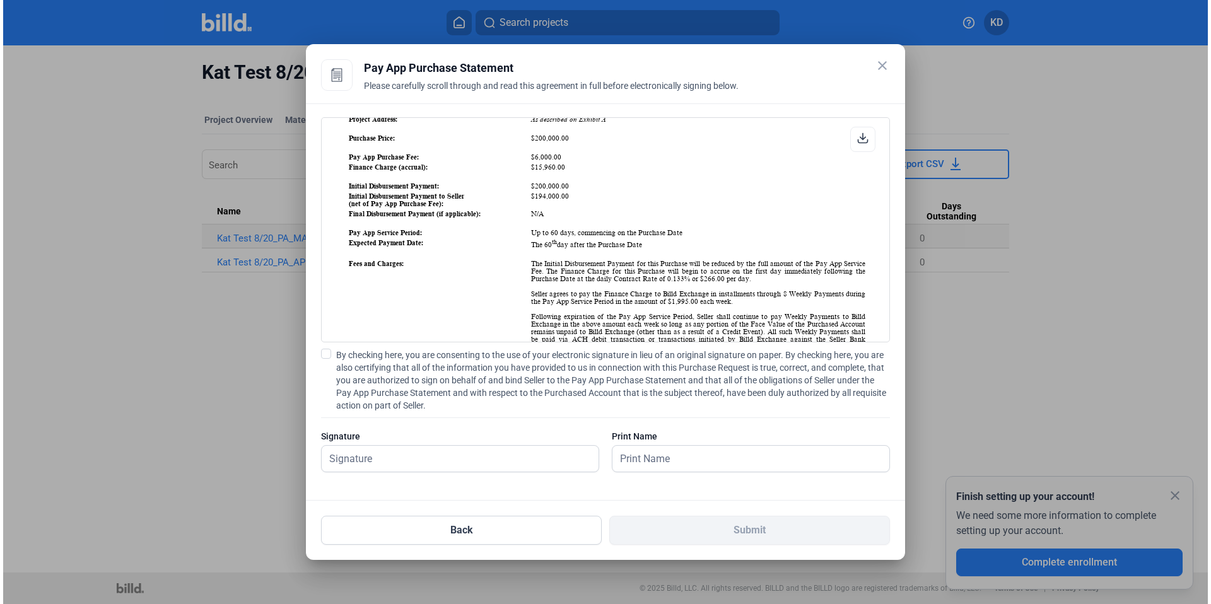
scroll to position [235, 0]
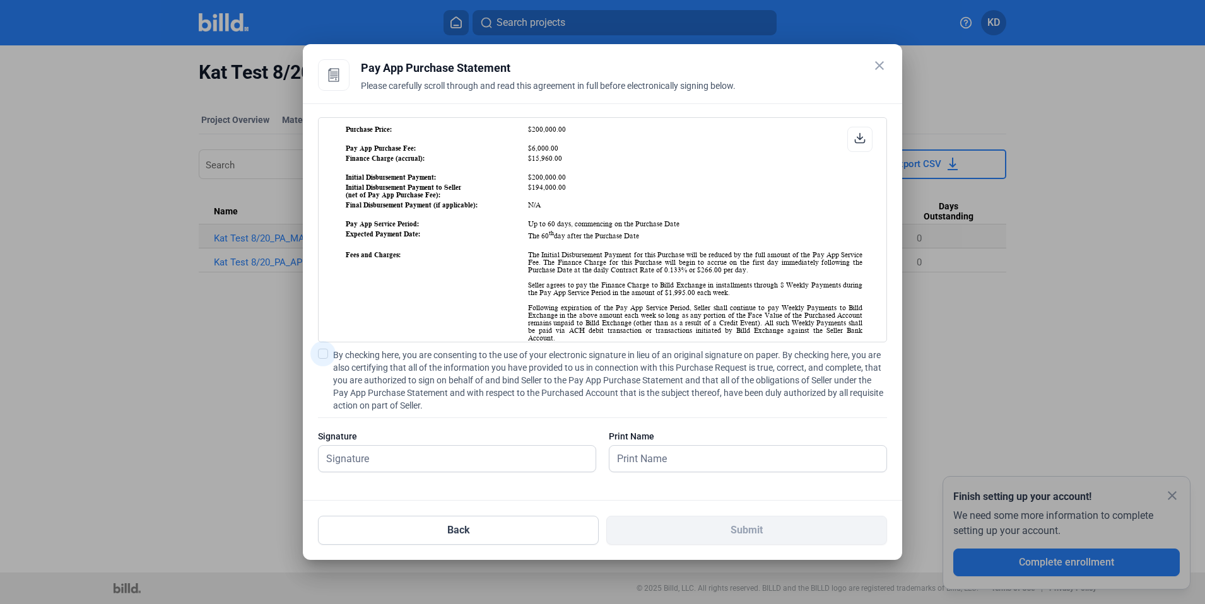
click at [322, 353] on span at bounding box center [323, 354] width 10 height 10
click at [0, 0] on input "By checking here, you are consenting to the use of your electronic signature in…" at bounding box center [0, 0] width 0 height 0
click at [388, 452] on input "text" at bounding box center [449, 459] width 263 height 26
type input "kat test"
click at [684, 462] on input "text" at bounding box center [740, 459] width 263 height 26
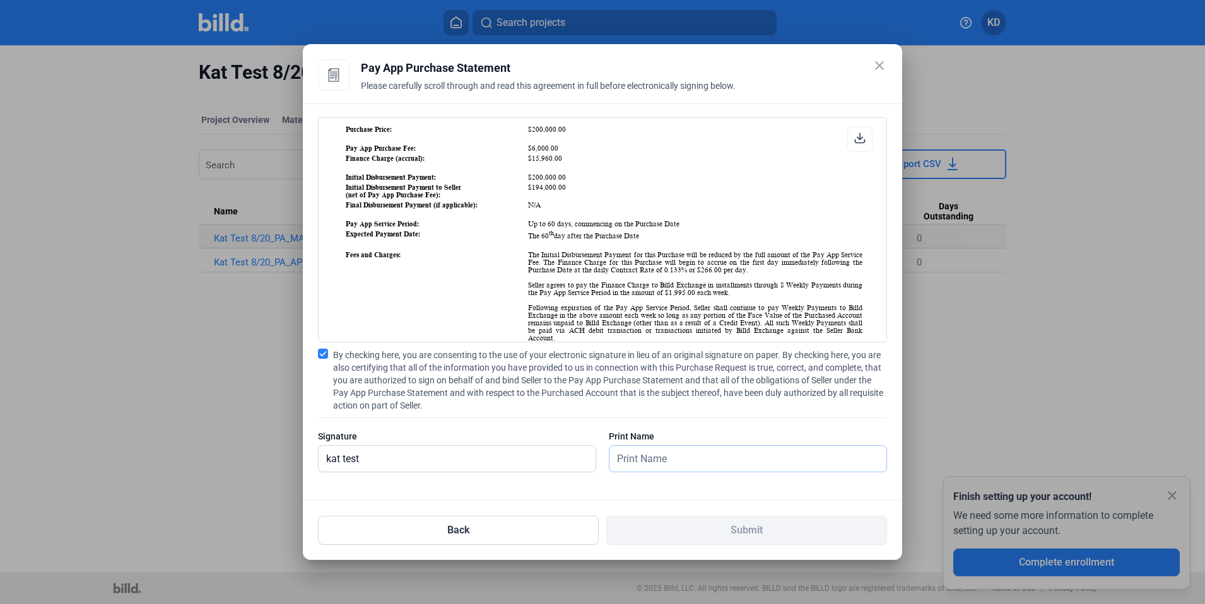
type input "kat test"
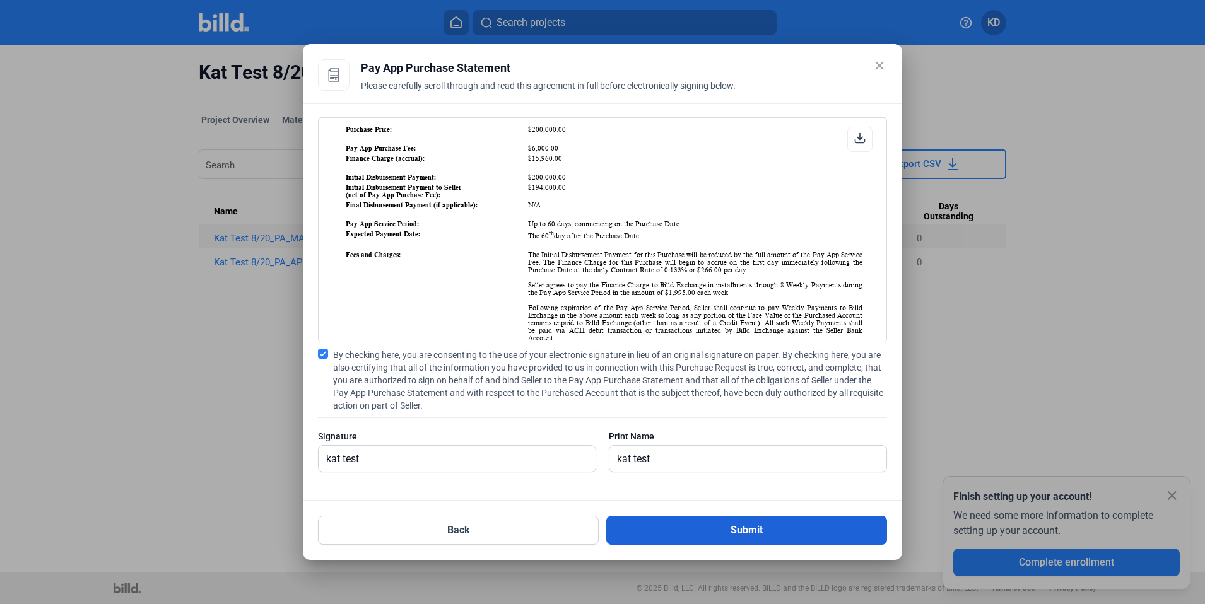
click at [802, 524] on button "Submit" at bounding box center [746, 530] width 281 height 29
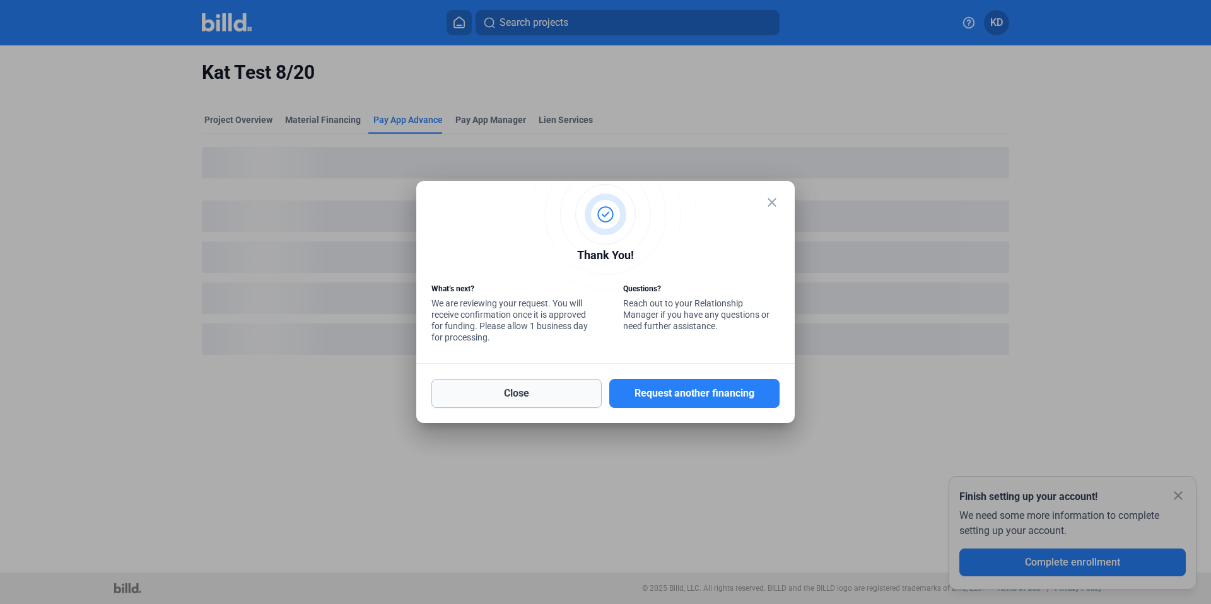
click at [543, 388] on button "Close" at bounding box center [516, 393] width 170 height 29
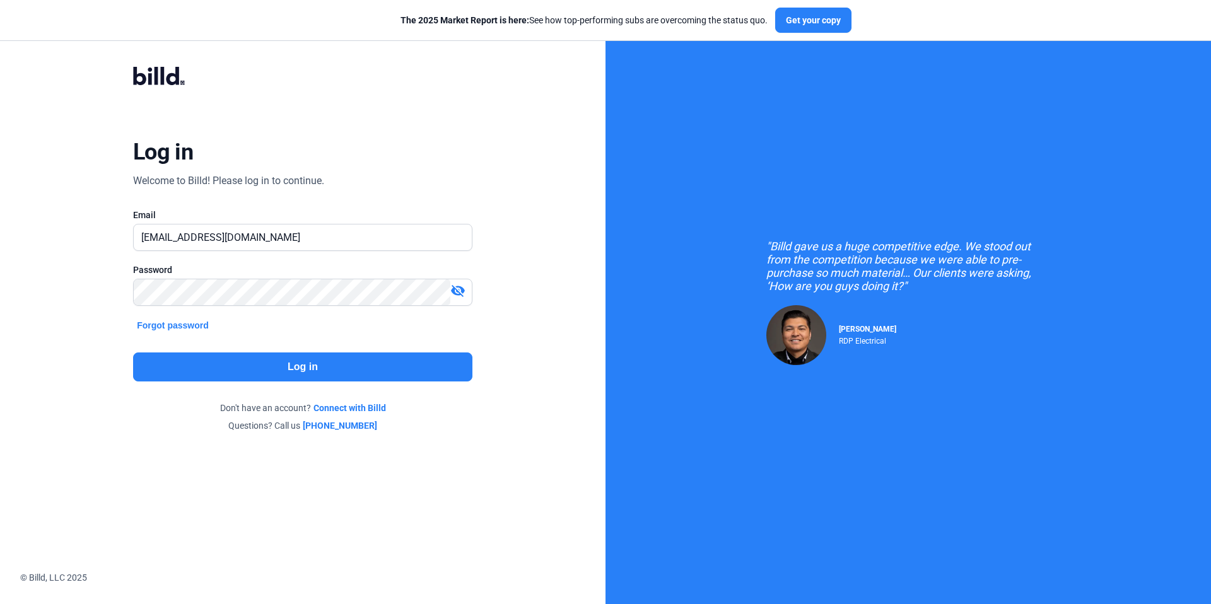
click at [298, 368] on button "Log in" at bounding box center [302, 367] width 339 height 29
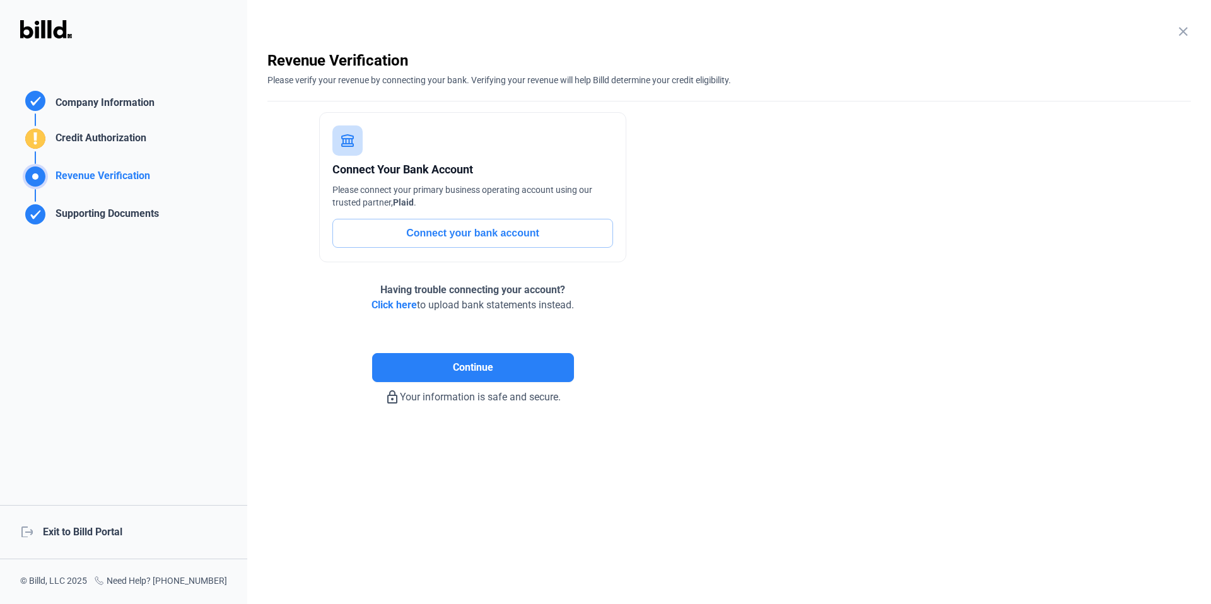
click at [98, 527] on div "logout Exit to Billd Portal" at bounding box center [123, 532] width 247 height 54
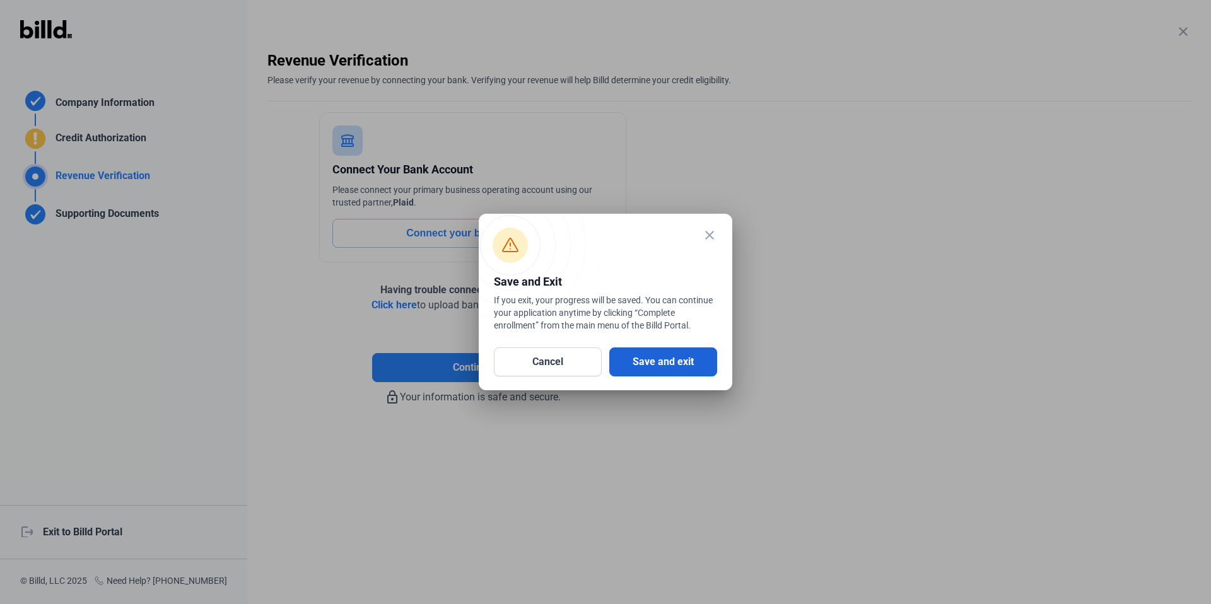
click at [662, 359] on button "Save and exit" at bounding box center [663, 362] width 108 height 29
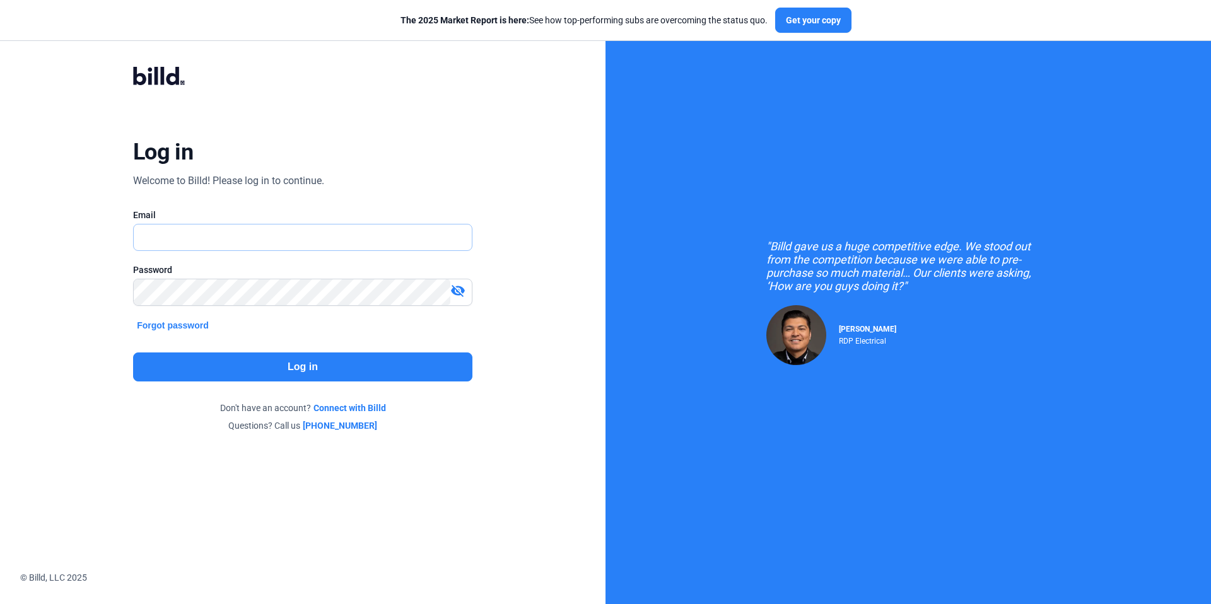
type input "[EMAIL_ADDRESS][DOMAIN_NAME]"
click at [376, 382] on div "Log in Welcome to Billd! Please log in to continue. Email [EMAIL_ADDRESS][DOMAI…" at bounding box center [303, 249] width 436 height 414
click at [316, 367] on button "Log in" at bounding box center [302, 367] width 339 height 29
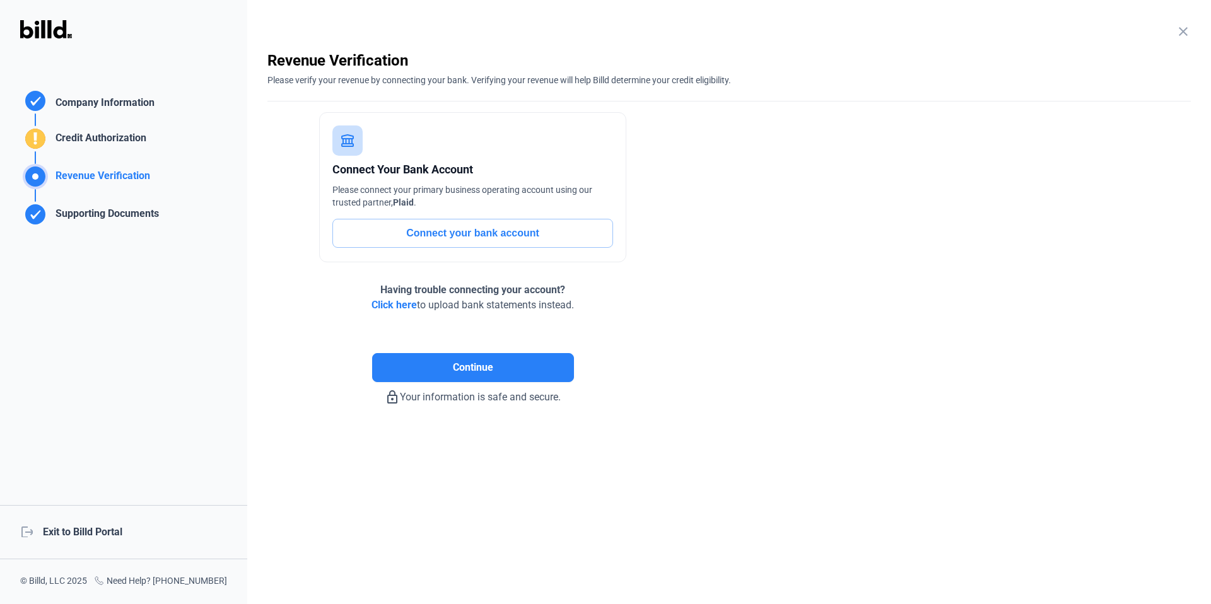
click at [107, 534] on div "logout Exit to Billd Portal" at bounding box center [123, 532] width 247 height 54
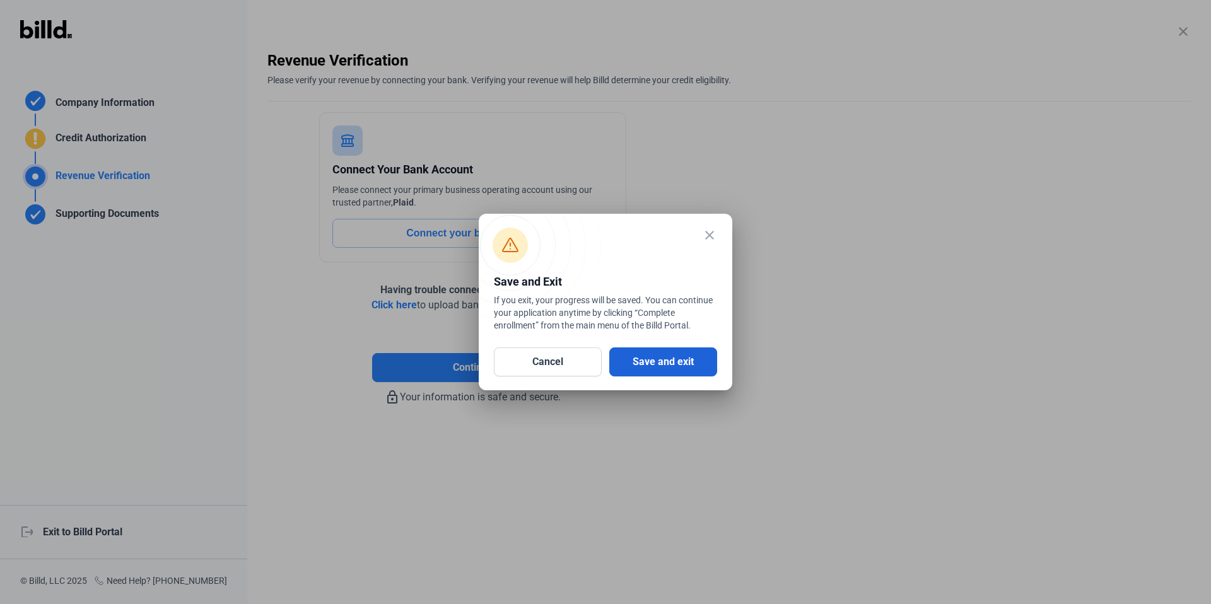
click at [670, 358] on button "Save and exit" at bounding box center [663, 362] width 108 height 29
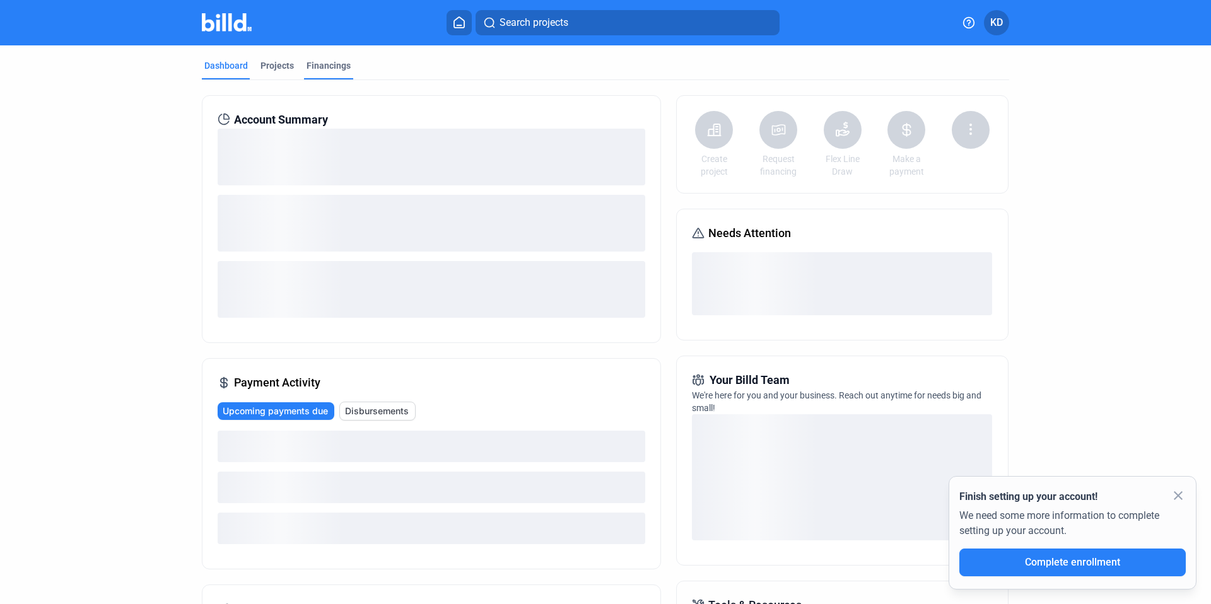
click at [334, 68] on div "Financings" at bounding box center [329, 65] width 44 height 13
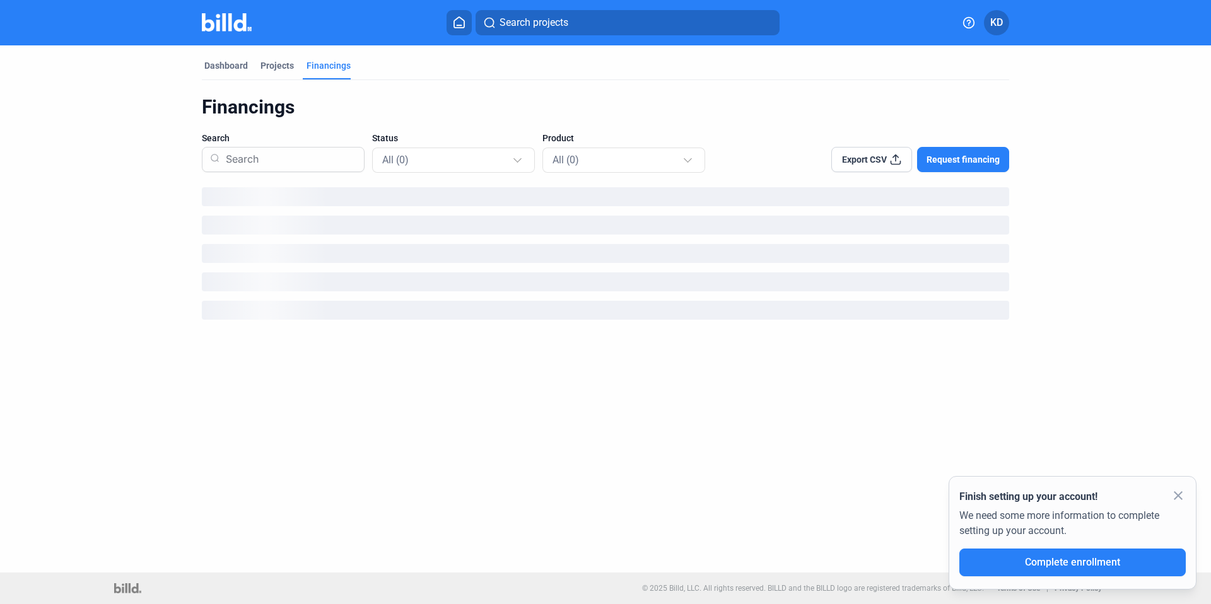
click at [971, 158] on span "Request financing" at bounding box center [962, 159] width 73 height 13
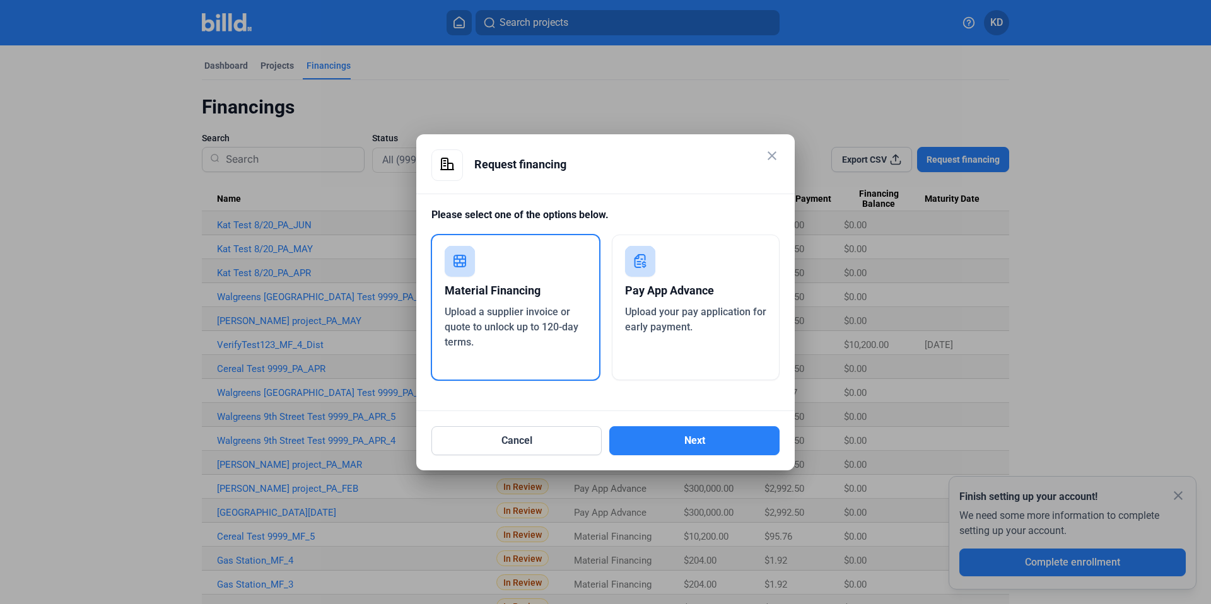
click at [711, 337] on div "Pay App Advance Upload your pay application for early payment." at bounding box center [696, 308] width 168 height 146
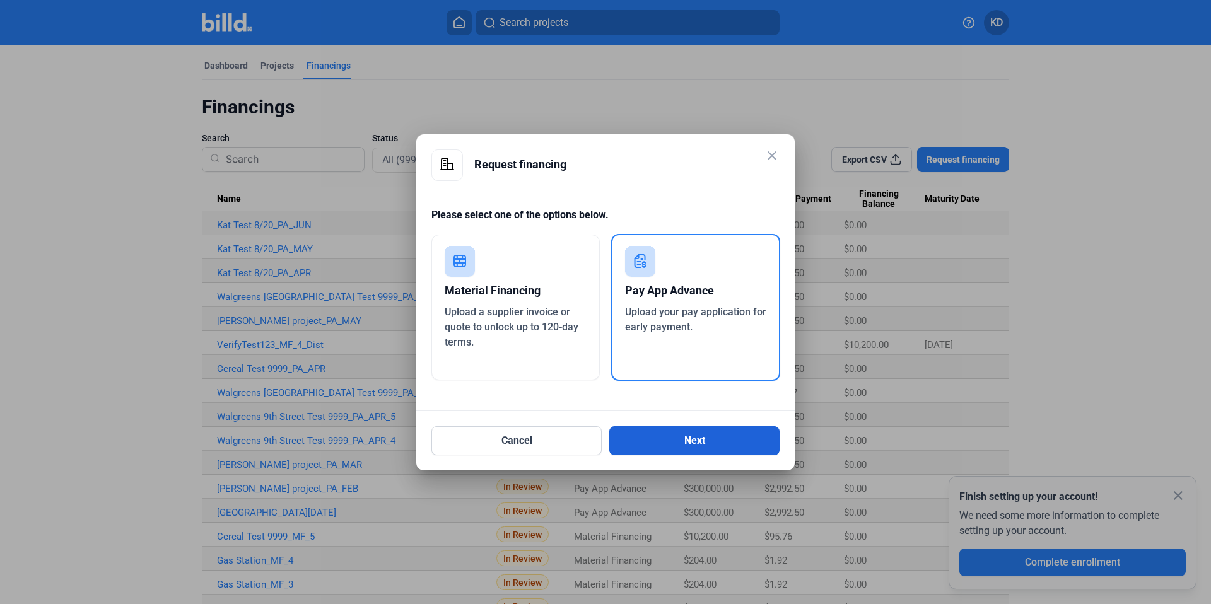
click at [725, 432] on button "Next" at bounding box center [694, 440] width 170 height 29
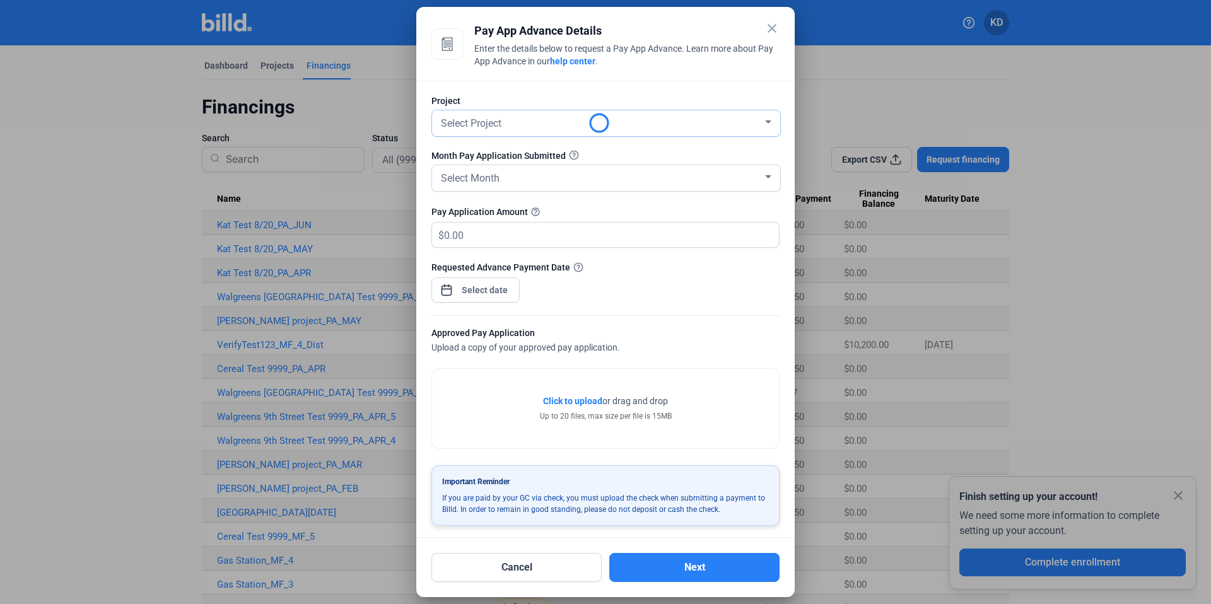
click at [523, 114] on div "Select Project" at bounding box center [600, 123] width 324 height 18
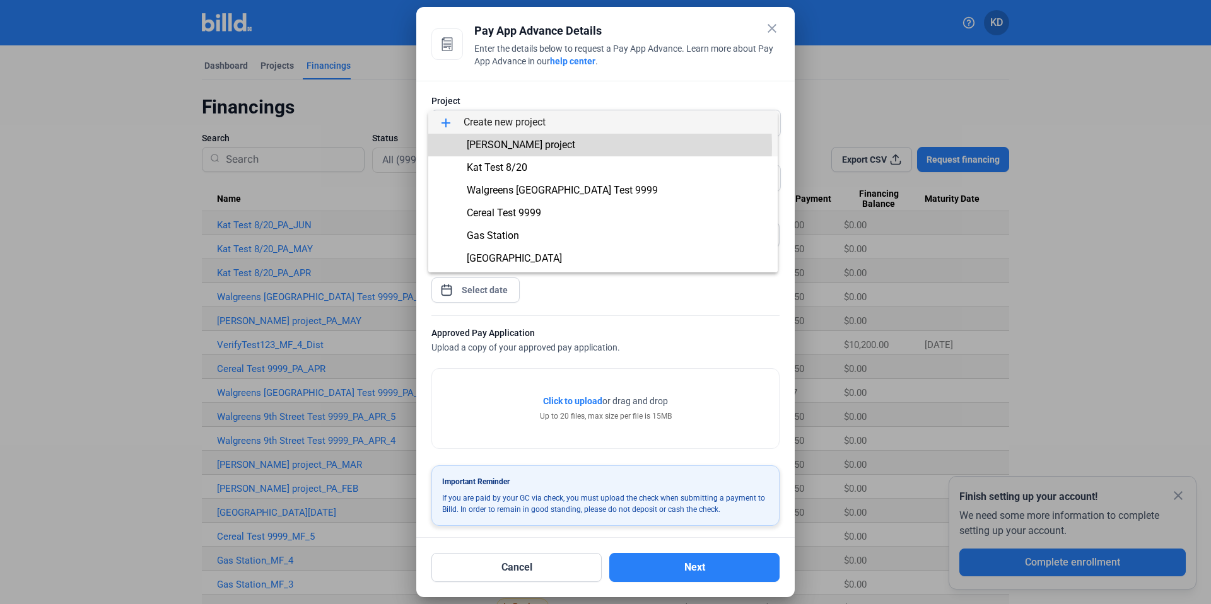
click at [525, 147] on span "Russell project" at bounding box center [521, 145] width 108 height 12
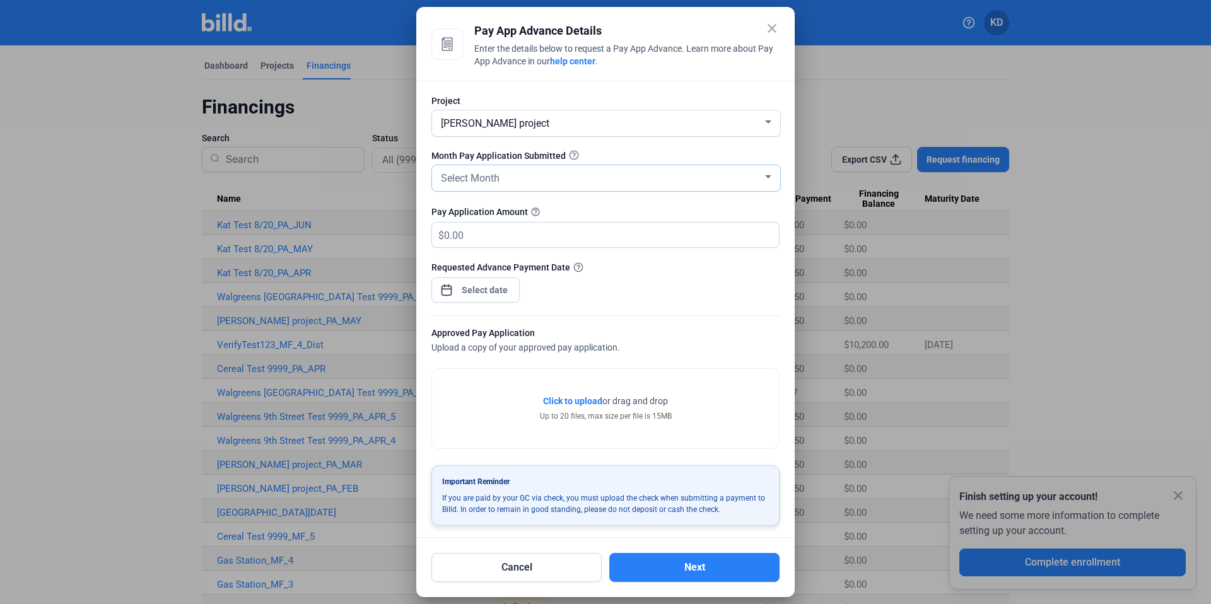
click at [498, 181] on span "Select Month" at bounding box center [470, 178] width 59 height 12
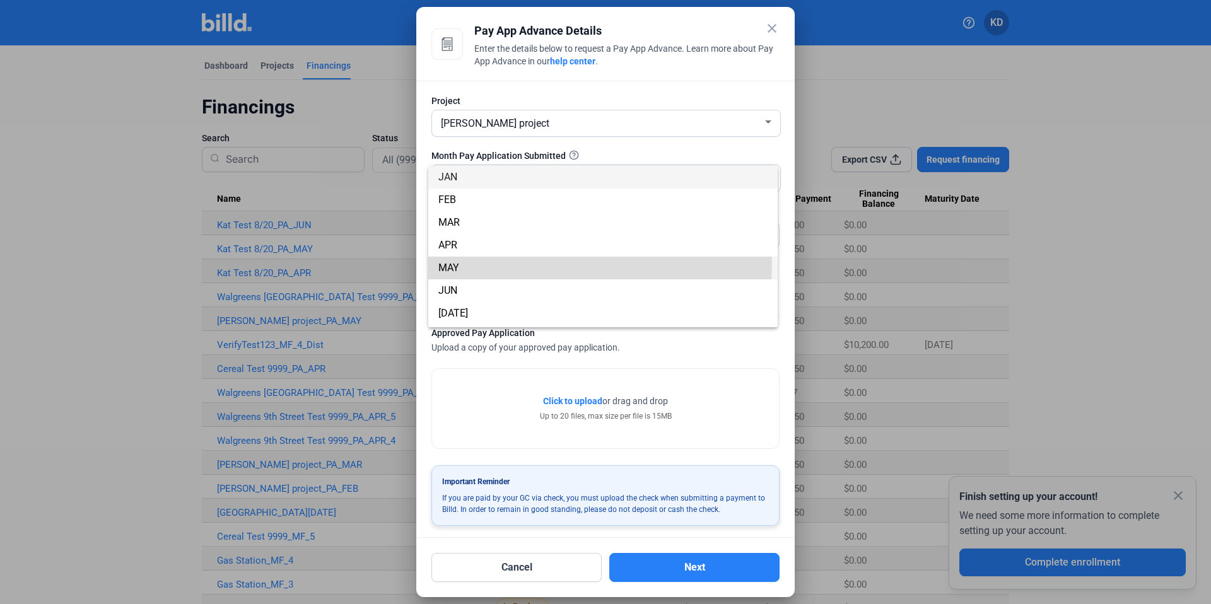
click at [514, 262] on span "MAY" at bounding box center [602, 268] width 329 height 23
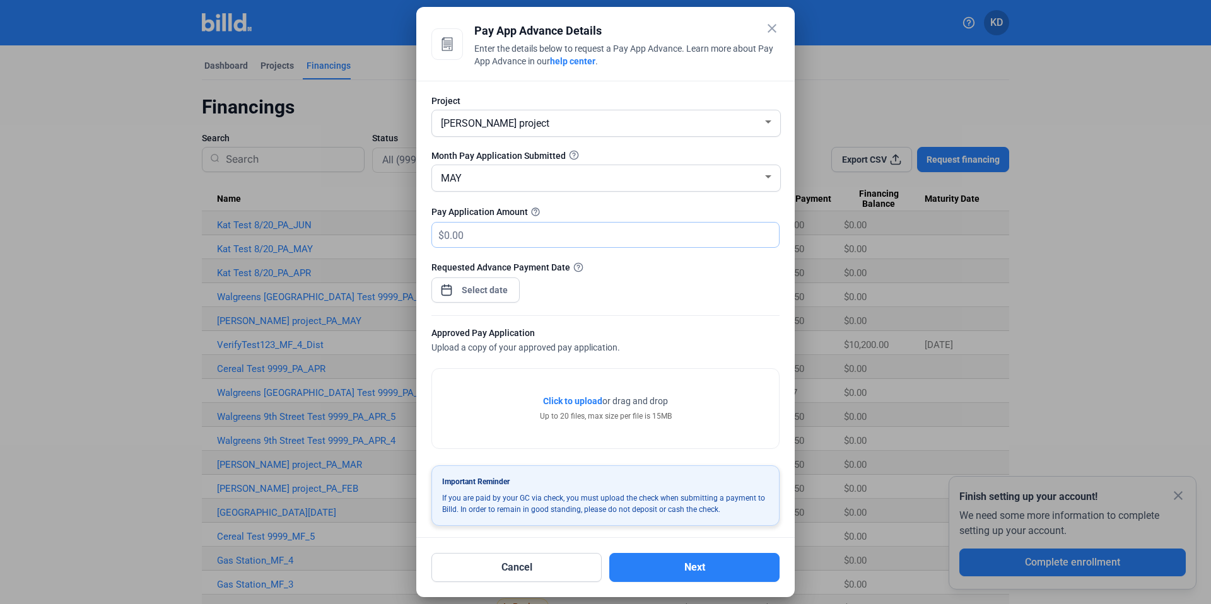
click at [503, 243] on input "text" at bounding box center [604, 235] width 320 height 25
type input "2"
type input "800,000"
click at [483, 292] on div "close Pay App Advance Details Enter the details below to request a Pay App Adva…" at bounding box center [605, 302] width 1211 height 604
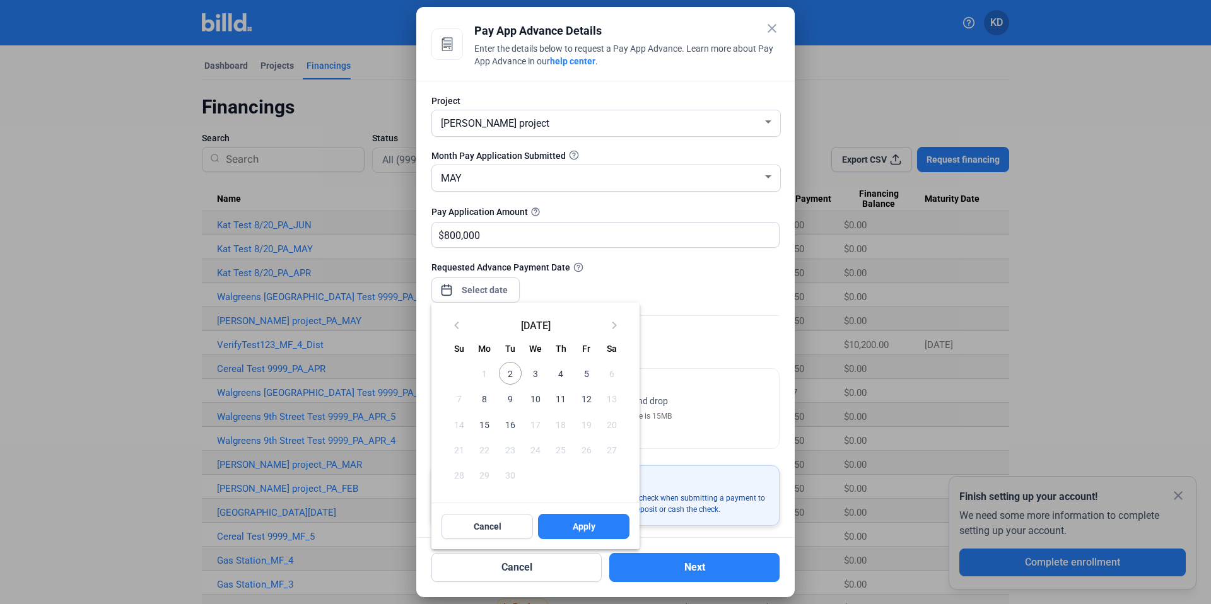
click at [506, 377] on span "2" at bounding box center [510, 373] width 23 height 23
click at [594, 535] on button "Apply" at bounding box center [583, 526] width 91 height 25
type input "Sep 02, 2025"
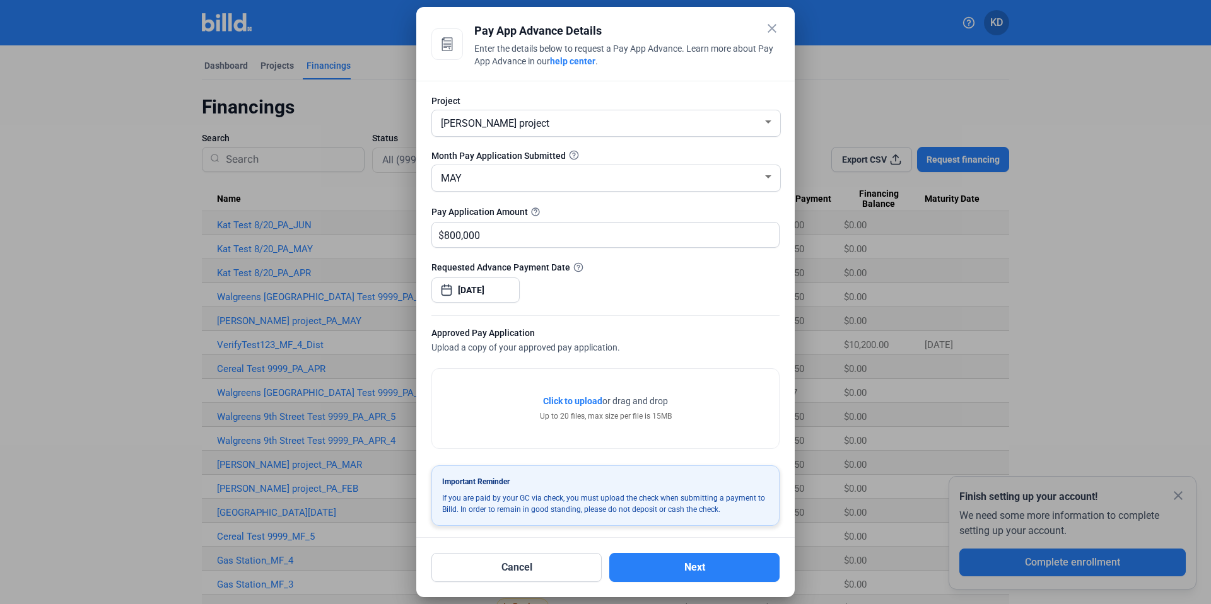
click at [557, 400] on span "Click to upload" at bounding box center [572, 401] width 59 height 10
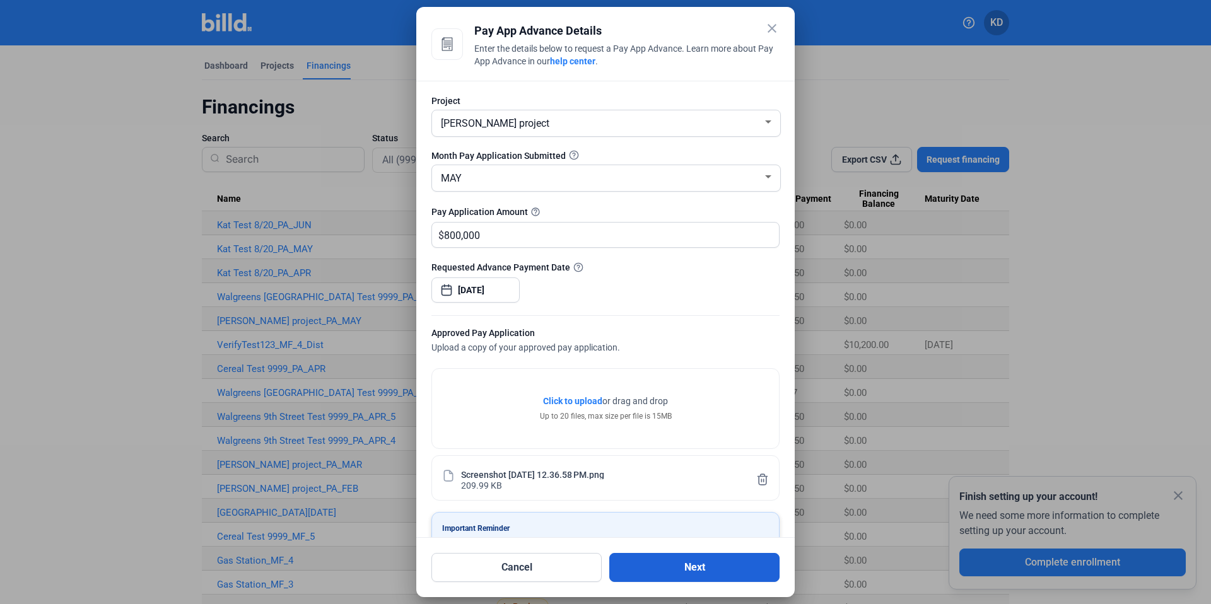
click at [700, 565] on button "Next" at bounding box center [694, 567] width 170 height 29
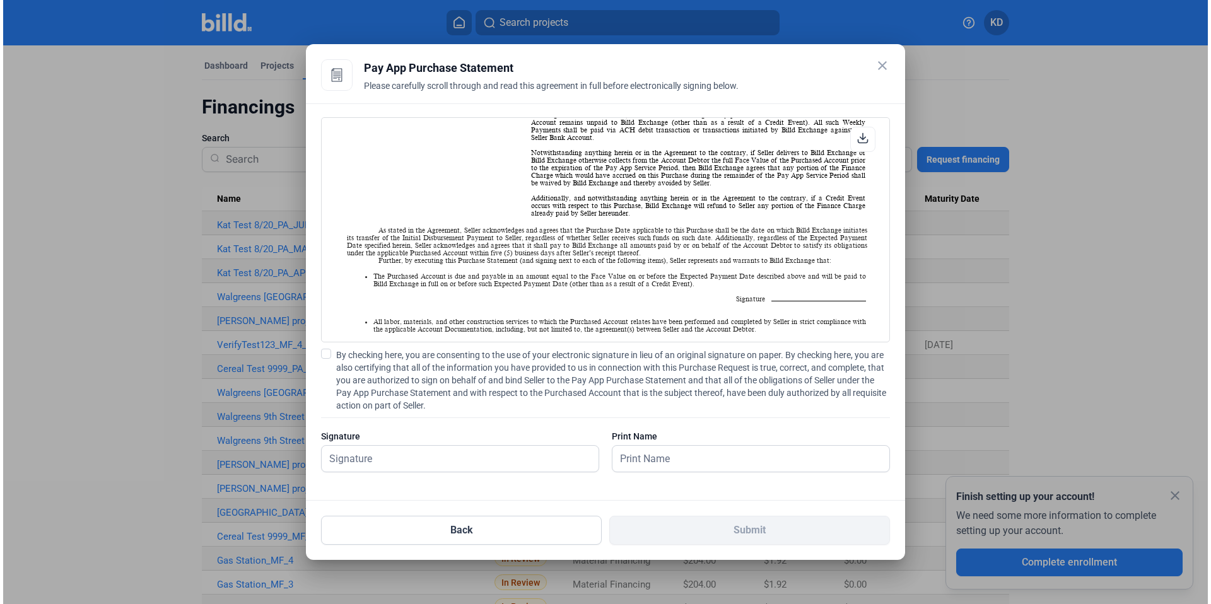
scroll to position [1019, 0]
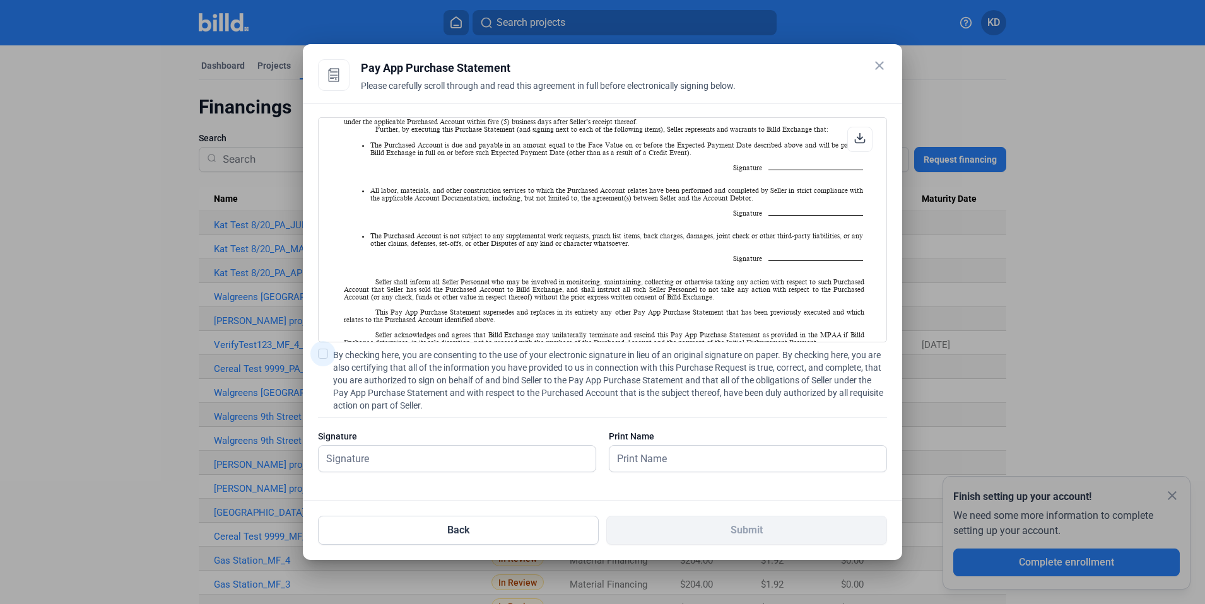
click at [324, 359] on label "By checking here, you are consenting to the use of your electronic signature in…" at bounding box center [602, 380] width 569 height 63
click at [0, 0] on input "By checking here, you are consenting to the use of your electronic signature in…" at bounding box center [0, 0] width 0 height 0
click at [382, 456] on input "text" at bounding box center [456, 459] width 277 height 26
type input "kat test"
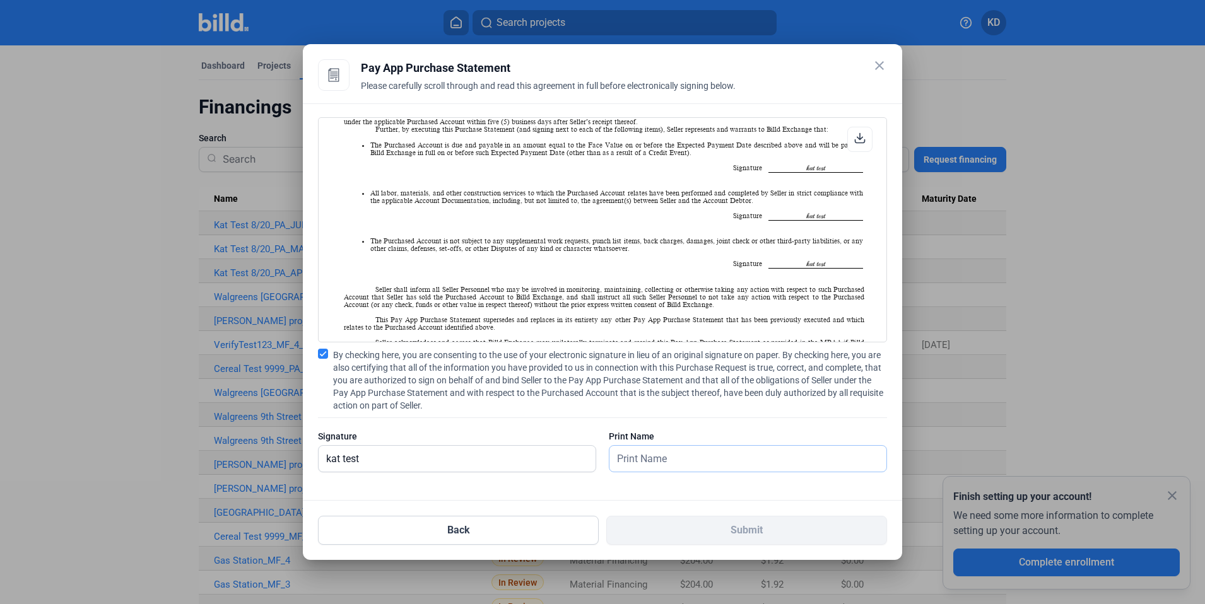
click at [677, 464] on input "text" at bounding box center [740, 459] width 263 height 26
type input "kat test"
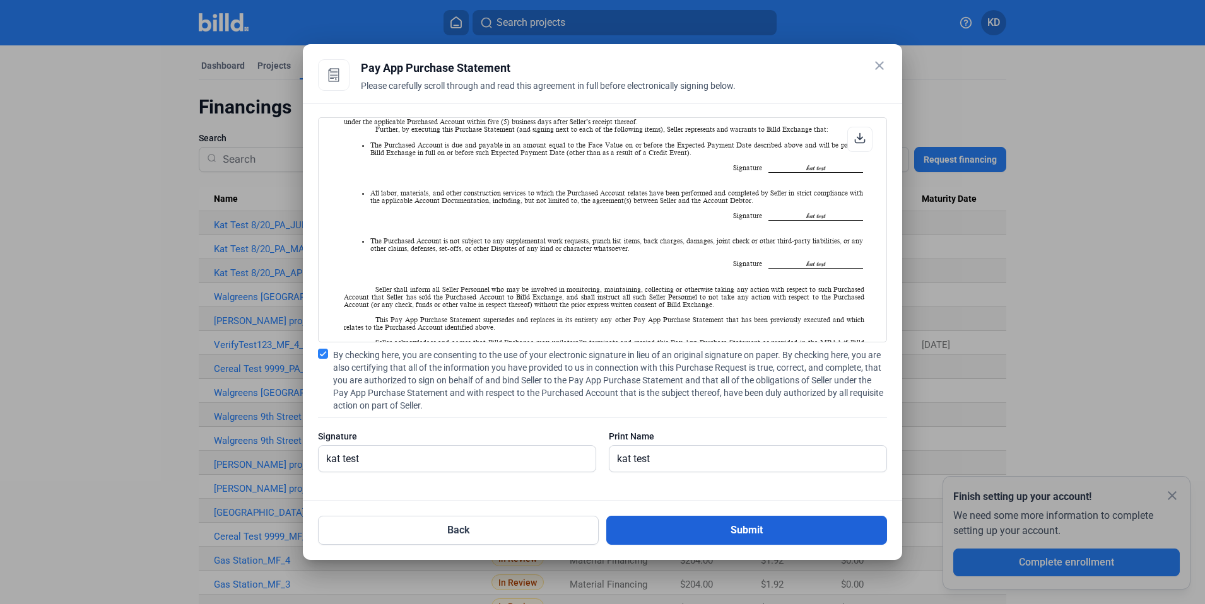
click at [706, 525] on button "Submit" at bounding box center [746, 530] width 281 height 29
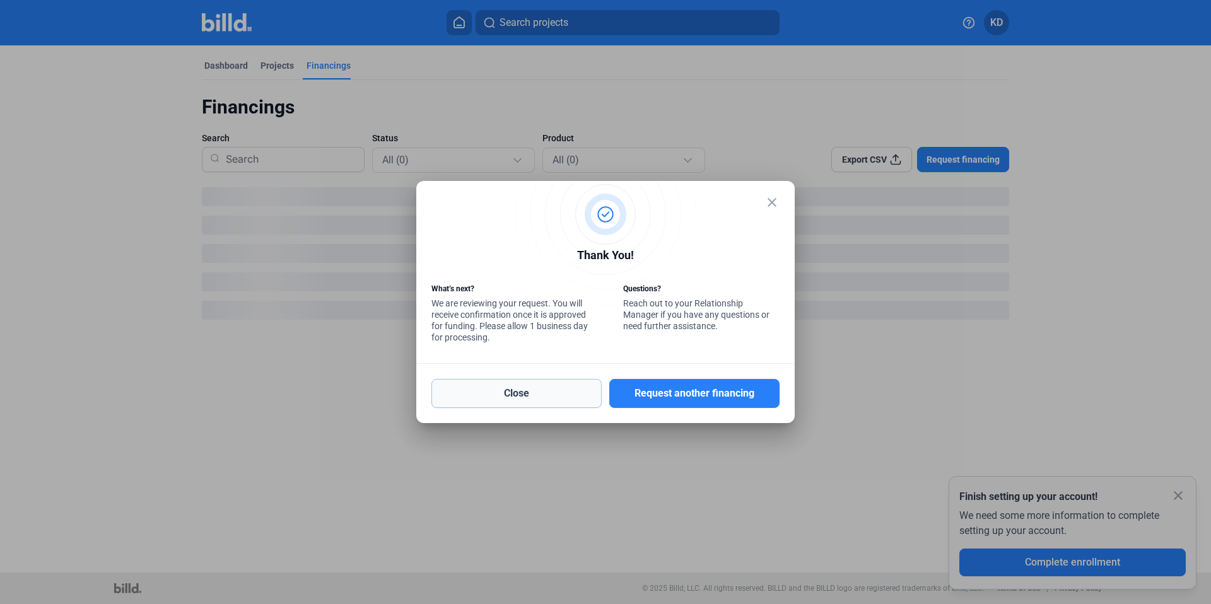
click at [552, 392] on button "Close" at bounding box center [516, 393] width 170 height 29
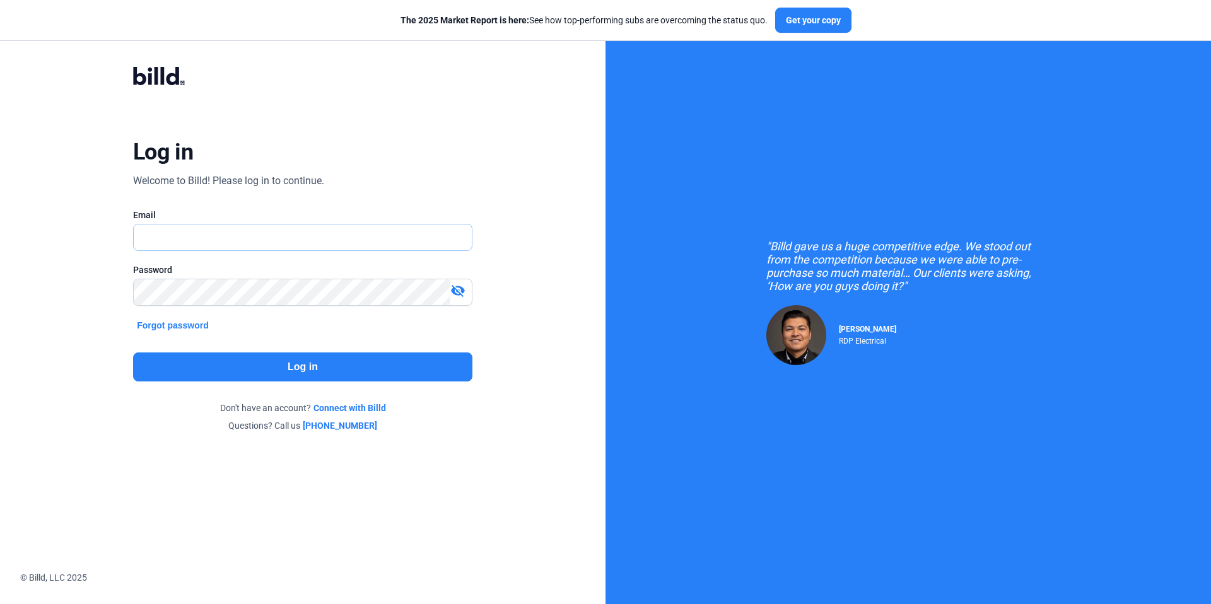
type input "[EMAIL_ADDRESS][DOMAIN_NAME]"
click at [349, 369] on button "Log in" at bounding box center [302, 367] width 339 height 29
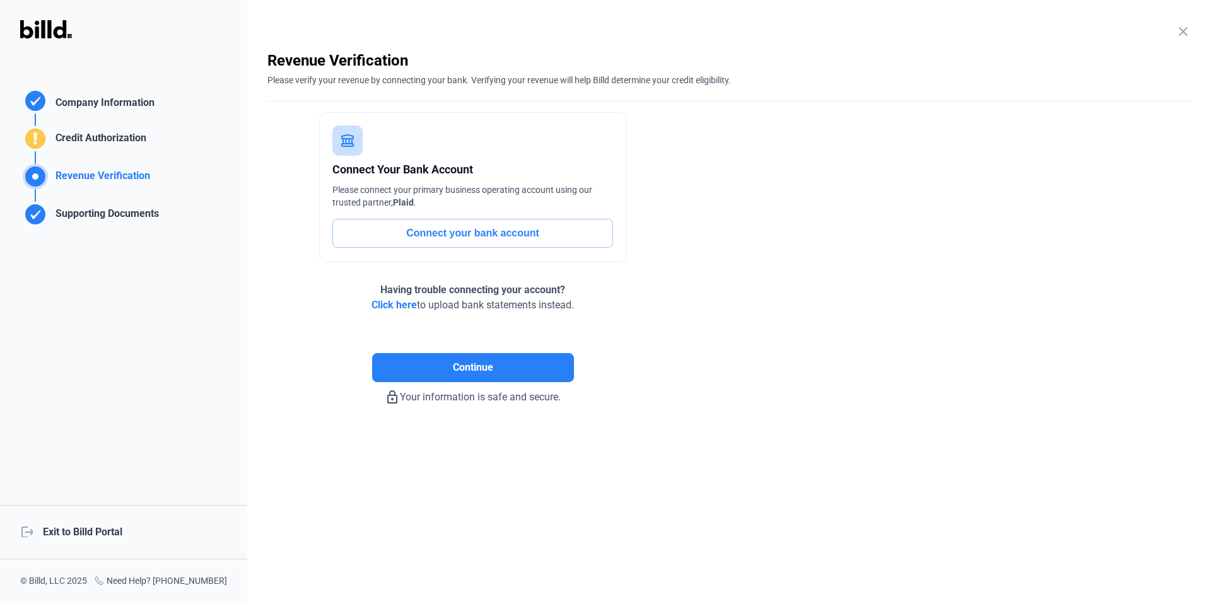
click at [107, 536] on div "logout Exit to Billd Portal" at bounding box center [123, 532] width 247 height 54
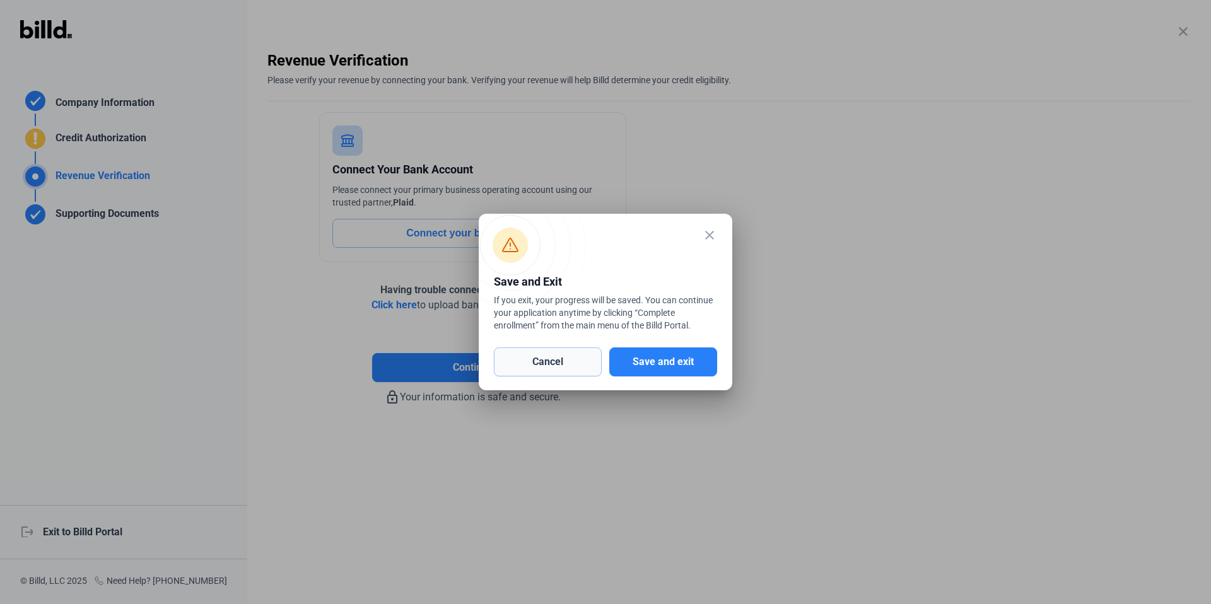
click at [562, 365] on button "Cancel" at bounding box center [548, 362] width 108 height 29
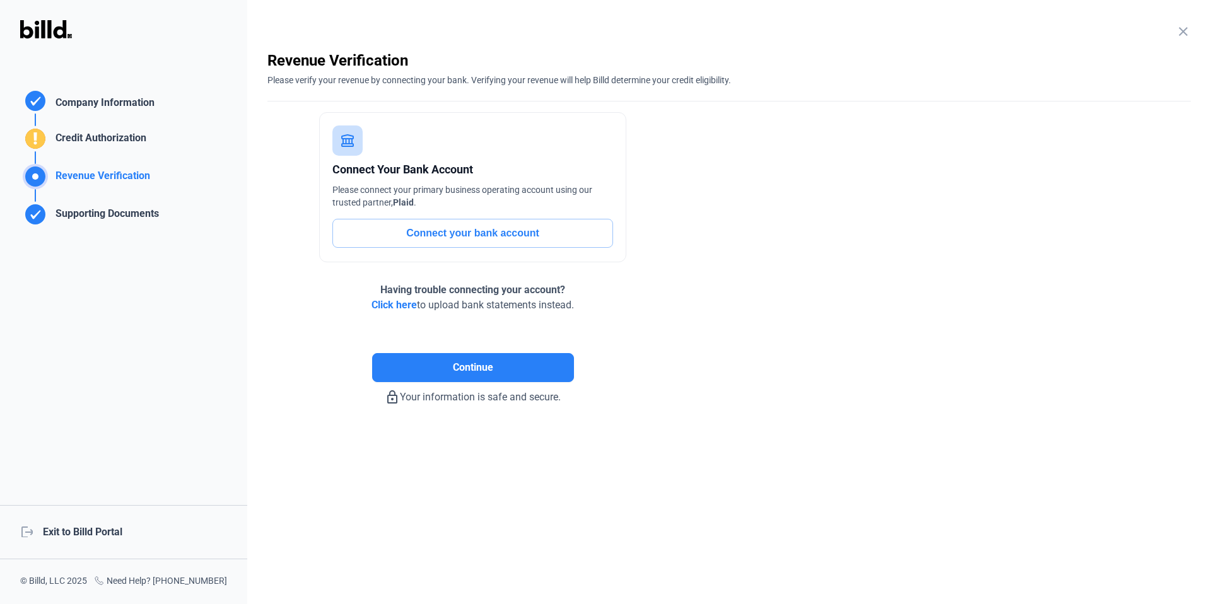
click at [91, 527] on div "logout Exit to Billd Portal" at bounding box center [123, 532] width 247 height 54
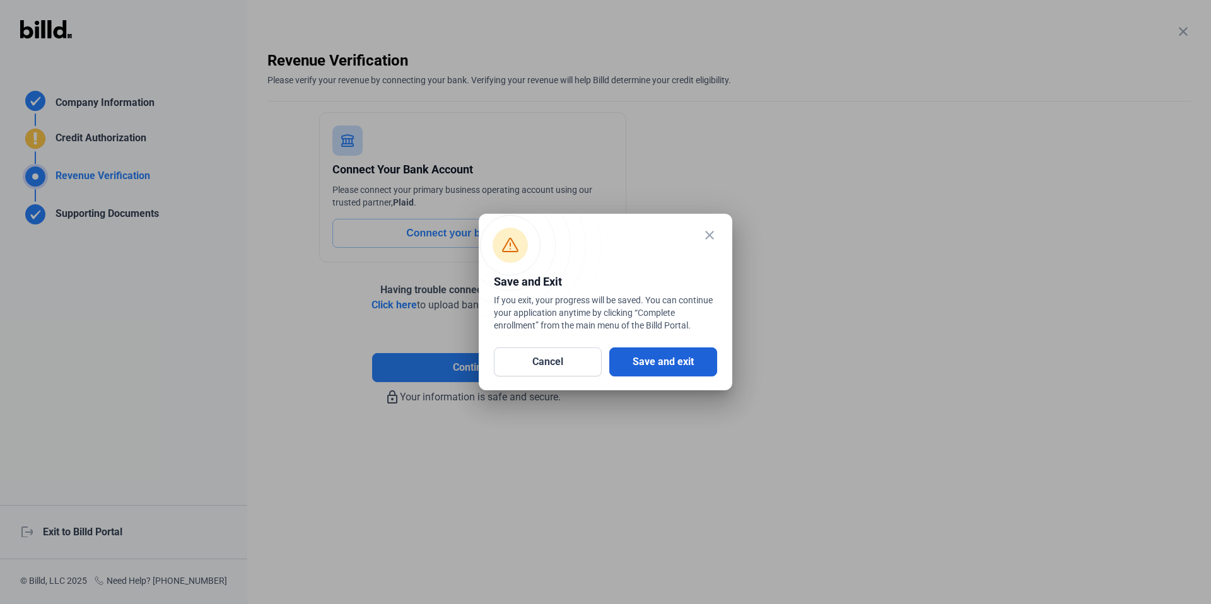
click at [655, 363] on button "Save and exit" at bounding box center [663, 362] width 108 height 29
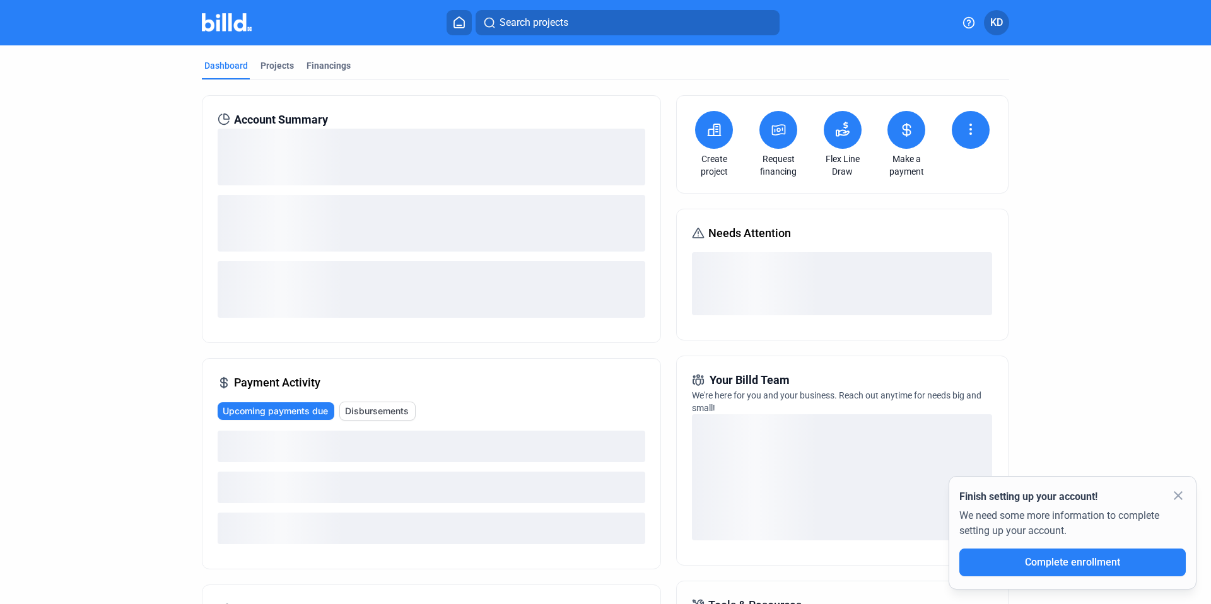
click at [995, 21] on span "KD" at bounding box center [996, 22] width 13 height 15
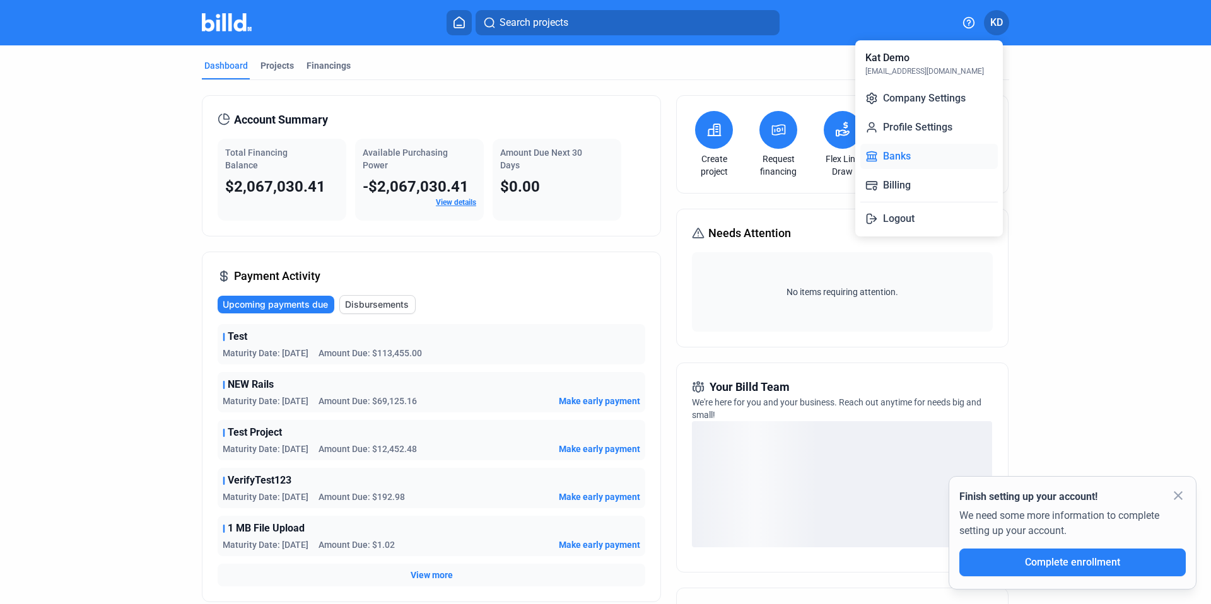
click at [935, 163] on button "Banks" at bounding box center [928, 156] width 137 height 25
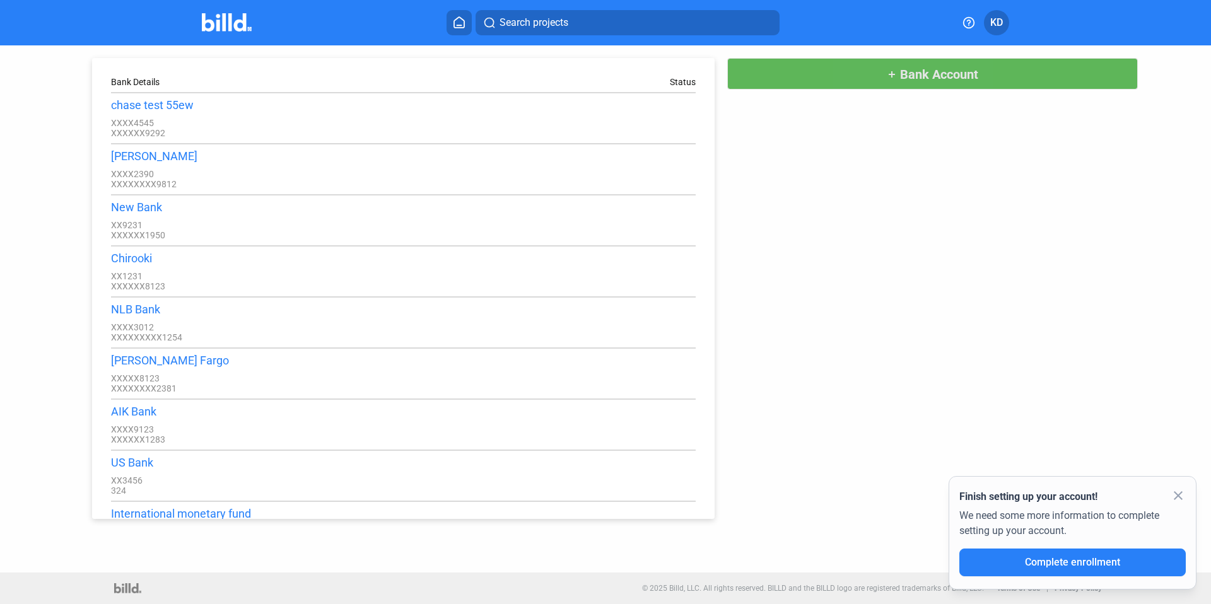
click at [903, 77] on span "Bank Account" at bounding box center [939, 74] width 78 height 15
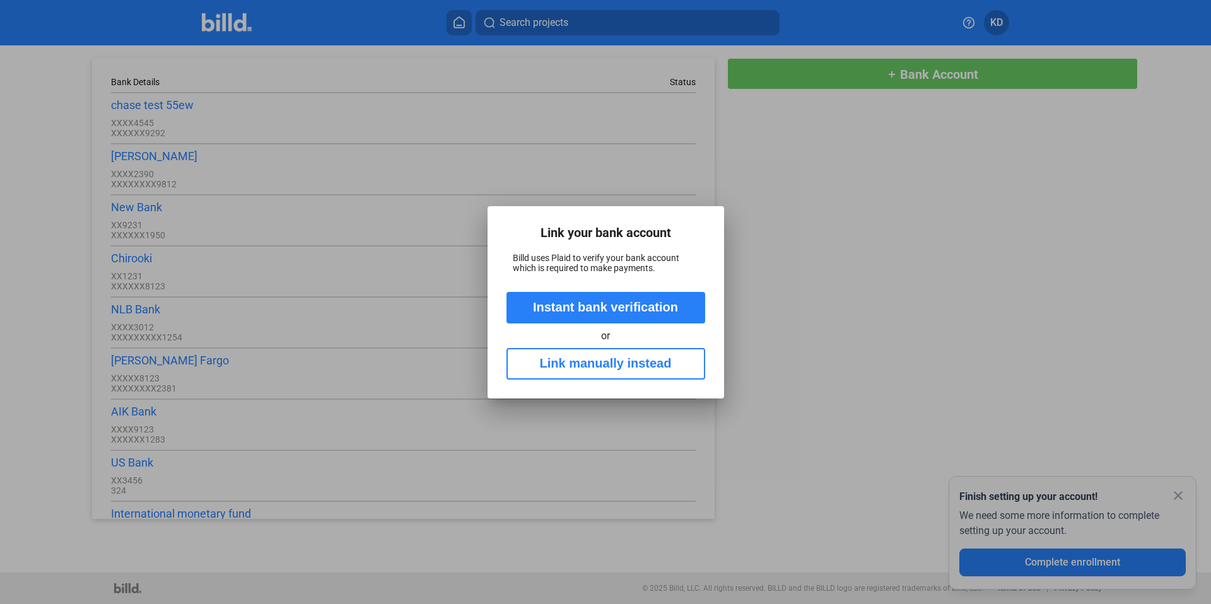
click at [626, 375] on button "Link manually instead" at bounding box center [605, 364] width 199 height 32
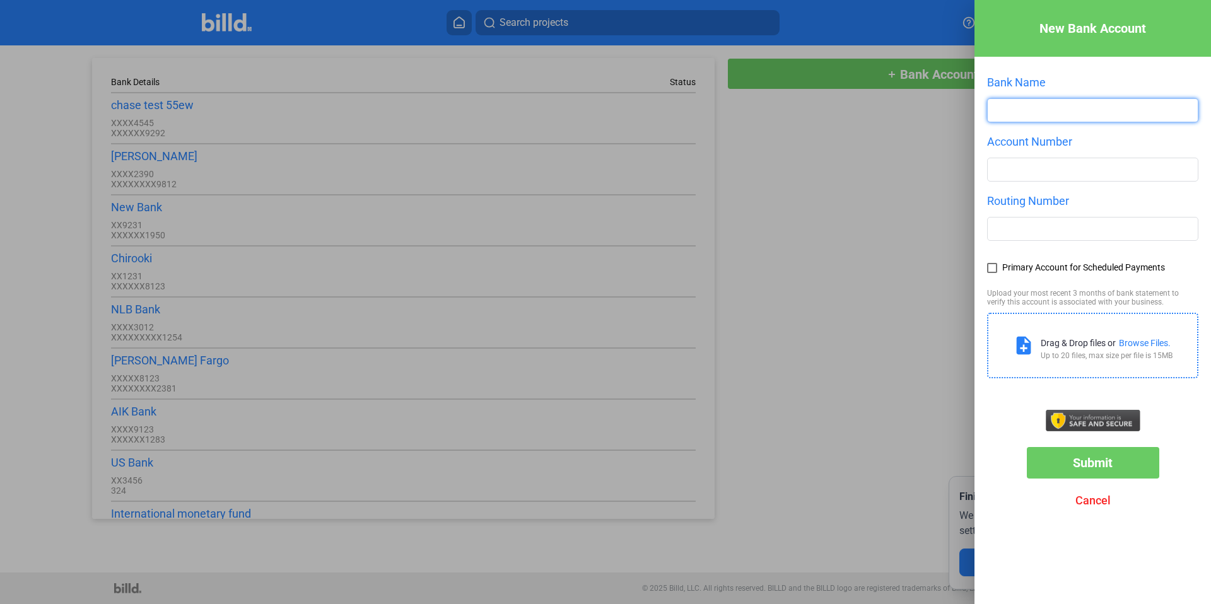
click at [1024, 107] on input "text" at bounding box center [1093, 110] width 210 height 23
click at [1009, 104] on input "text" at bounding box center [1093, 110] width 210 height 23
drag, startPoint x: 1072, startPoint y: 108, endPoint x: 900, endPoint y: 105, distance: 171.6
click at [900, 105] on div "New Bank Account Bank Name Manual Account Number Routing Number Primary Account…" at bounding box center [605, 302] width 1211 height 604
type input "New Primary Bank Test"
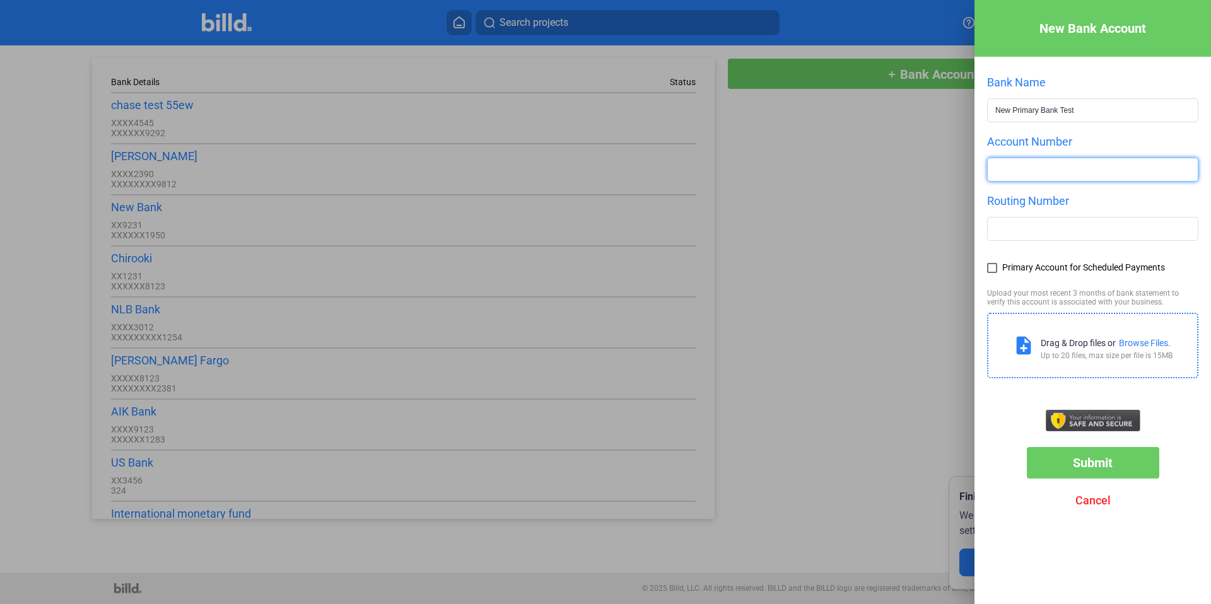
click at [1057, 171] on input "number" at bounding box center [1093, 169] width 210 height 23
click at [1053, 171] on input "number" at bounding box center [1093, 169] width 210 height 23
type input "34565432456754345675456"
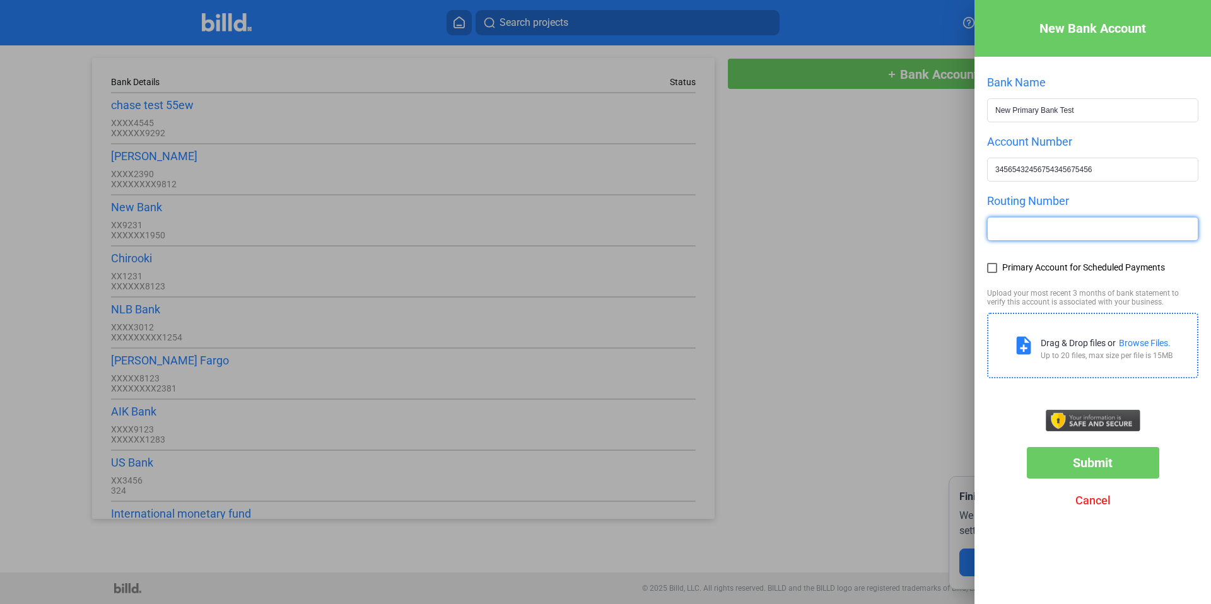
click at [1104, 231] on input "text" at bounding box center [1093, 229] width 210 height 23
type input "345654565"
click at [989, 265] on span at bounding box center [992, 268] width 10 height 10
click at [0, 0] on input "Primary Account for Scheduled Payments" at bounding box center [0, 0] width 0 height 0
click at [1152, 342] on div "Browse Files." at bounding box center [1145, 343] width 52 height 10
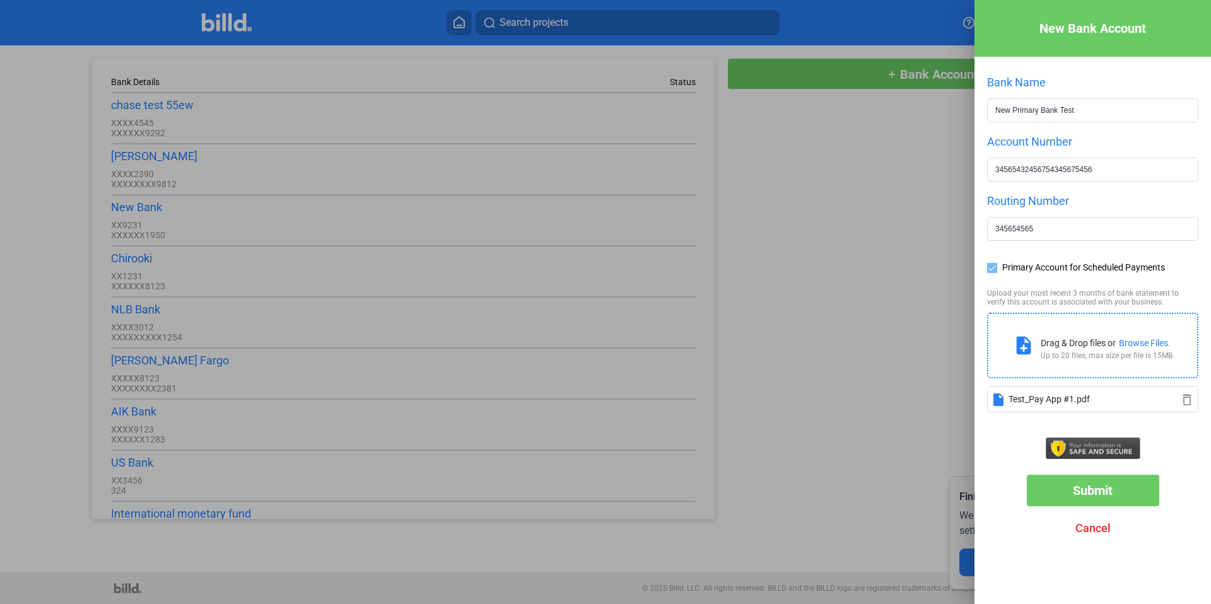
click at [1099, 487] on span "Submit" at bounding box center [1093, 490] width 40 height 15
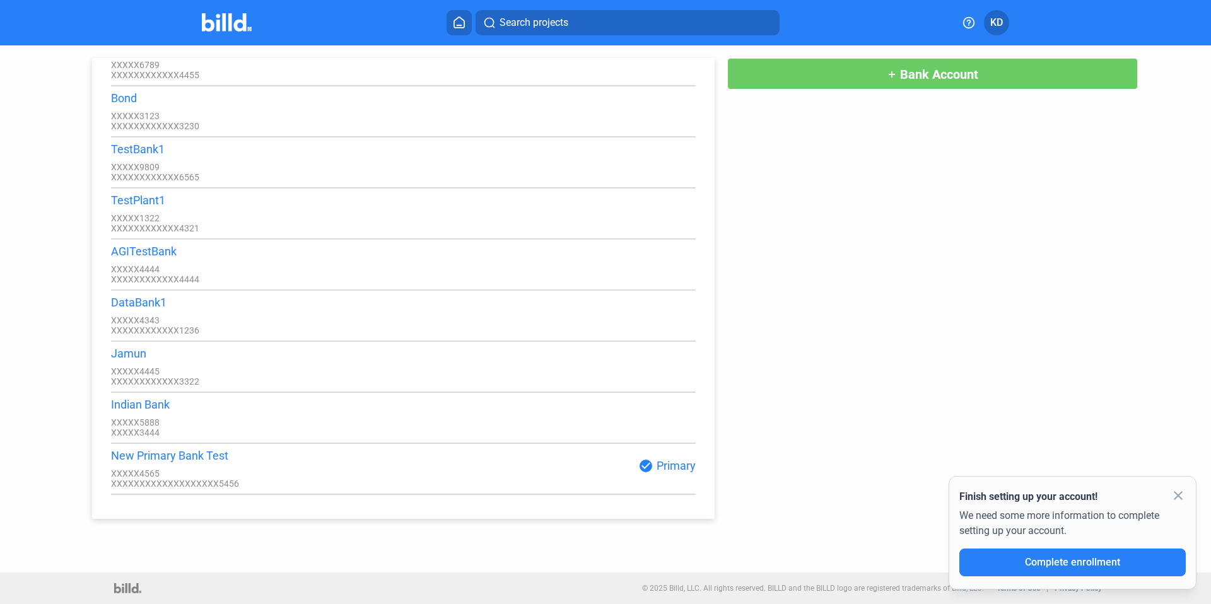
scroll to position [5451, 0]
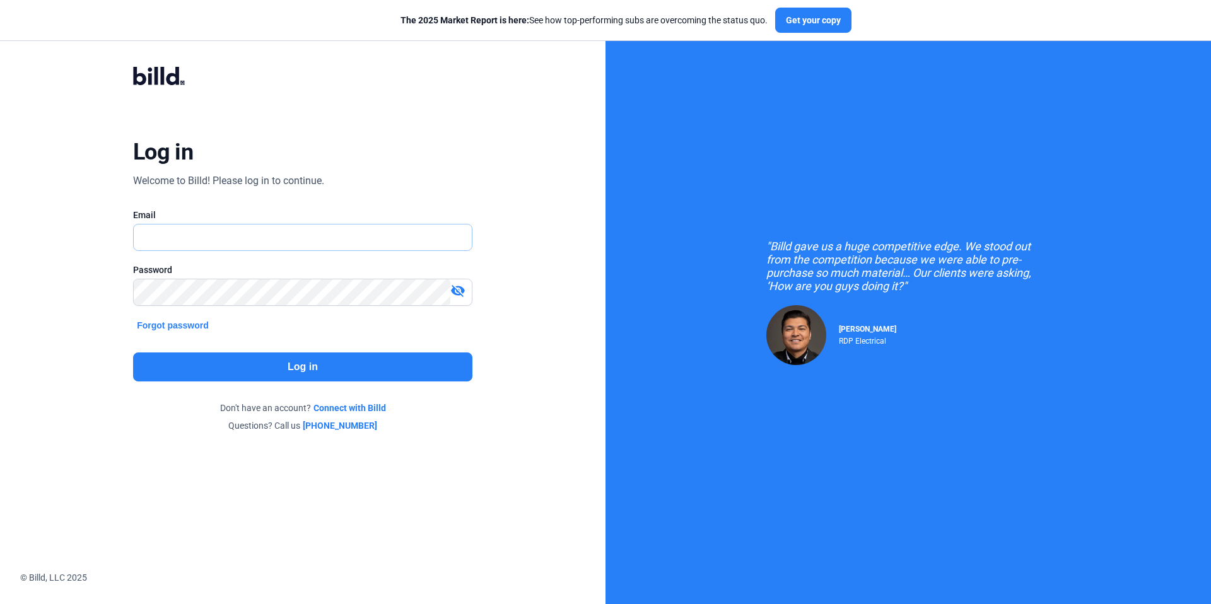
type input "[EMAIL_ADDRESS][DOMAIN_NAME]"
click at [310, 369] on button "Log in" at bounding box center [302, 367] width 339 height 29
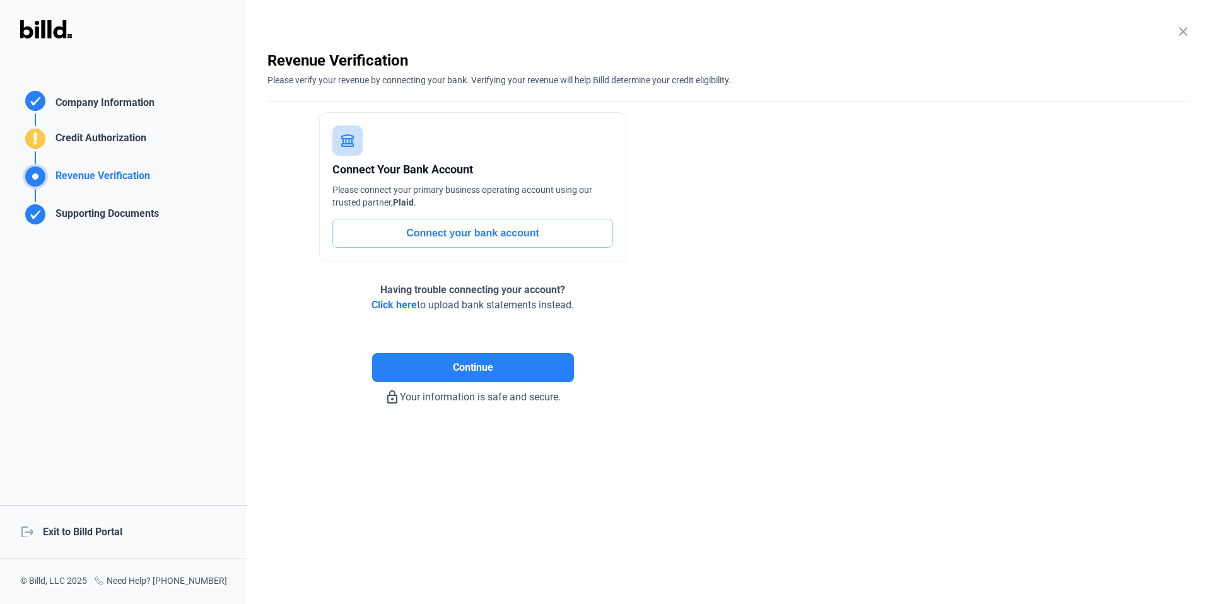
click at [115, 528] on div "logout Exit to Billd Portal" at bounding box center [123, 532] width 247 height 54
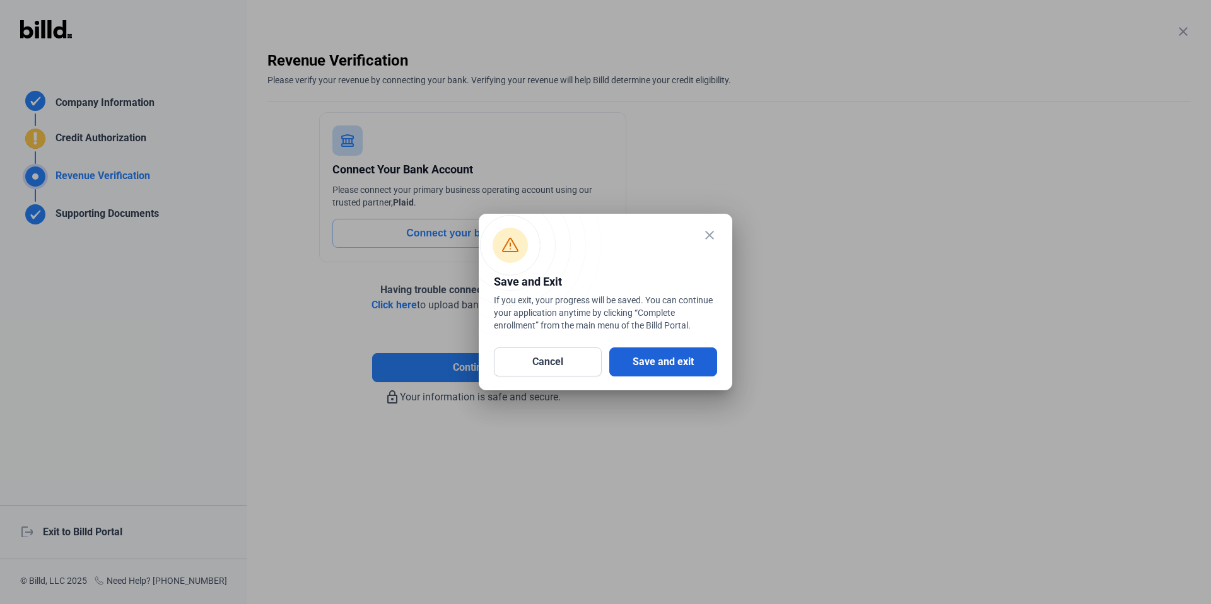
click at [665, 370] on button "Save and exit" at bounding box center [663, 362] width 108 height 29
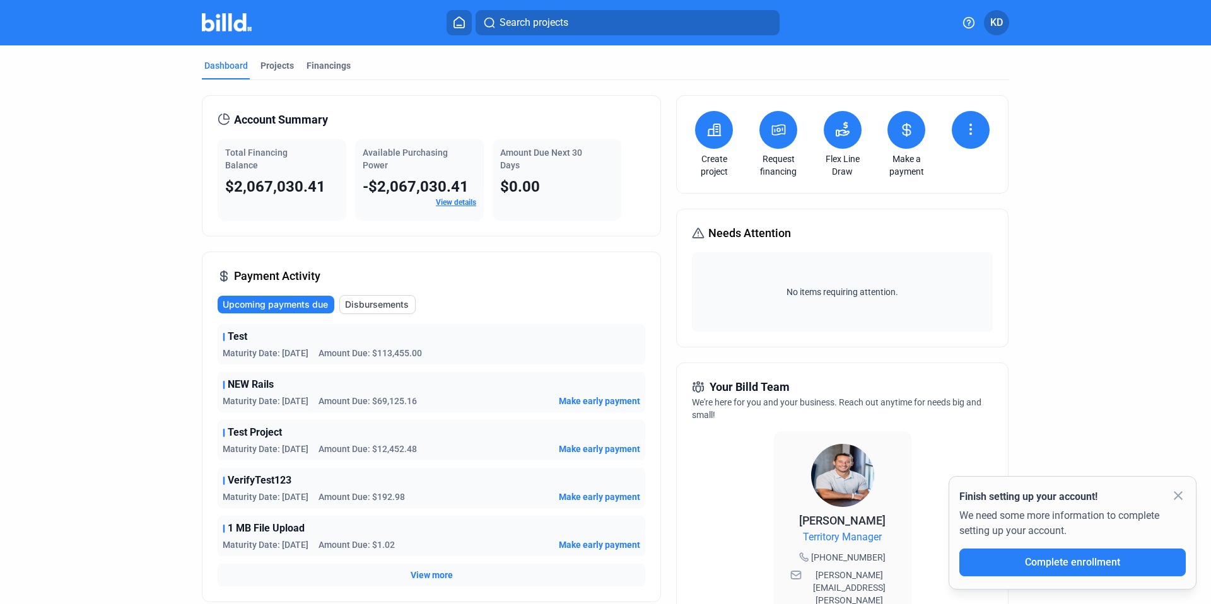
click at [852, 133] on button at bounding box center [843, 130] width 38 height 38
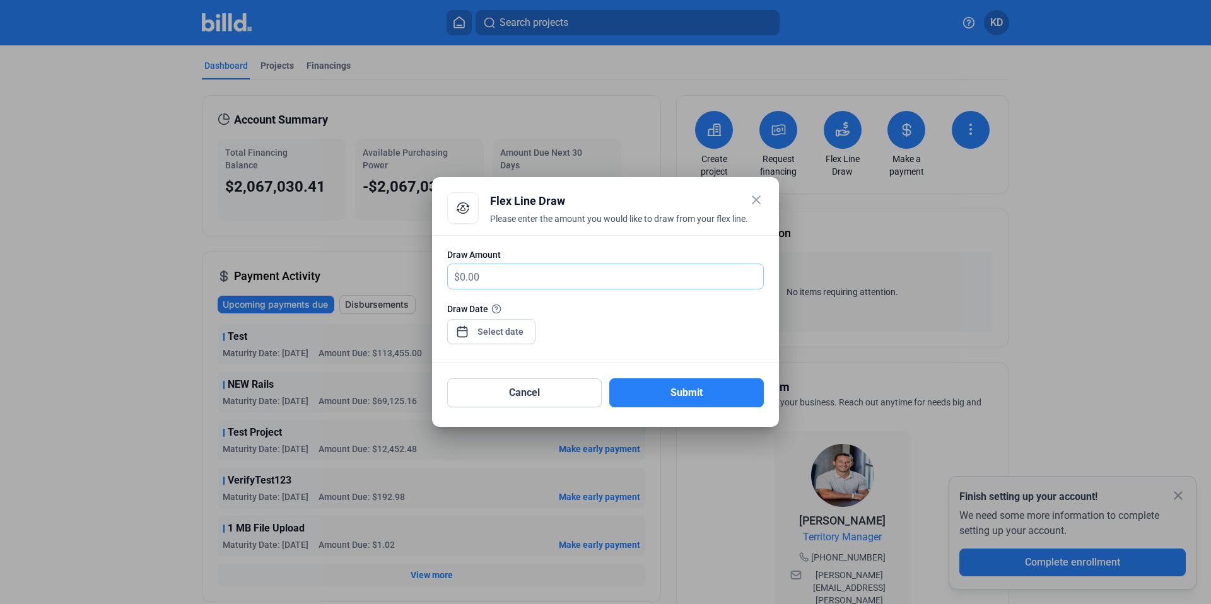
click at [519, 268] on input "text" at bounding box center [611, 276] width 303 height 25
type input "7,000"
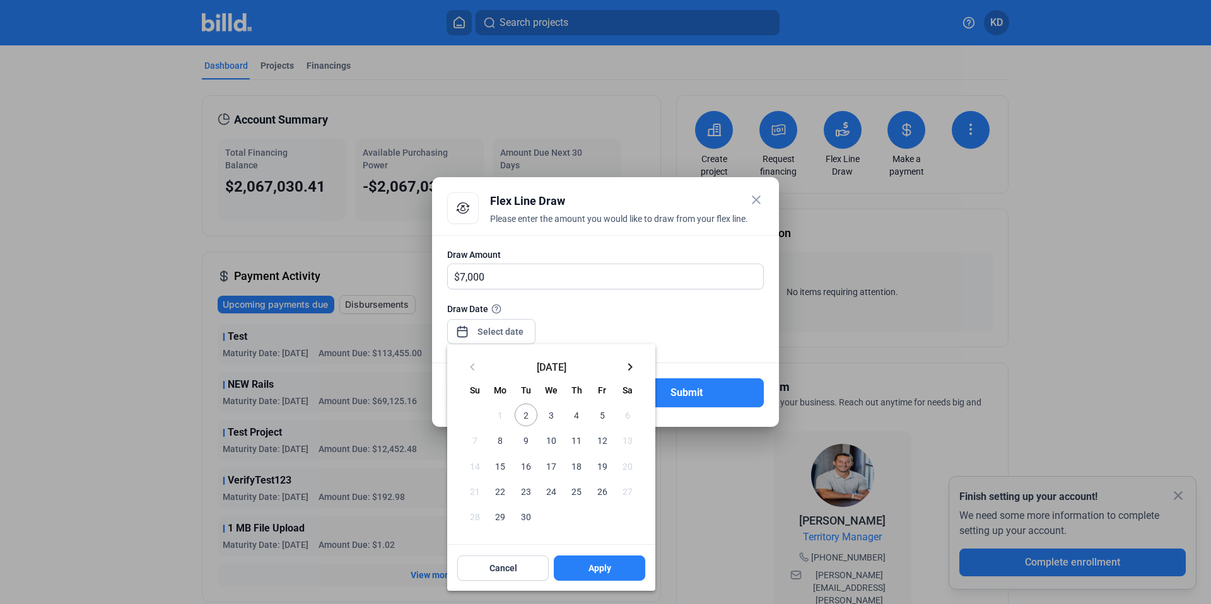
click at [501, 332] on div "close Flex Line Draw Please enter the amount you would like to draw from your f…" at bounding box center [605, 302] width 1211 height 604
click at [551, 416] on span "3" at bounding box center [551, 415] width 23 height 23
click at [610, 573] on button "Apply" at bounding box center [599, 568] width 91 height 25
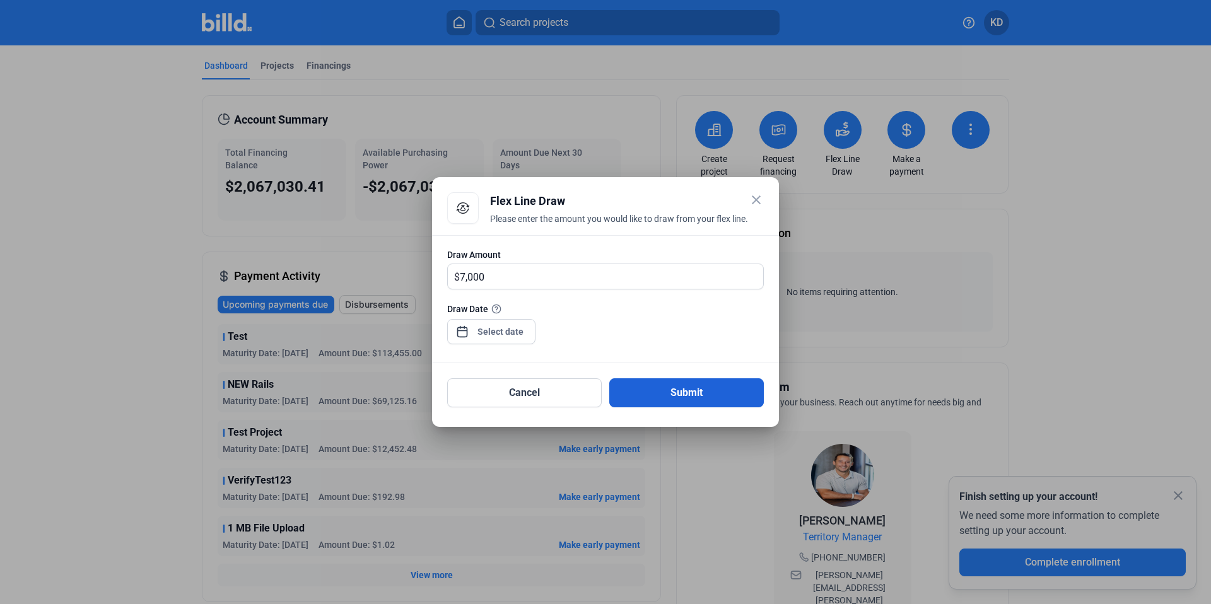
click at [718, 396] on button "Submit" at bounding box center [686, 392] width 155 height 29
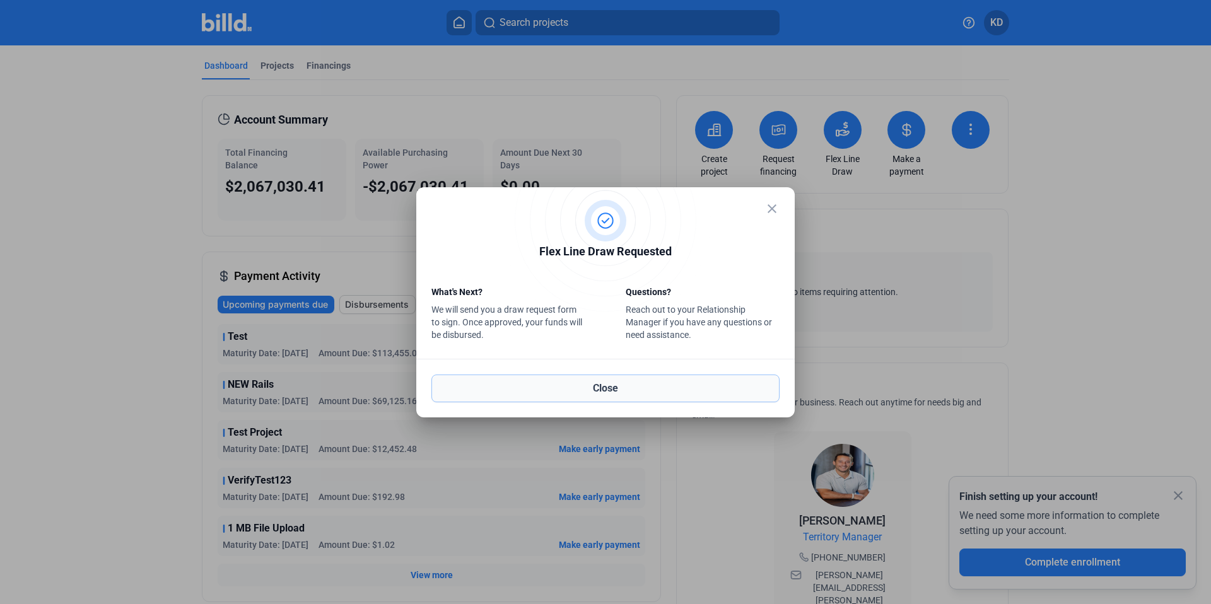
click at [677, 393] on button "Close" at bounding box center [605, 389] width 348 height 28
